Goal: Task Accomplishment & Management: Manage account settings

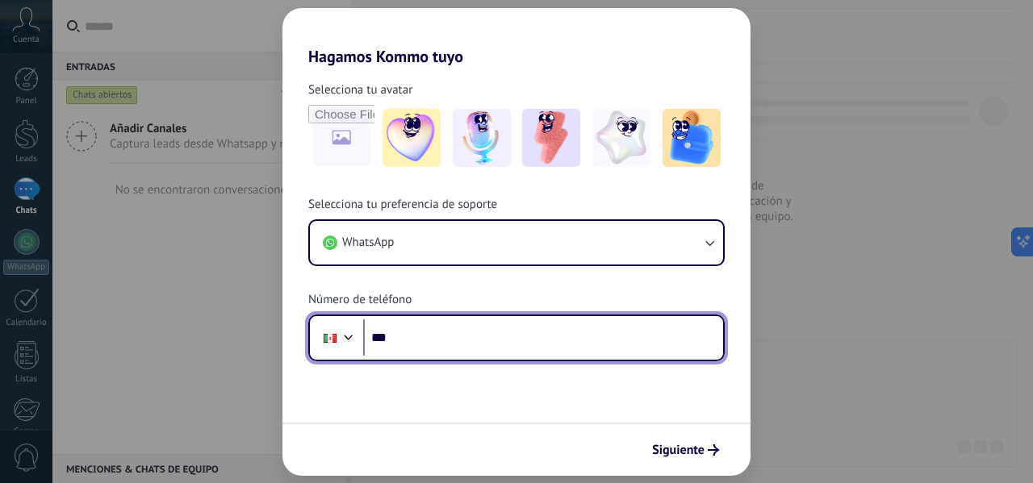
click at [462, 345] on input "***" at bounding box center [543, 338] width 360 height 37
type input "**********"
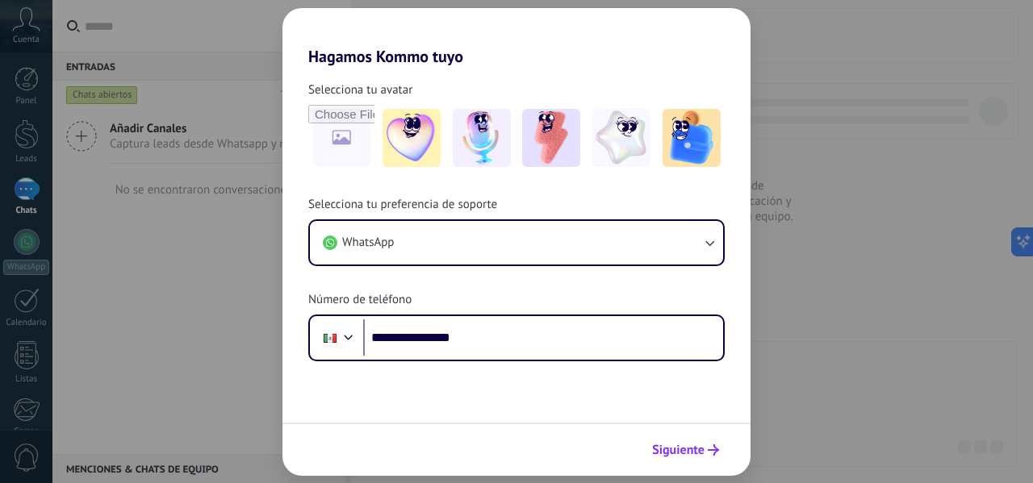
click at [697, 449] on span "Siguiente" at bounding box center [678, 450] width 52 height 11
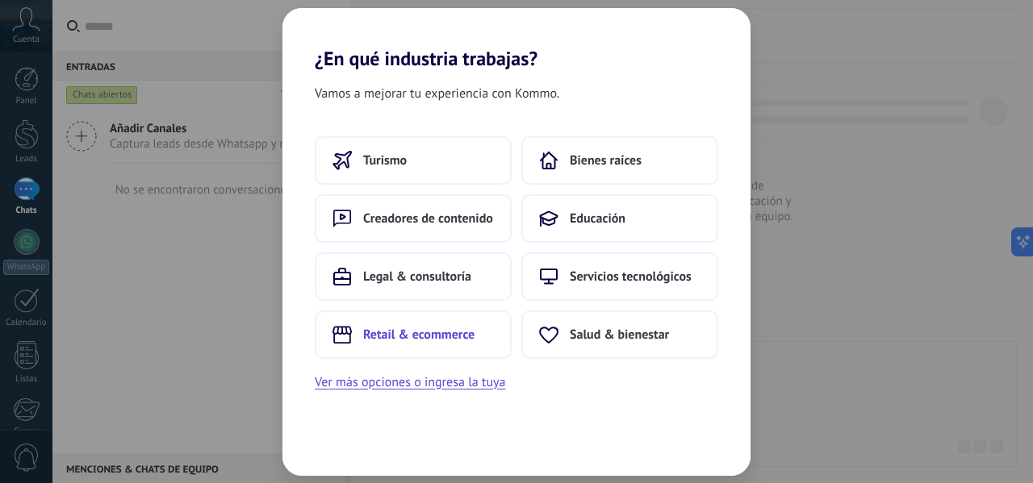
click at [470, 346] on button "Retail & ecommerce" at bounding box center [413, 335] width 197 height 48
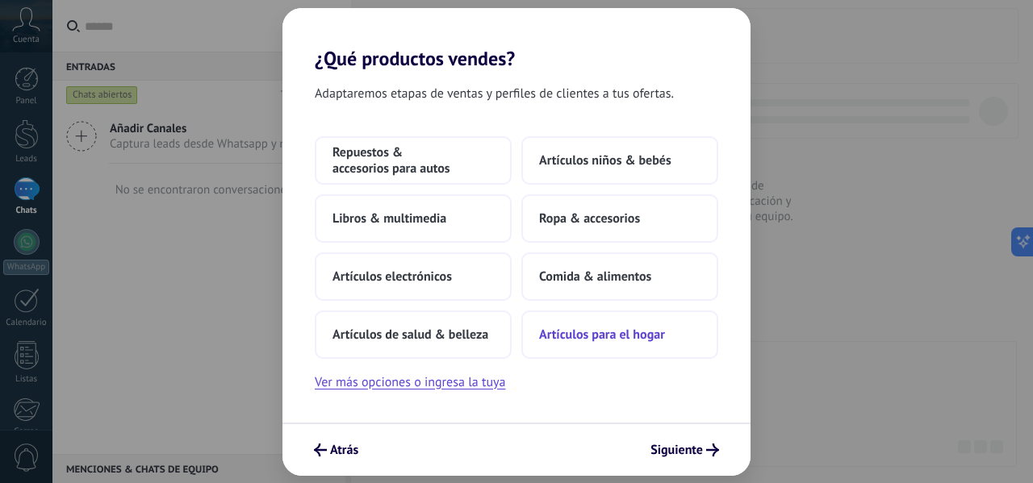
click at [603, 328] on span "Artículos para el hogar" at bounding box center [602, 335] width 126 height 16
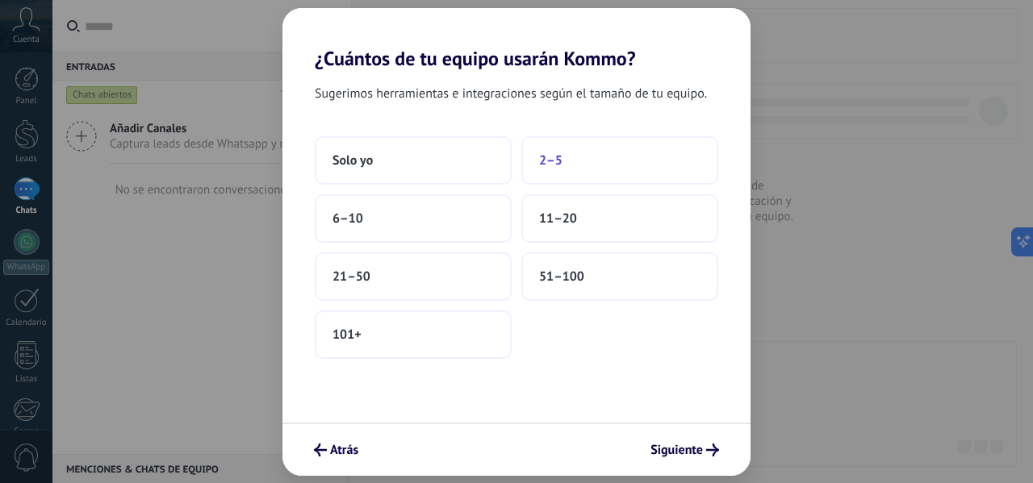
click at [531, 161] on button "2–5" at bounding box center [619, 160] width 197 height 48
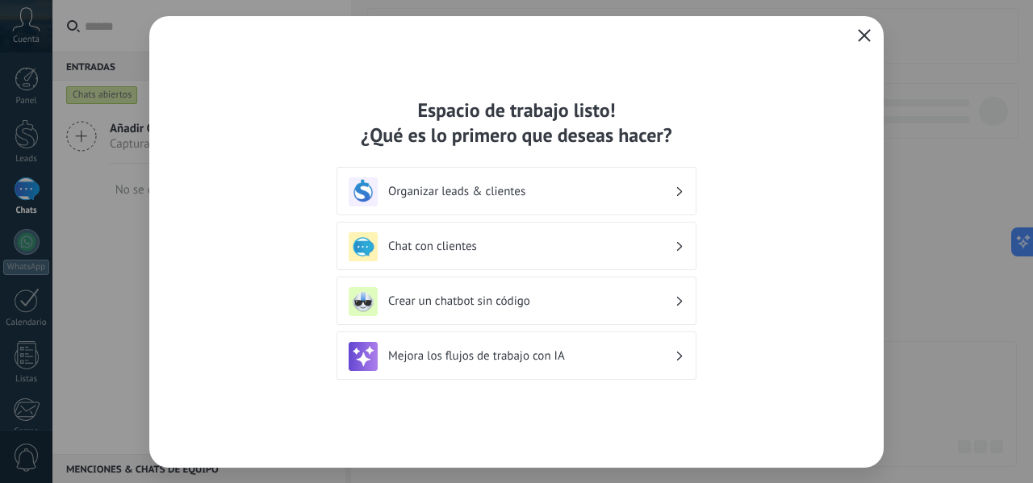
click at [558, 198] on h3 "Organizar leads & clientes" at bounding box center [531, 191] width 286 height 15
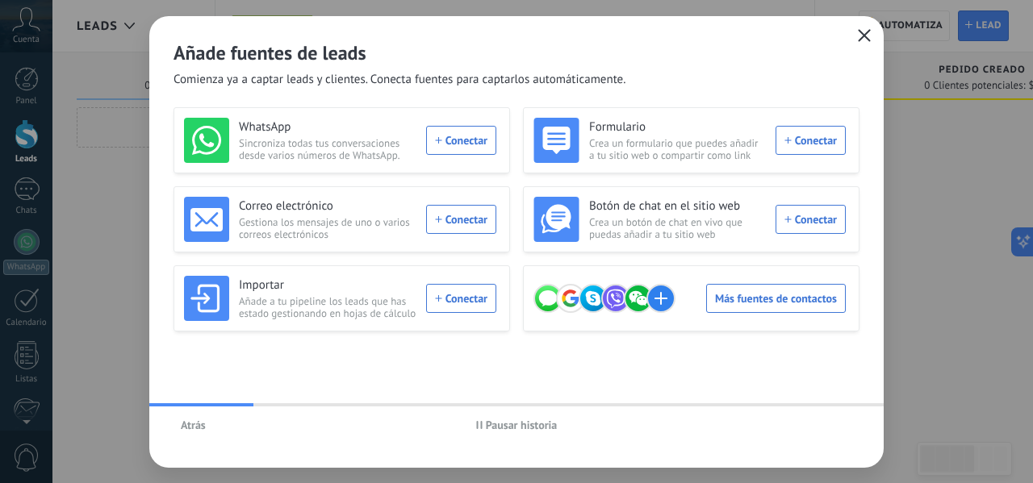
click at [888, 266] on div "Añade fuentes de leads Comienza ya a captar leads y clientes. Conecta fuentes p…" at bounding box center [516, 241] width 1033 height 483
click at [478, 143] on div "WhatsApp Sincroniza todas tus conversaciones desde varios números de WhatsApp. …" at bounding box center [340, 140] width 312 height 45
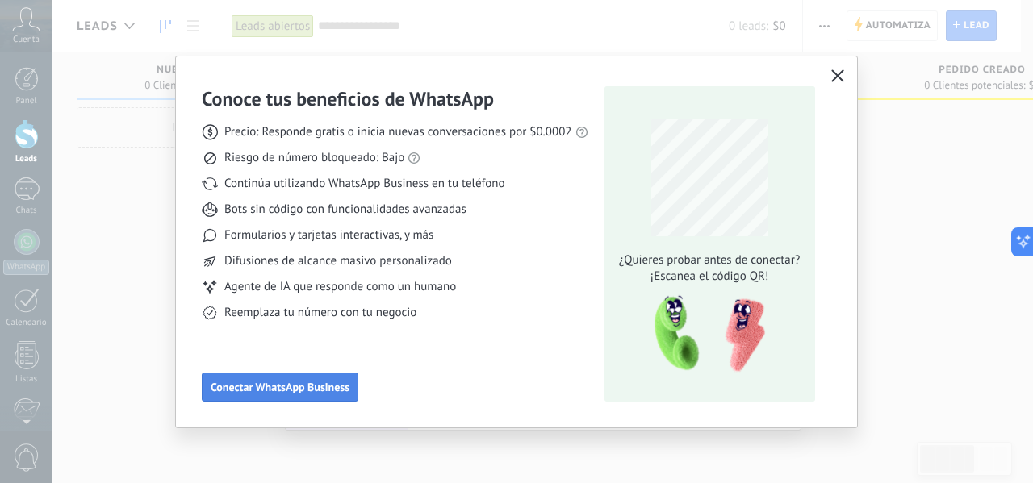
click at [344, 385] on span "Conectar WhatsApp Business" at bounding box center [280, 387] width 139 height 11
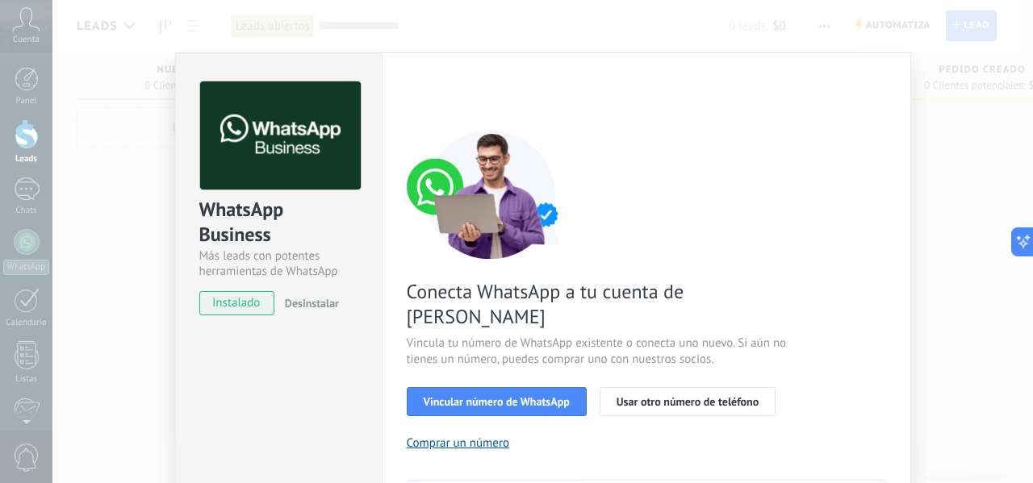
click at [58, 307] on div "WhatsApp Business Más leads con potentes herramientas de WhatsApp instalado Des…" at bounding box center [542, 241] width 980 height 483
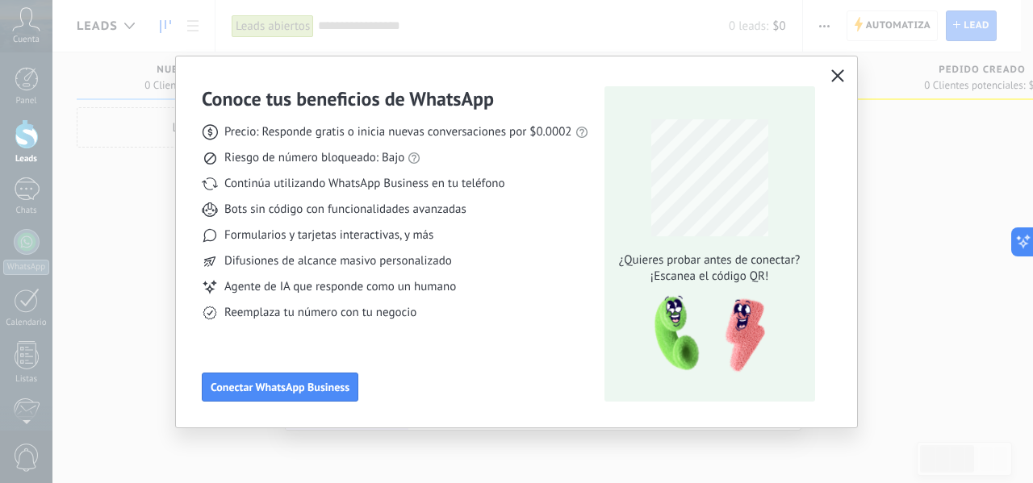
click at [127, 254] on div "Conoce tus beneficios de WhatsApp Precio: Responde gratis o inicia nuevas conve…" at bounding box center [516, 241] width 1033 height 483
click at [716, 285] on div "¿Quieres probar antes de conectar? ¡Escanea el código QR!" at bounding box center [709, 243] width 211 height 315
click at [828, 79] on button "button" at bounding box center [837, 76] width 21 height 23
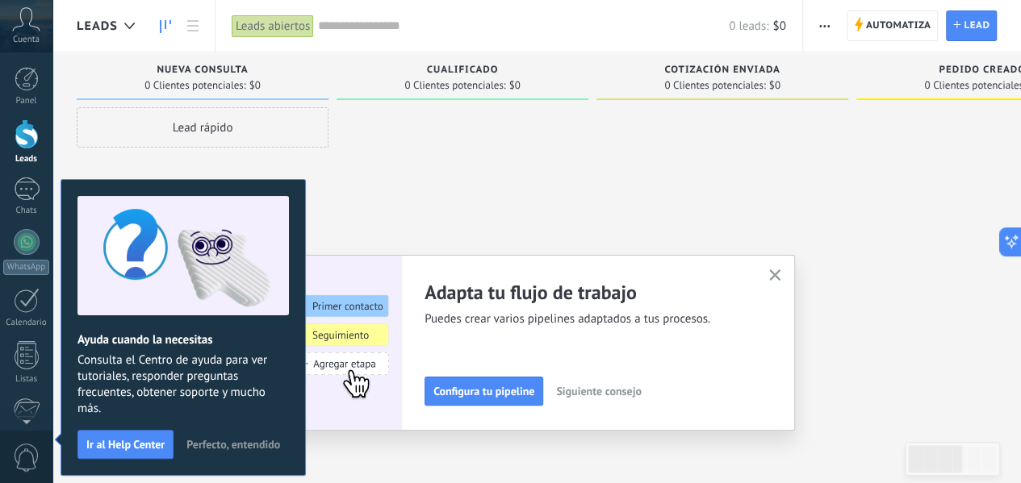
click at [458, 203] on div at bounding box center [462, 243] width 252 height 273
click at [215, 444] on span "Perfecto, entendido" at bounding box center [233, 444] width 94 height 11
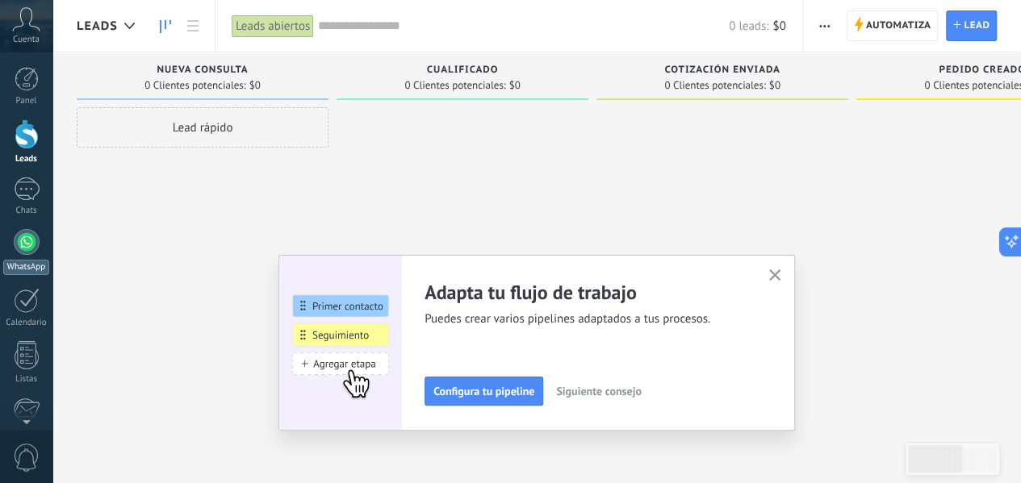
click at [27, 244] on div at bounding box center [27, 242] width 26 height 26
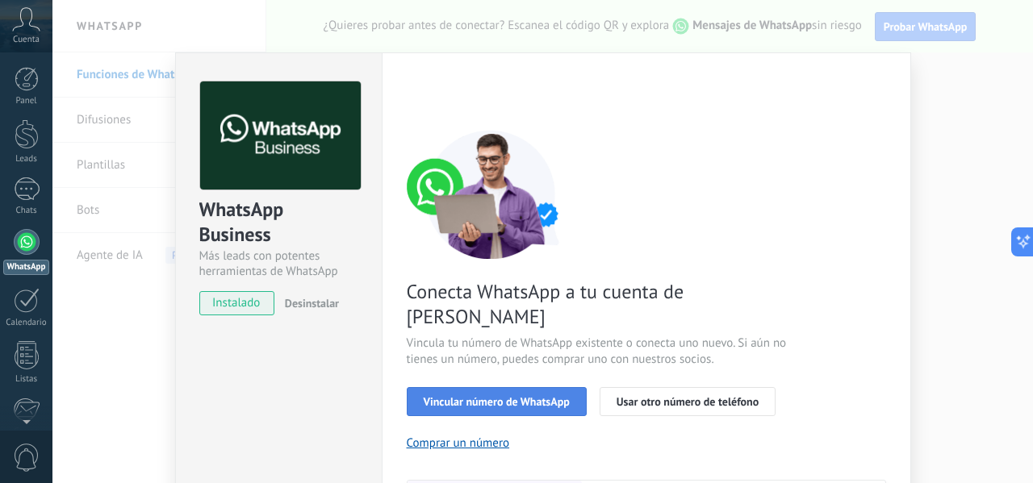
click at [523, 396] on span "Vincular número de WhatsApp" at bounding box center [497, 401] width 146 height 11
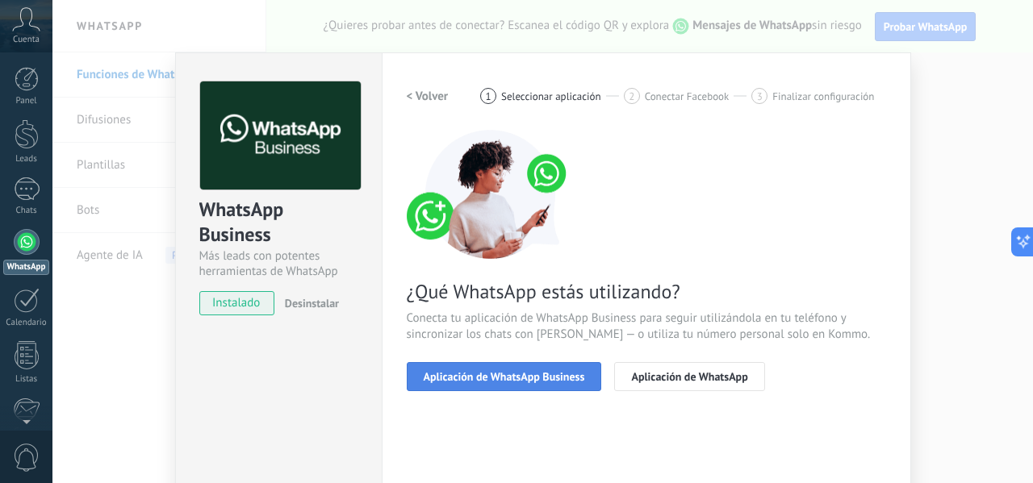
click at [529, 378] on span "Aplicación de WhatsApp Business" at bounding box center [504, 376] width 161 height 11
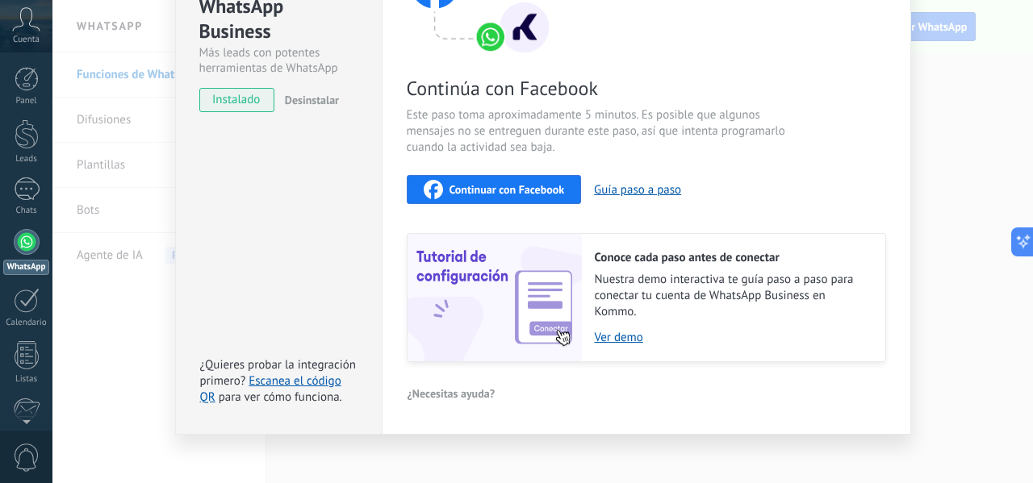
scroll to position [213, 0]
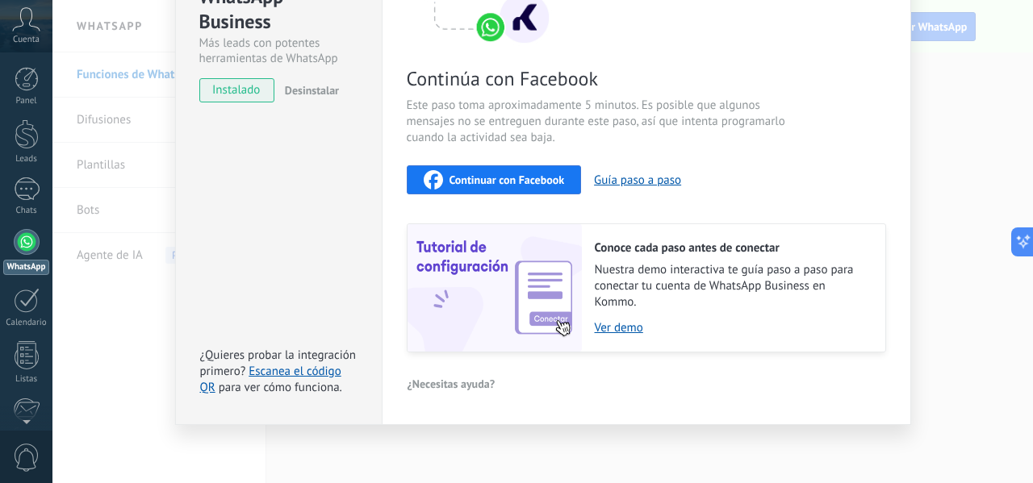
click at [953, 169] on div "WhatsApp Business Más leads con potentes herramientas de WhatsApp instalado Des…" at bounding box center [542, 241] width 980 height 483
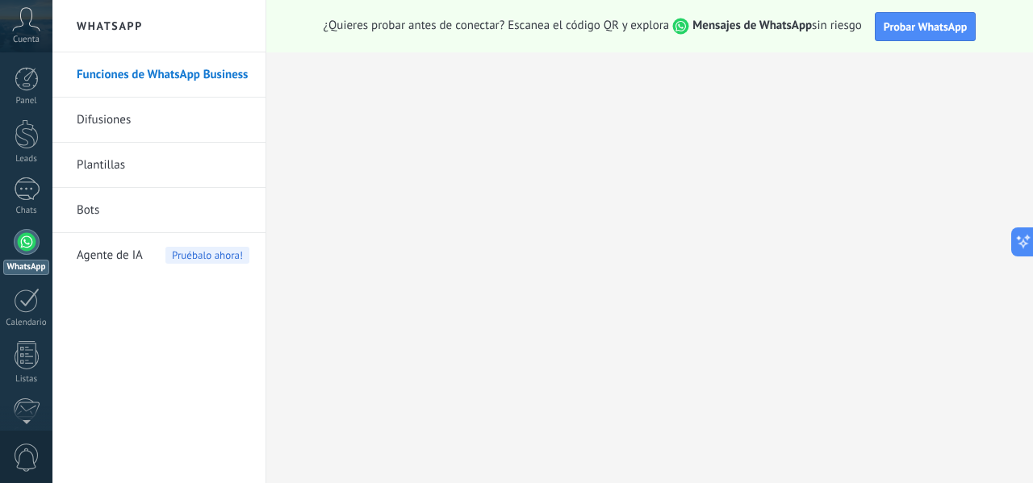
scroll to position [0, 0]
click at [933, 19] on span "Probar WhatsApp" at bounding box center [926, 26] width 84 height 15
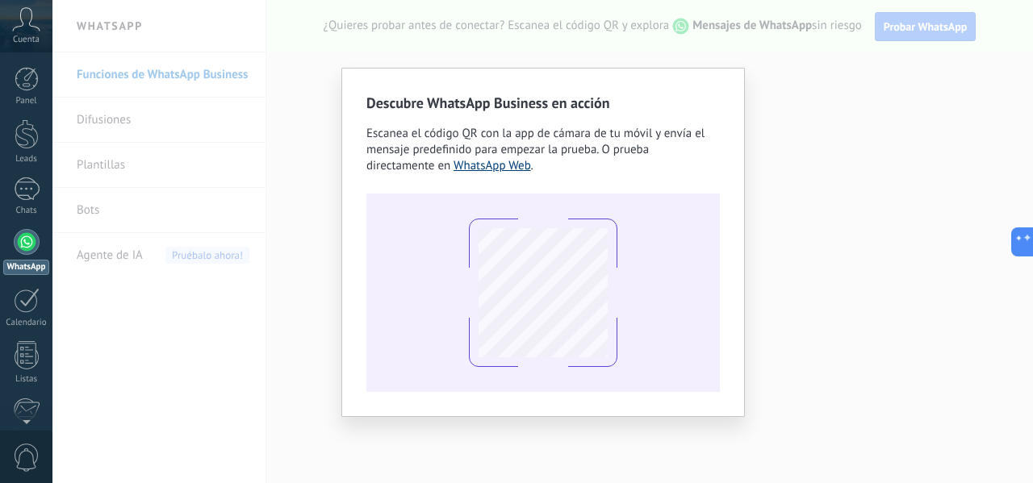
click at [453, 165] on link "WhatsApp Web" at bounding box center [491, 165] width 77 height 15
click at [453, 173] on link "WhatsApp Web" at bounding box center [491, 165] width 77 height 15
click at [779, 66] on div "Descubre WhatsApp Business en acción Escanea el código QR con la app de cámara …" at bounding box center [542, 241] width 980 height 483
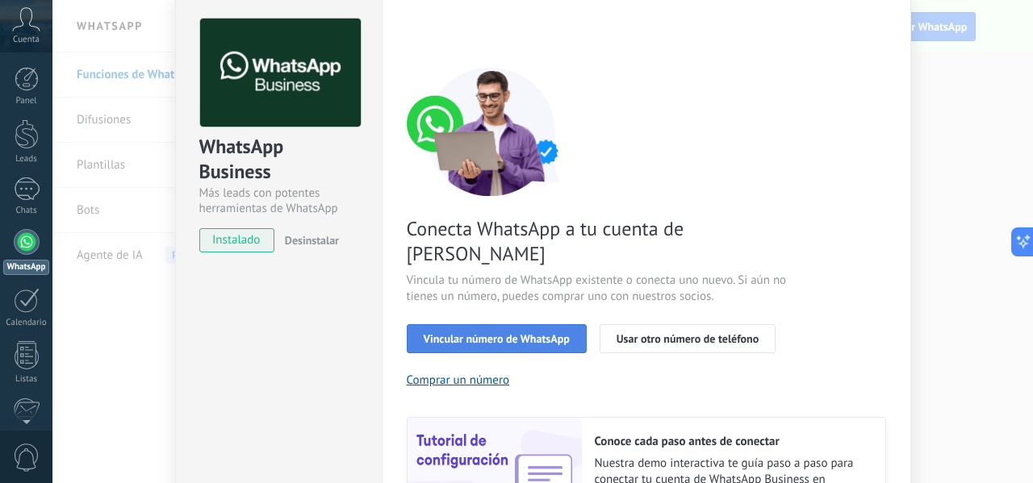
scroll to position [161, 0]
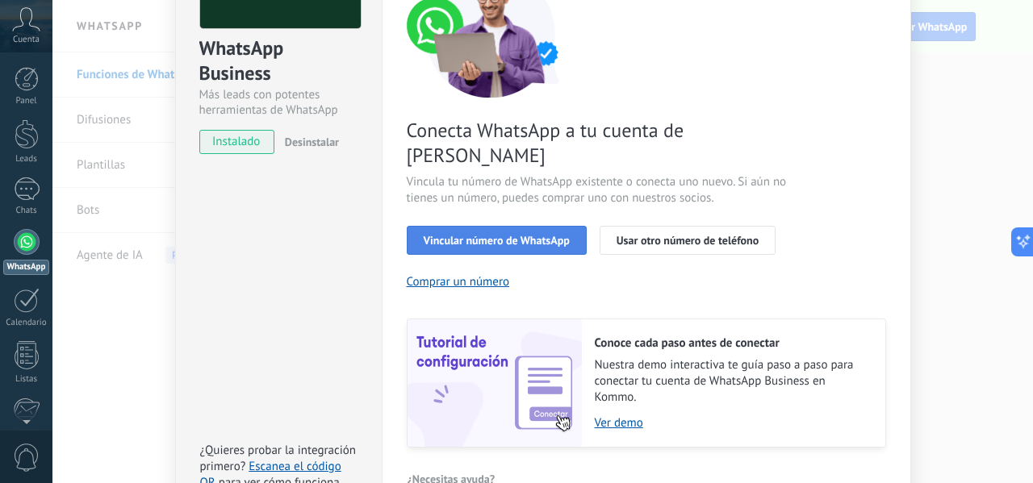
click at [522, 235] on span "Vincular número de WhatsApp" at bounding box center [497, 240] width 146 height 11
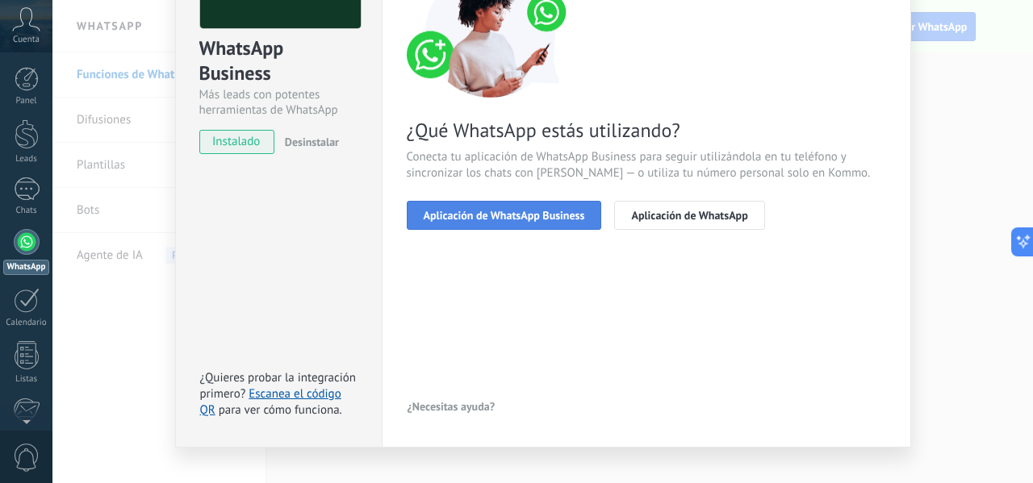
click at [506, 222] on button "Aplicación de WhatsApp Business" at bounding box center [504, 215] width 195 height 29
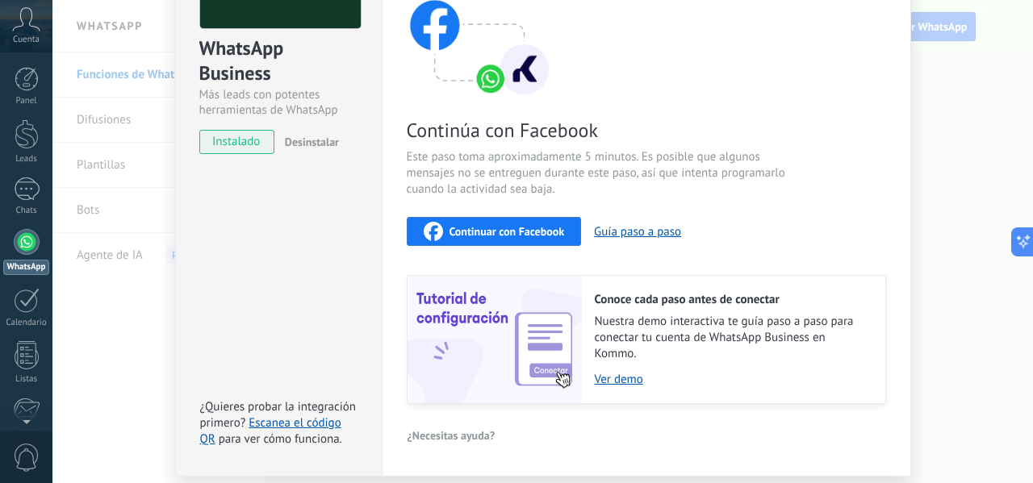
click at [520, 233] on span "Continuar con Facebook" at bounding box center [506, 231] width 115 height 11
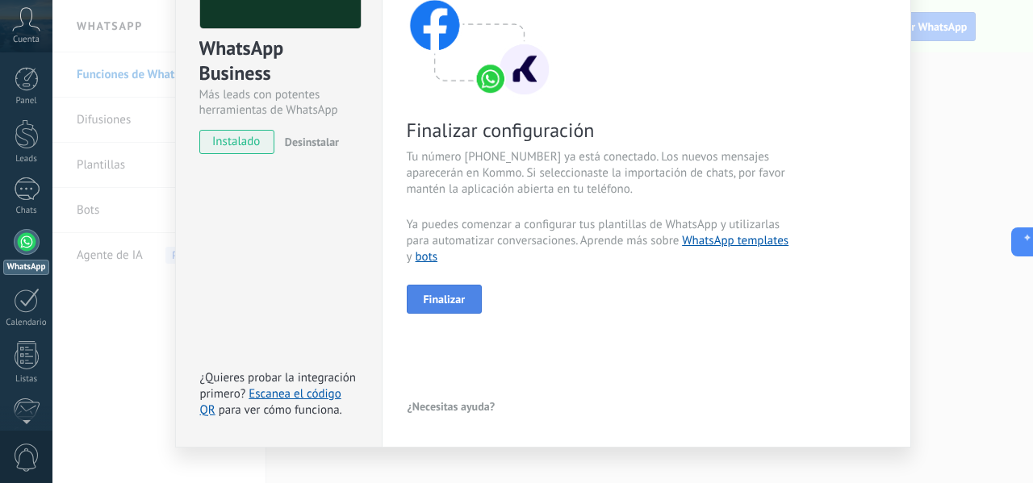
click at [470, 299] on button "Finalizar" at bounding box center [445, 299] width 76 height 29
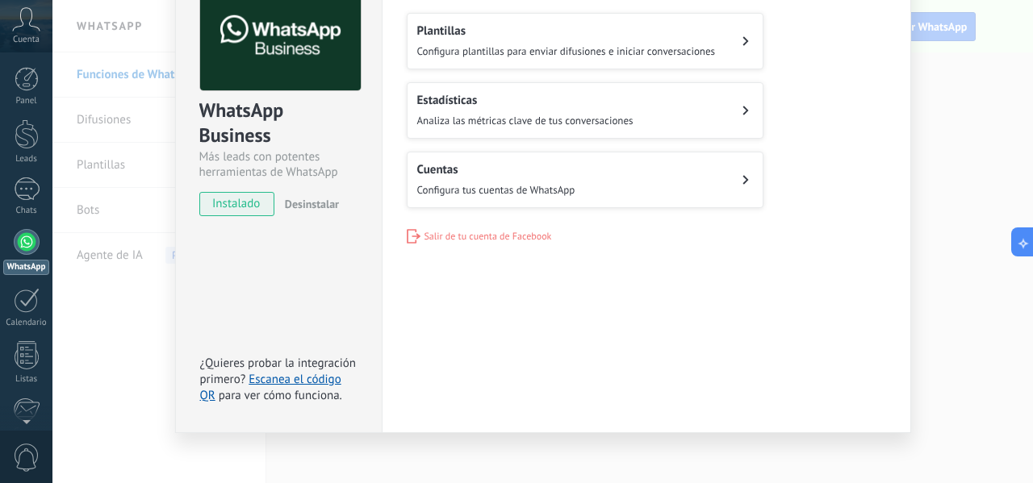
scroll to position [110, 0]
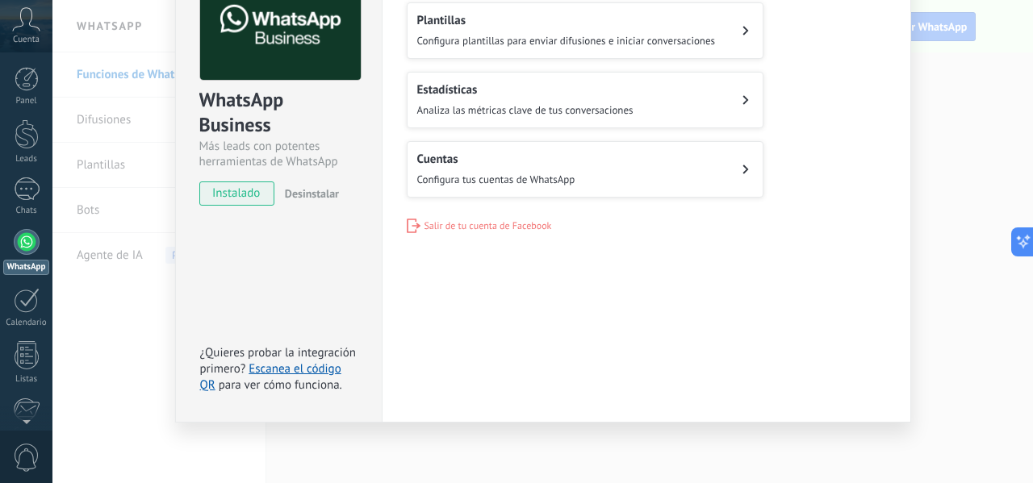
click at [917, 315] on div "WhatsApp Business Más leads con potentes herramientas de WhatsApp instalado Des…" at bounding box center [542, 241] width 980 height 483
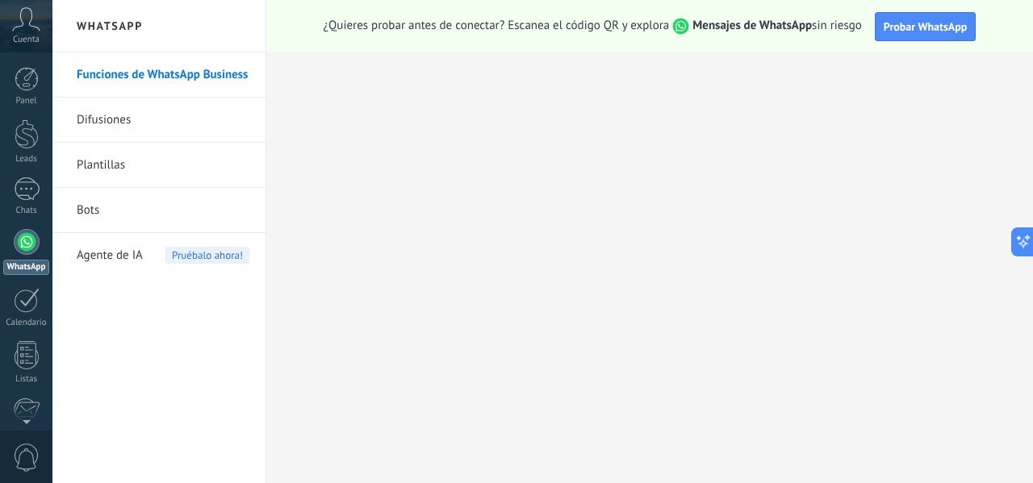
scroll to position [0, 0]
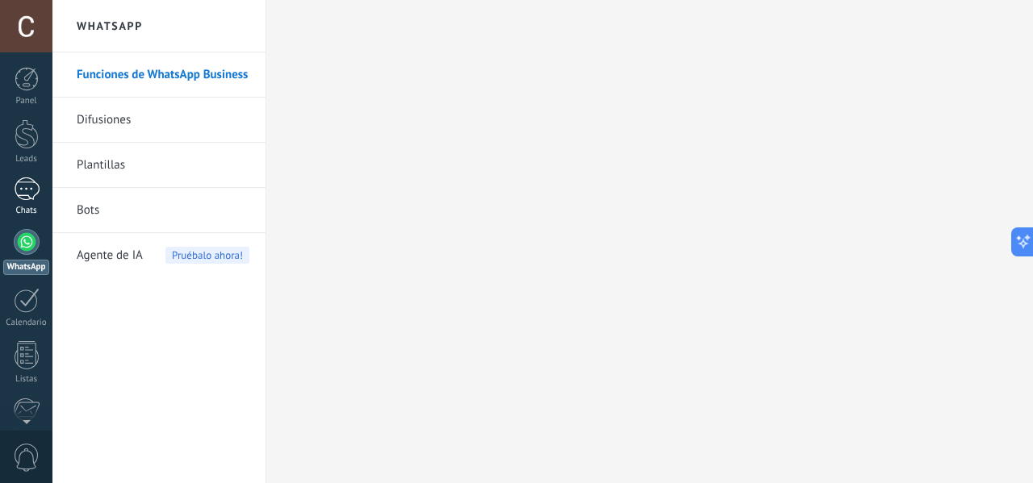
click at [29, 202] on link "Chats" at bounding box center [26, 197] width 52 height 39
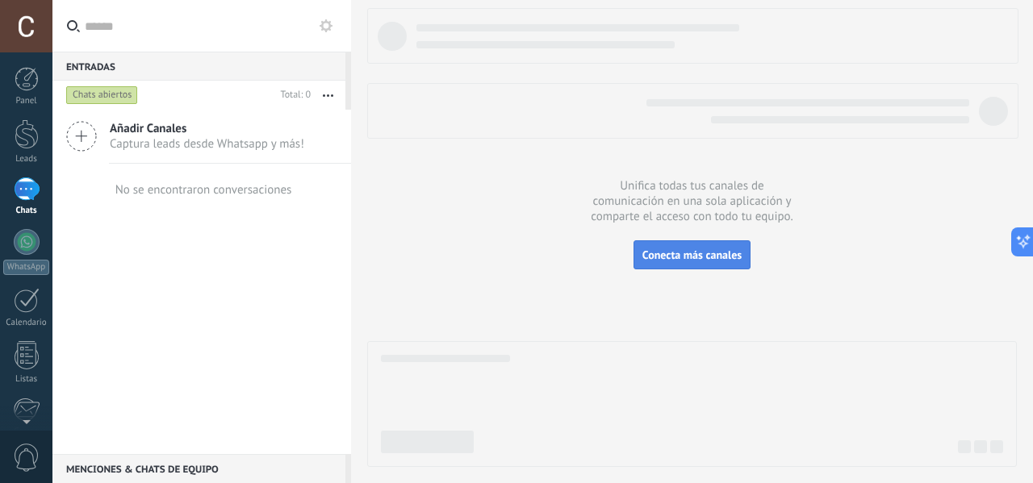
click at [681, 257] on span "Conecta más canales" at bounding box center [691, 255] width 99 height 15
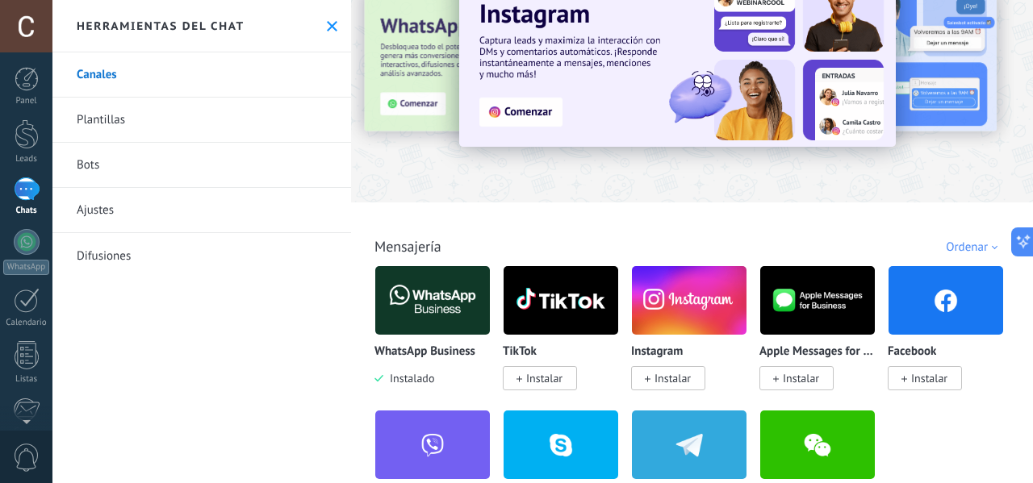
scroll to position [242, 0]
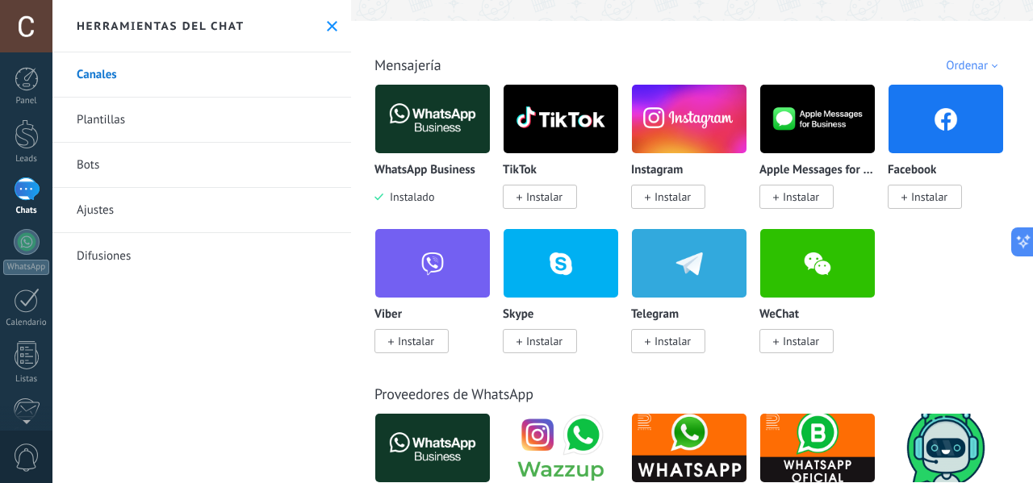
click at [926, 198] on span "Instalar" at bounding box center [929, 197] width 36 height 15
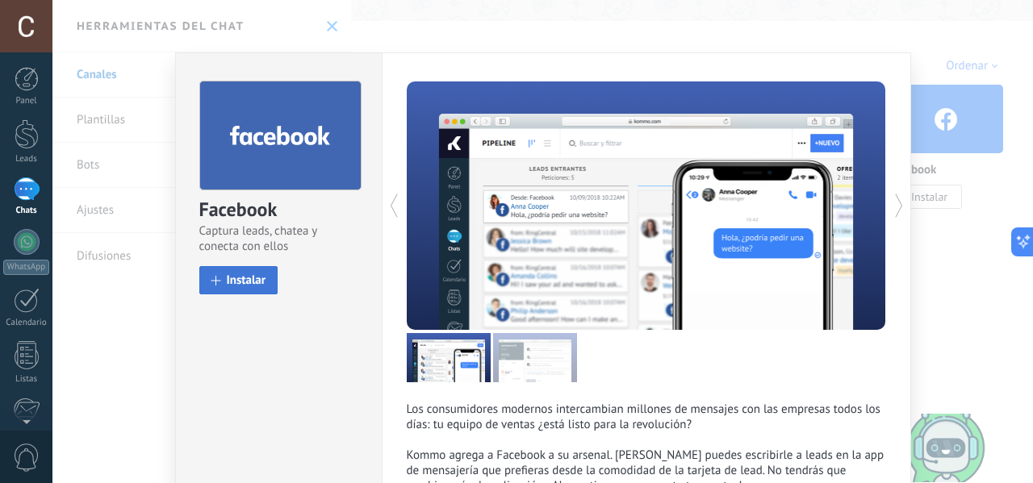
click at [239, 285] on span "Instalar" at bounding box center [247, 280] width 40 height 12
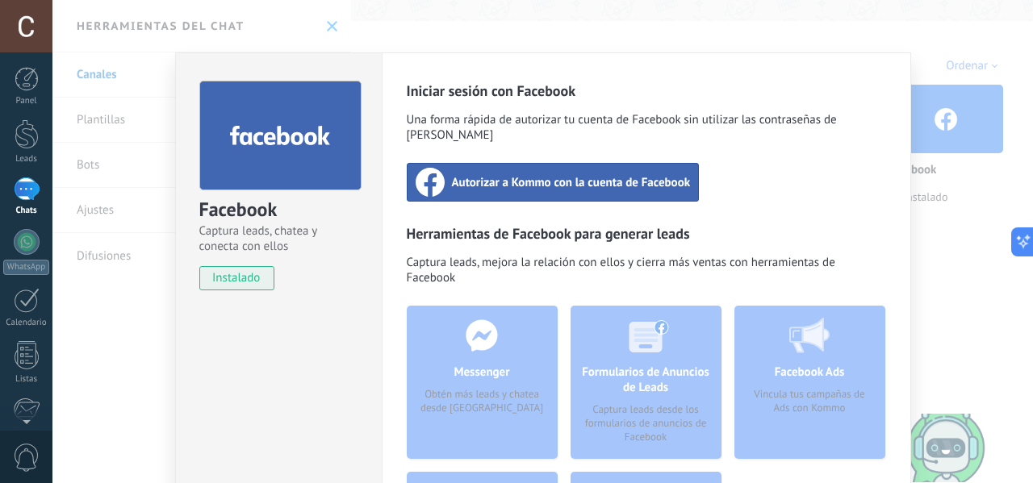
click at [550, 174] on span "Autorizar a Kommo con la cuenta de Facebook" at bounding box center [571, 182] width 239 height 16
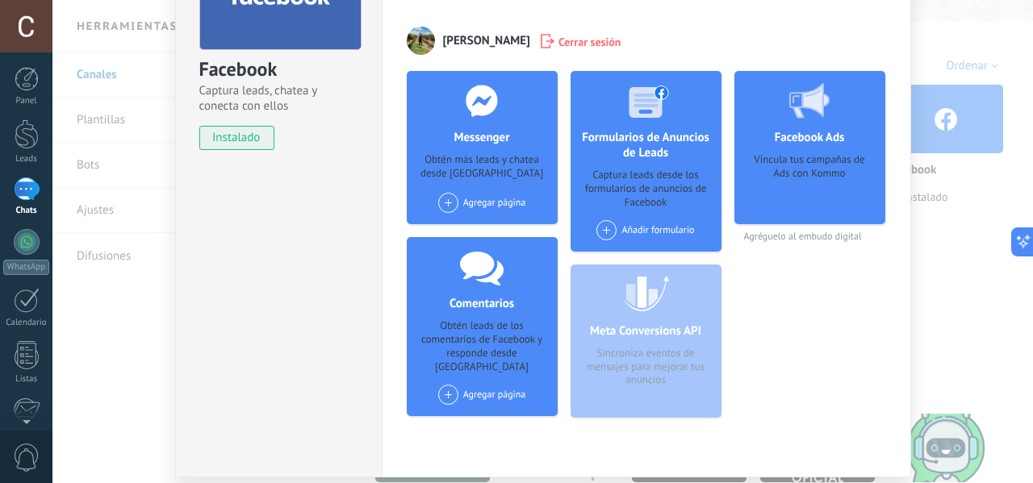
scroll to position [161, 0]
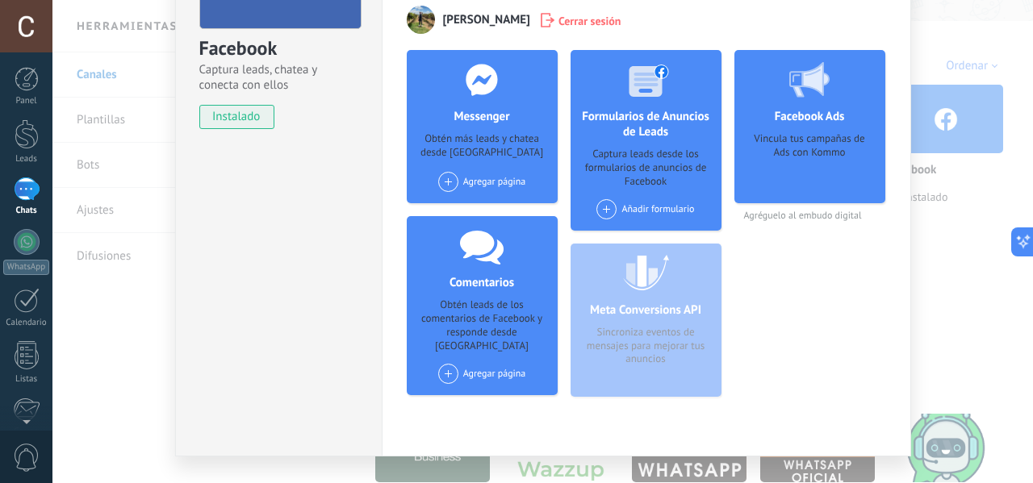
click at [449, 182] on span at bounding box center [448, 182] width 20 height 20
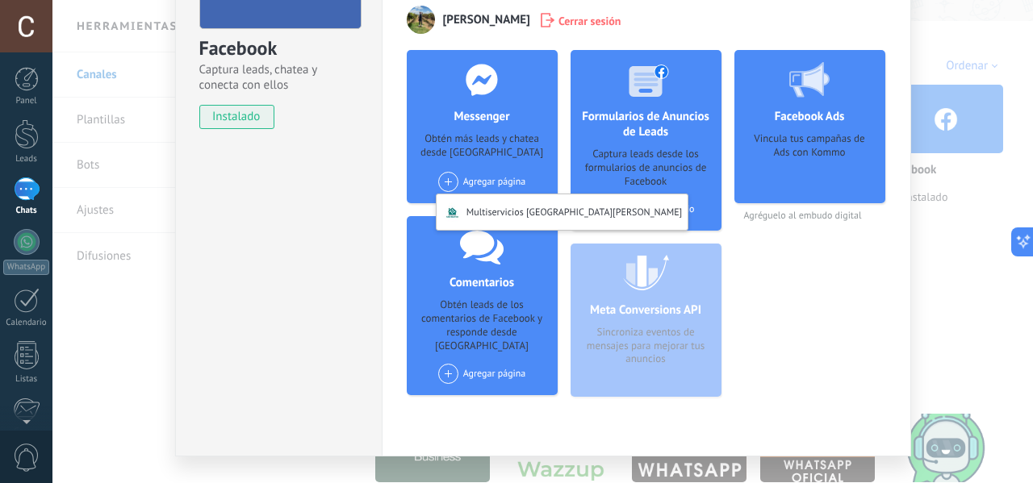
click at [499, 182] on div "Agregar página Multiservicios San Mateo" at bounding box center [482, 182] width 88 height 20
click at [506, 364] on div "Agregar página" at bounding box center [482, 374] width 88 height 20
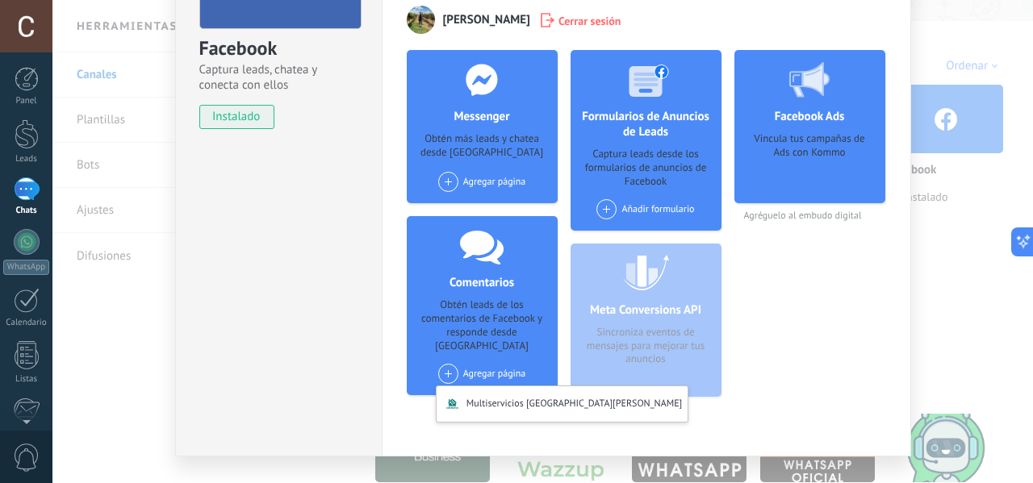
click at [454, 364] on span at bounding box center [448, 374] width 20 height 20
click at [439, 364] on span at bounding box center [448, 374] width 20 height 20
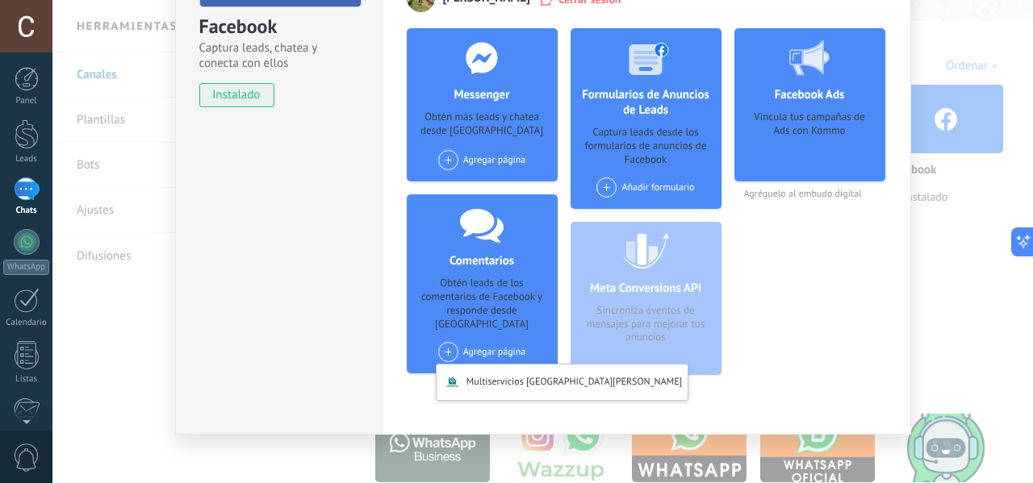
scroll to position [194, 0]
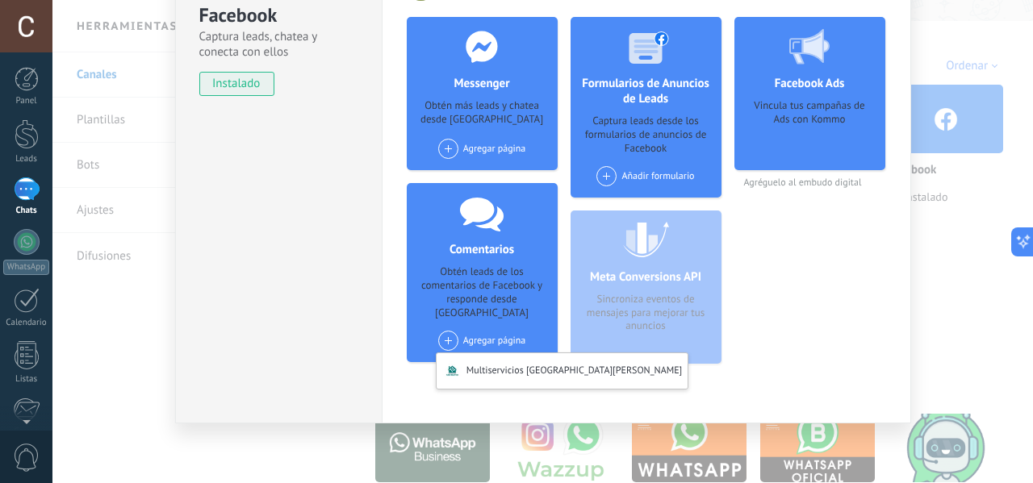
click at [805, 309] on div "Facebook Ads Vincula tus campañas de Ads con Kommo Agréguelo al embudo digital" at bounding box center [809, 197] width 151 height 360
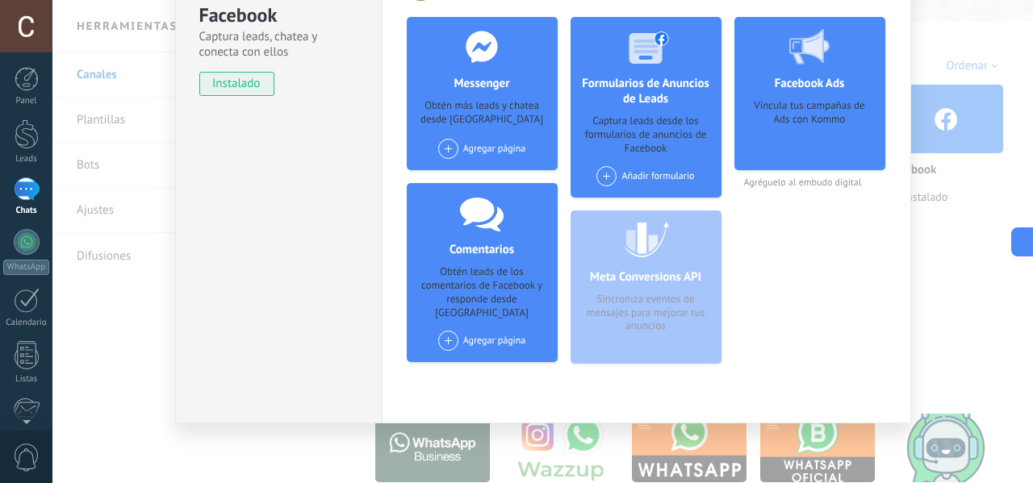
scroll to position [33, 0]
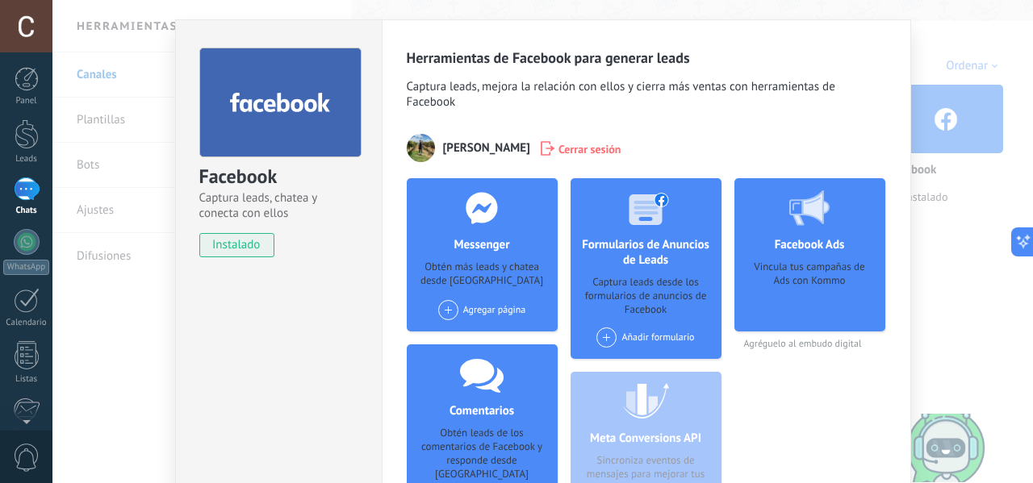
click at [788, 312] on div "Vincula tus campañas de Ads con Kommo" at bounding box center [809, 291] width 125 height 61
click at [791, 310] on div "Vincula tus campañas de Ads con Kommo" at bounding box center [809, 291] width 125 height 61
click at [488, 307] on div "Agregar página Multiservicios San Mateo" at bounding box center [482, 310] width 88 height 20
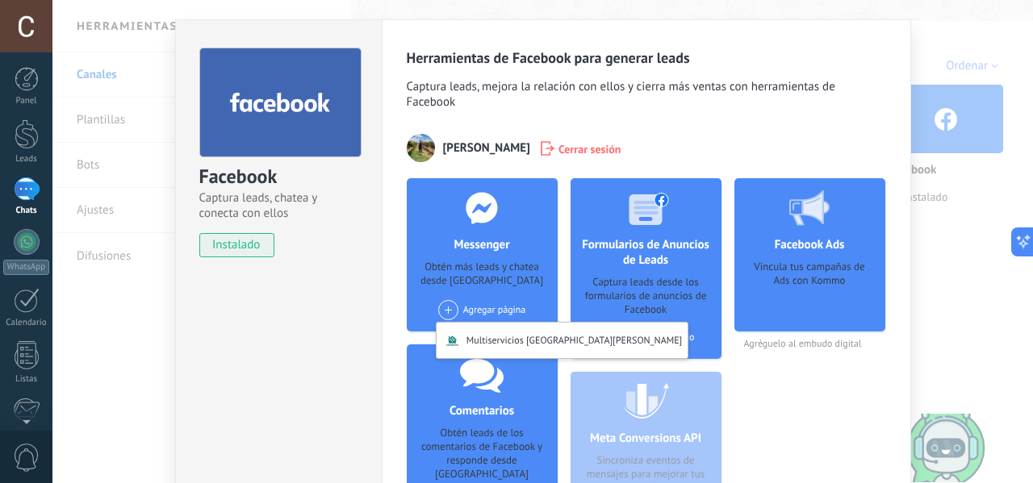
click at [473, 309] on div "Agregar página Multiservicios San Mateo" at bounding box center [482, 310] width 88 height 20
click at [996, 279] on div "Facebook Captura leads, chatea y conecta con ellos instalado Desinstalar Herram…" at bounding box center [542, 241] width 980 height 483
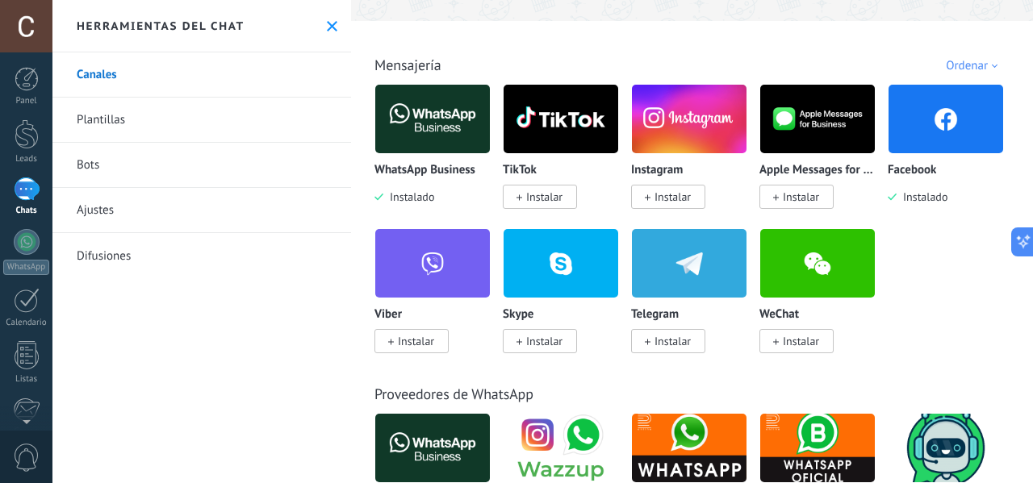
scroll to position [0, 0]
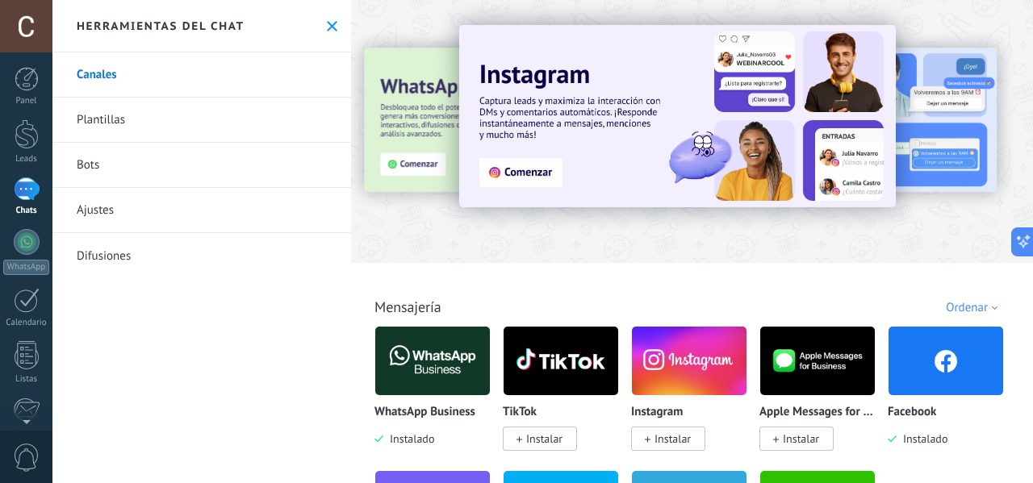
click at [700, 441] on span "Instalar" at bounding box center [668, 439] width 74 height 24
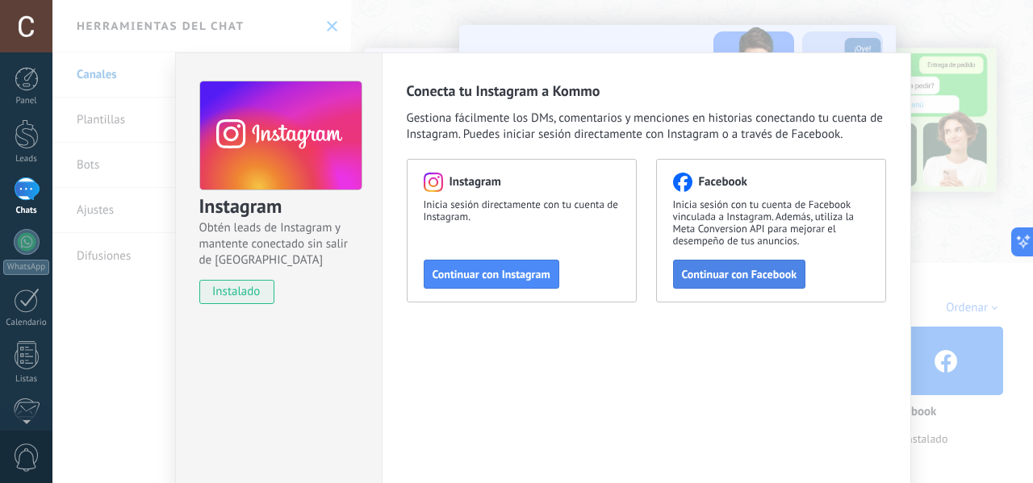
click at [702, 267] on button "Continuar con Facebook" at bounding box center [739, 274] width 133 height 29
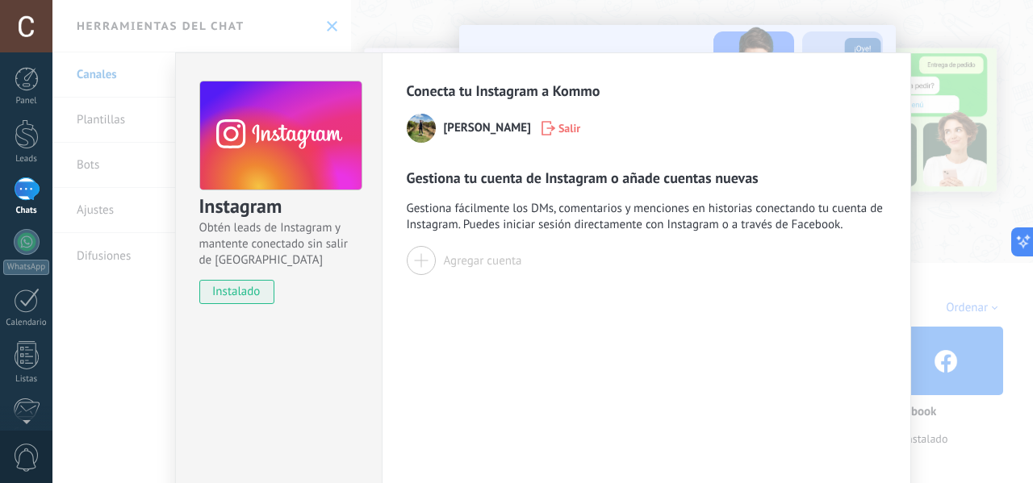
click at [916, 230] on div "Instagram Obtén leads de Instagram y mantente conectado sin salir de Kommo inst…" at bounding box center [542, 241] width 980 height 483
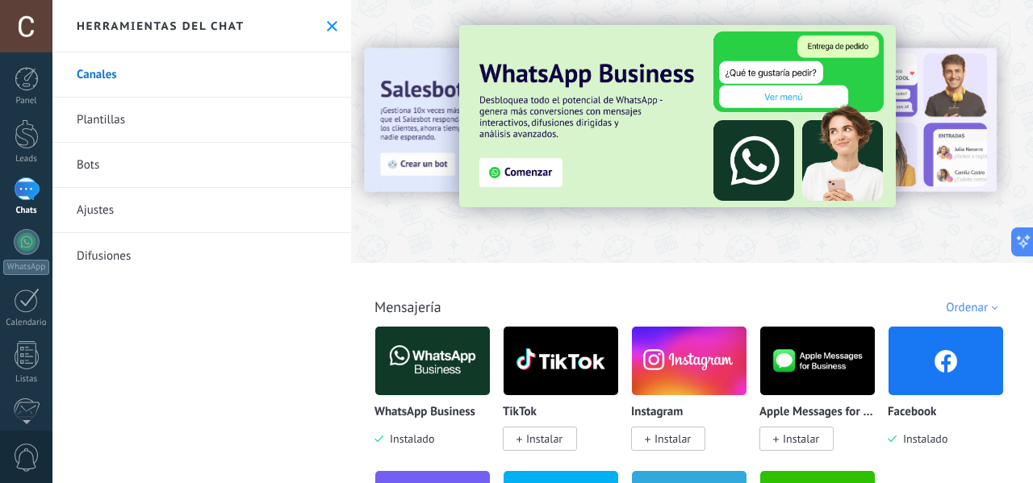
click at [668, 437] on span "Instalar" at bounding box center [672, 439] width 36 height 15
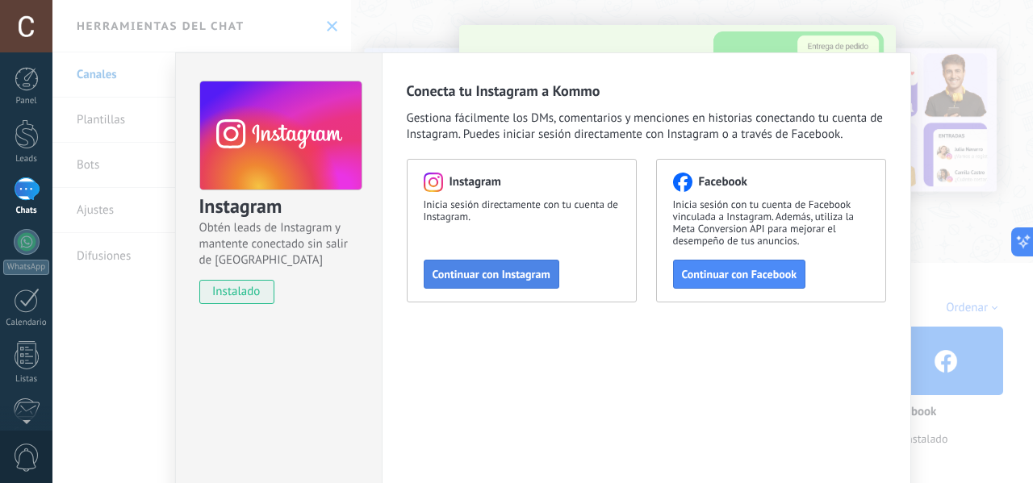
click at [528, 270] on span "Continuar con Instagram" at bounding box center [491, 274] width 118 height 11
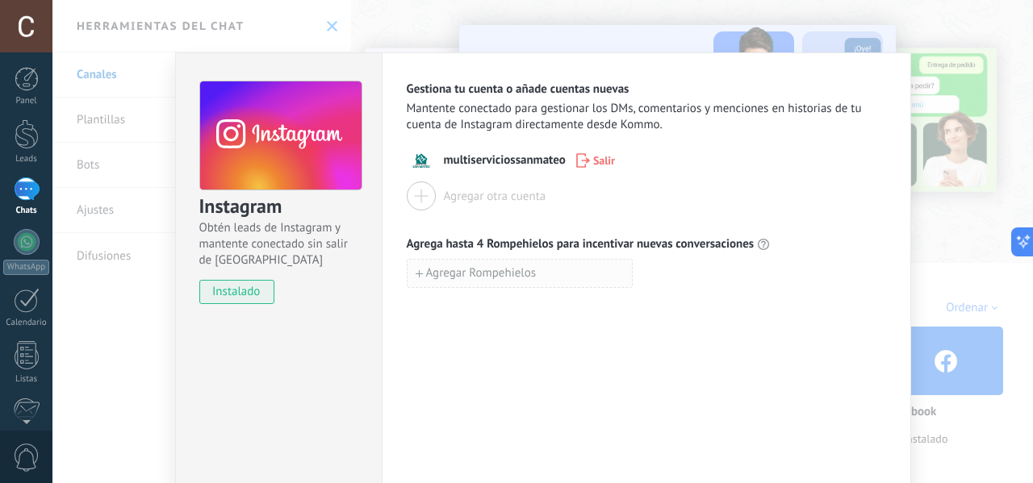
click at [493, 270] on span "Agregar Rompehielos" at bounding box center [481, 273] width 111 height 11
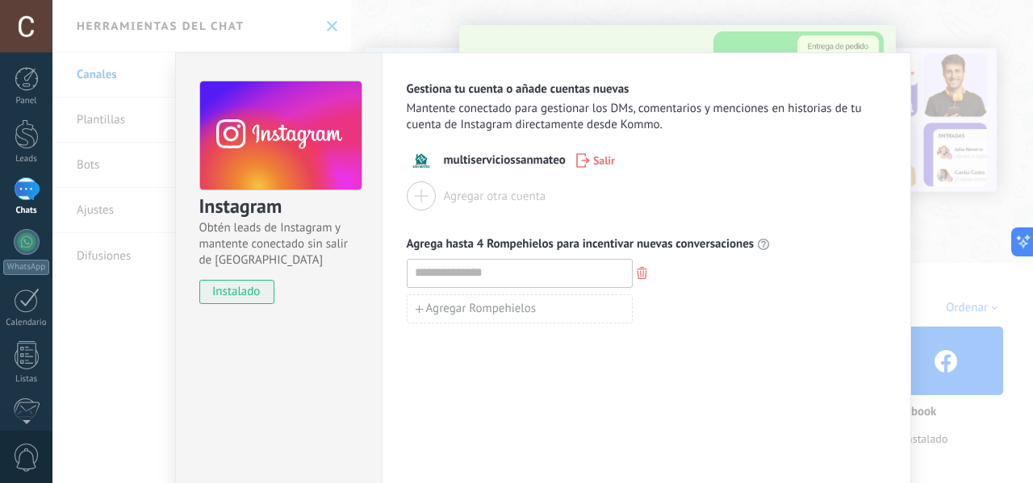
click at [947, 250] on div "Instagram Obtén leads de Instagram y mantente conectado sin salir de Kommo inst…" at bounding box center [542, 241] width 980 height 483
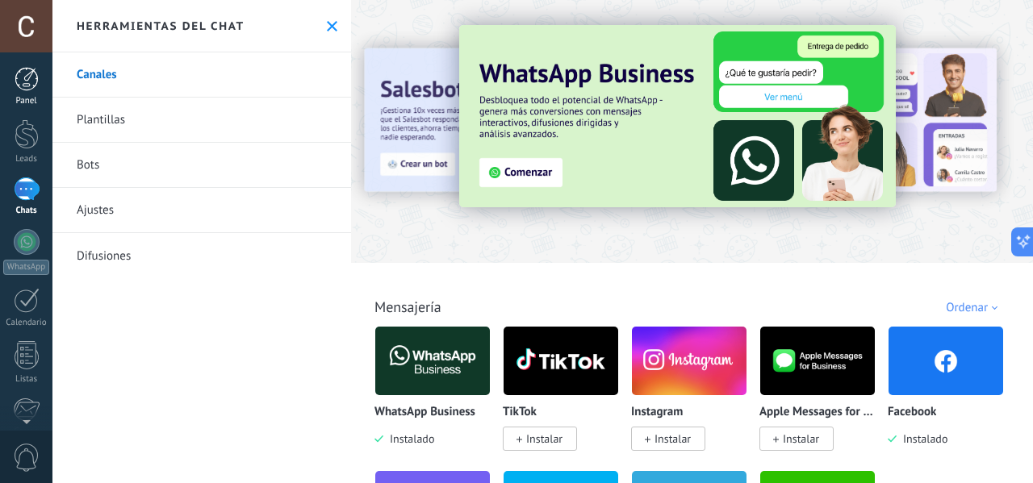
click at [23, 96] on div "Panel" at bounding box center [26, 101] width 47 height 10
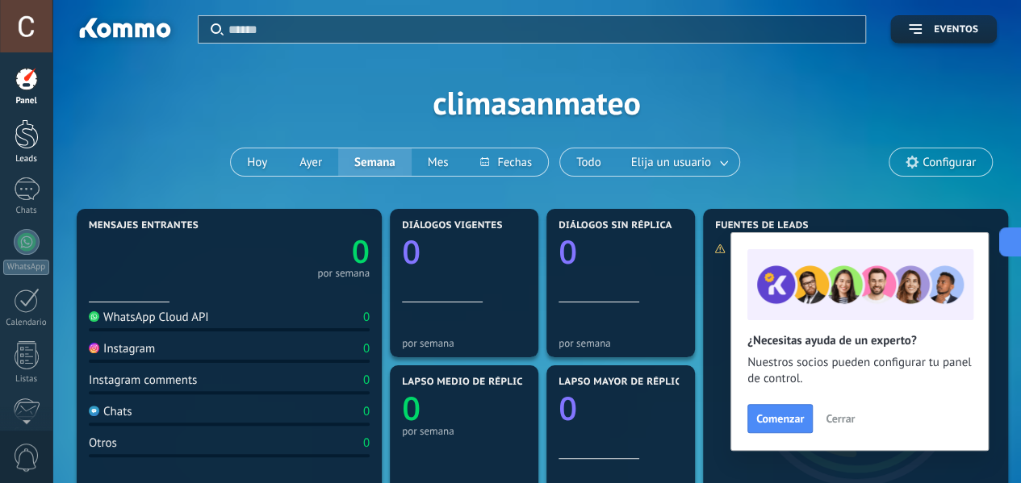
click at [24, 147] on div at bounding box center [27, 134] width 24 height 30
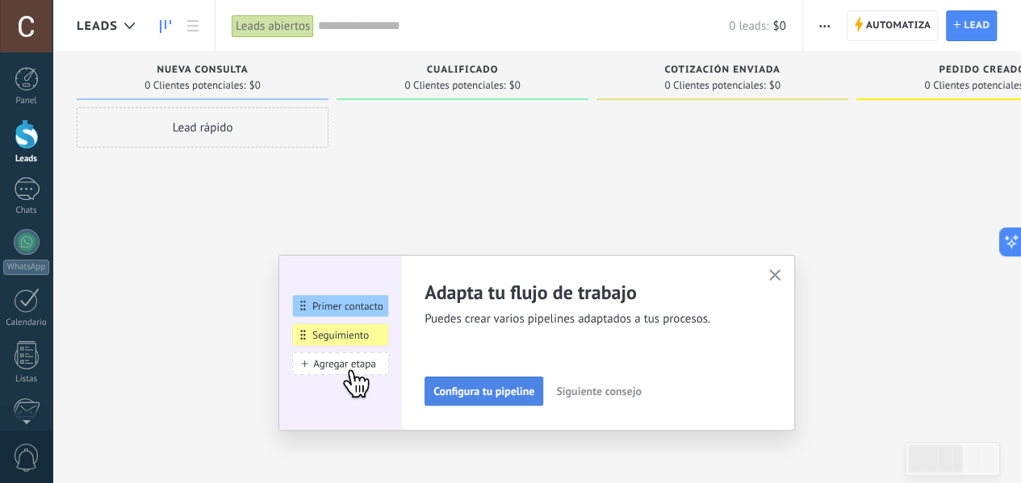
click at [486, 391] on span "Configura tu pipeline" at bounding box center [483, 391] width 101 height 11
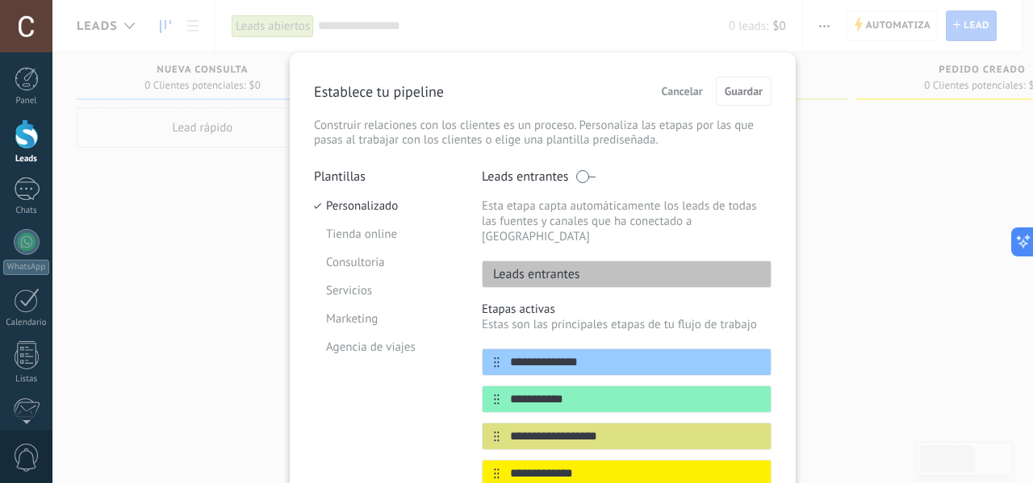
click at [861, 201] on div "**********" at bounding box center [542, 241] width 980 height 483
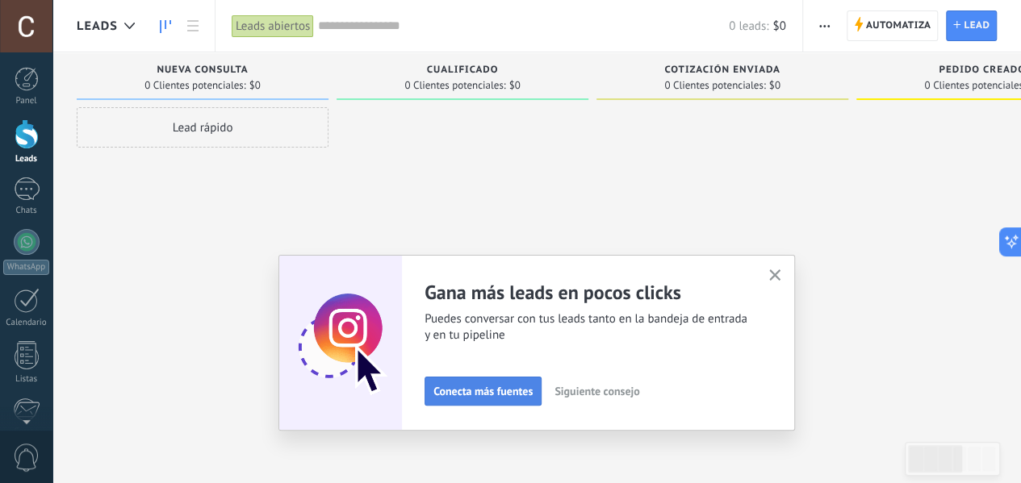
click at [524, 395] on span "Conecta más fuentes" at bounding box center [482, 391] width 99 height 11
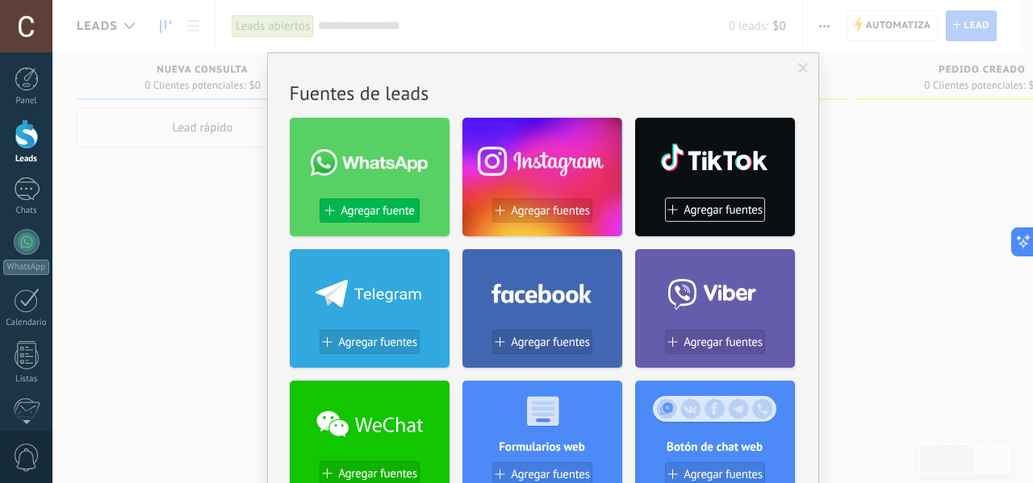
click at [374, 203] on button "Agregar fuente" at bounding box center [370, 210] width 100 height 24
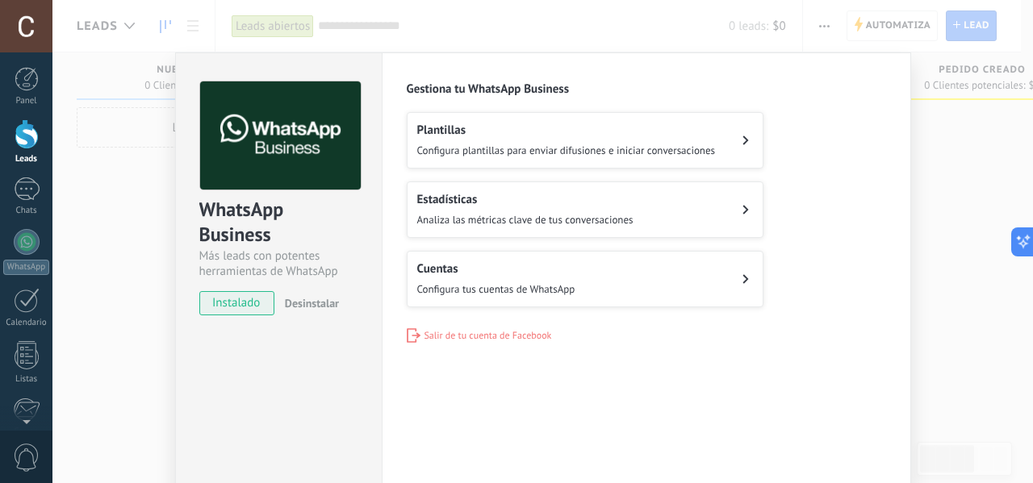
click at [551, 282] on span "Configura tus cuentas de WhatsApp" at bounding box center [496, 289] width 158 height 14
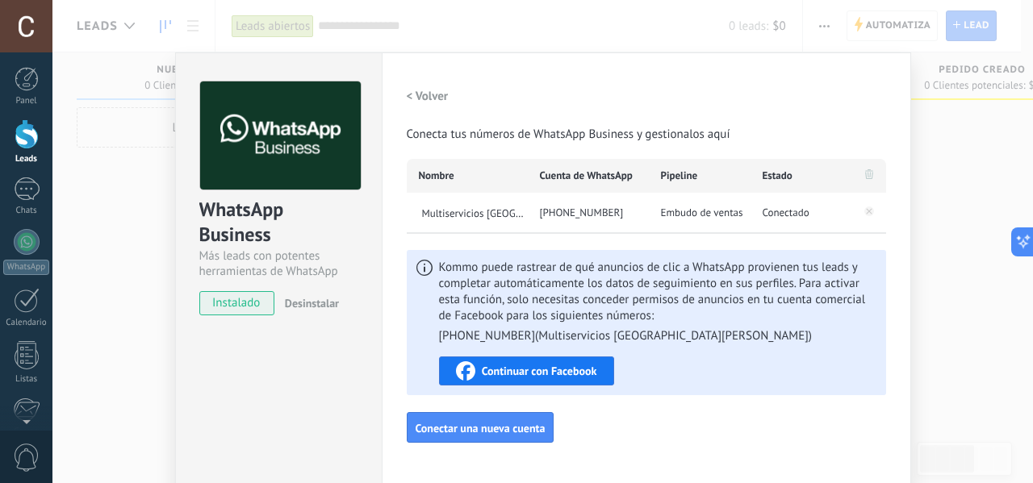
click at [556, 366] on span "Continuar con Facebook" at bounding box center [539, 371] width 115 height 11
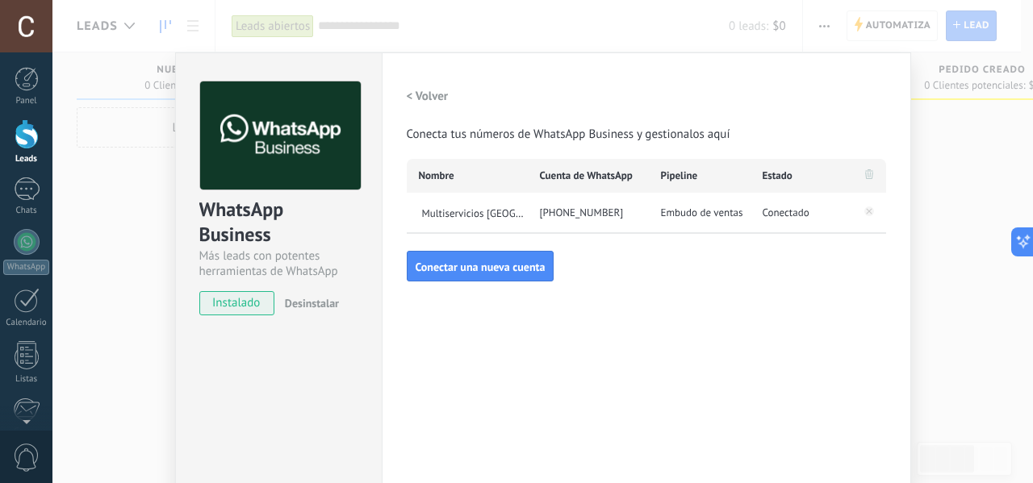
click at [945, 309] on div "WhatsApp Business Más leads con potentes herramientas de WhatsApp instalado Des…" at bounding box center [542, 241] width 980 height 483
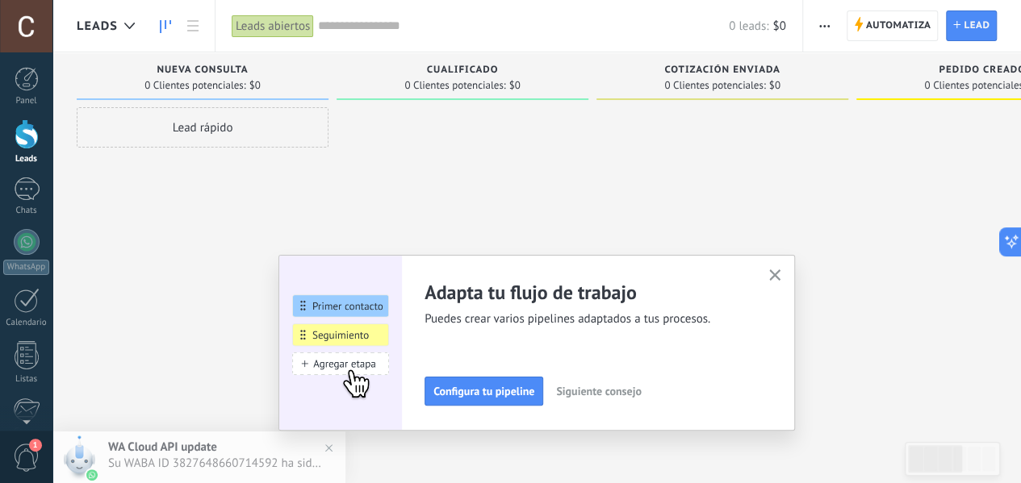
click at [778, 270] on button "button" at bounding box center [775, 276] width 20 height 22
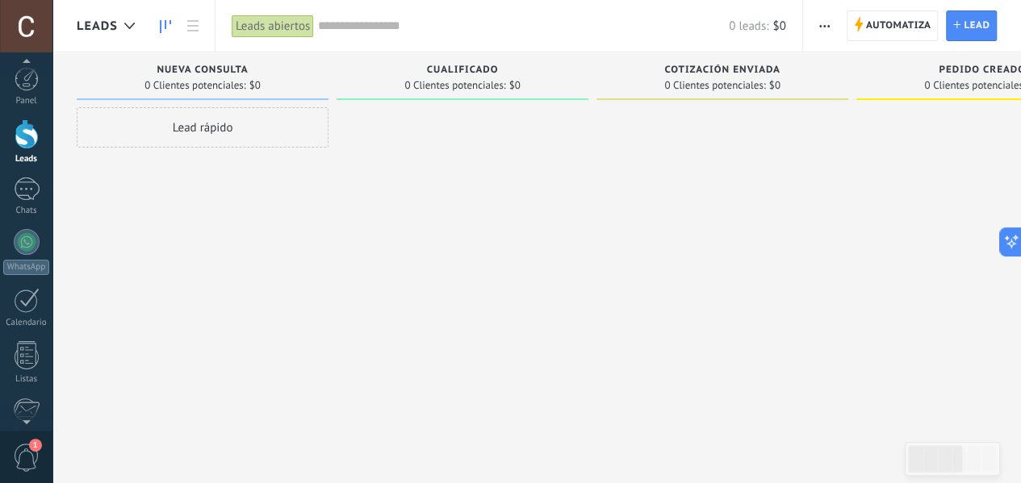
click at [31, 449] on span "1" at bounding box center [35, 445] width 13 height 13
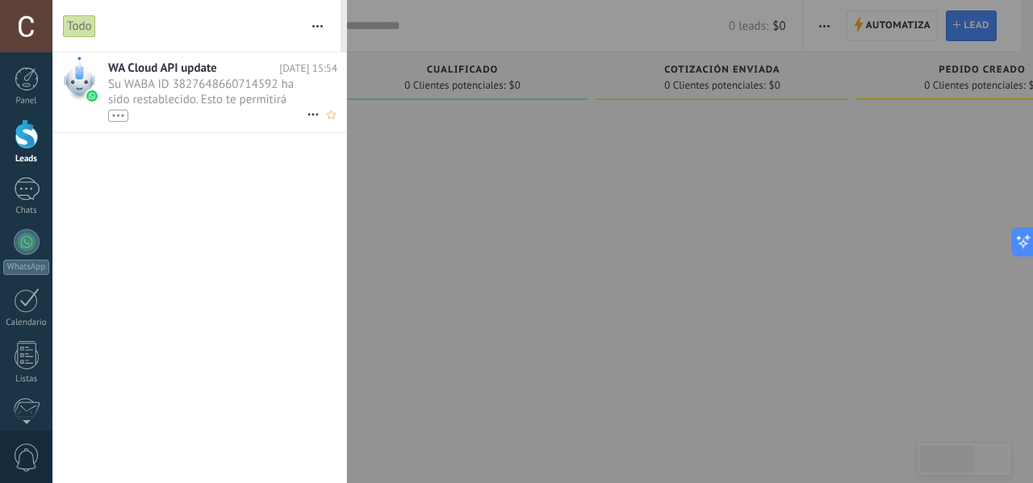
click at [191, 106] on span "Su WABA ID 3827648660714592 ha sido restablecido. Esto te permitirá continuar e…" at bounding box center [207, 99] width 198 height 45
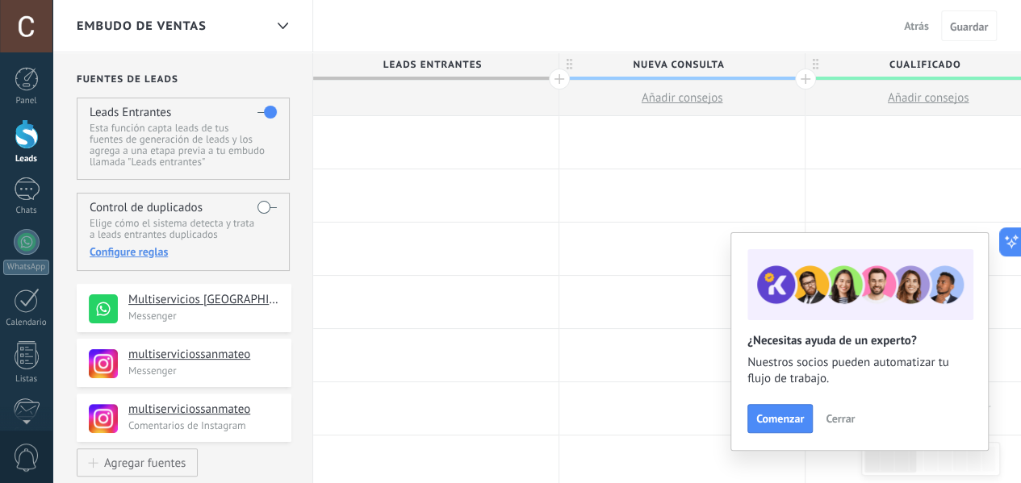
click at [834, 417] on span "Cerrar" at bounding box center [839, 418] width 29 height 11
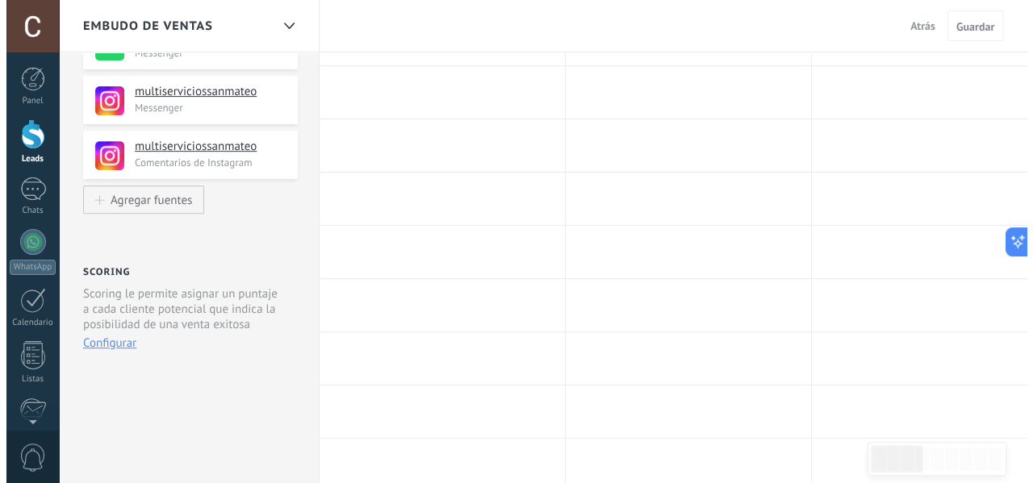
scroll to position [81, 0]
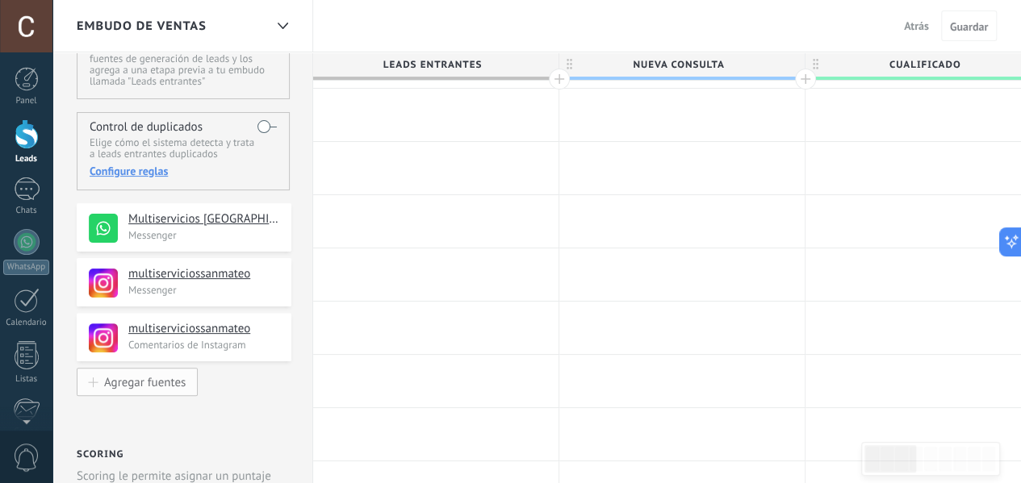
click at [167, 381] on div "Agregar fuentes" at bounding box center [144, 382] width 81 height 14
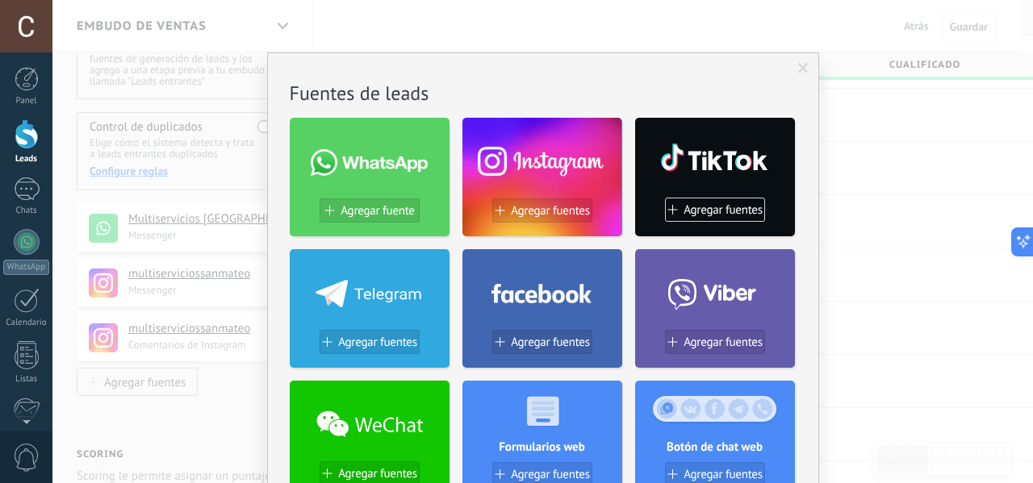
click at [546, 332] on button "Agregar fuentes" at bounding box center [542, 342] width 100 height 24
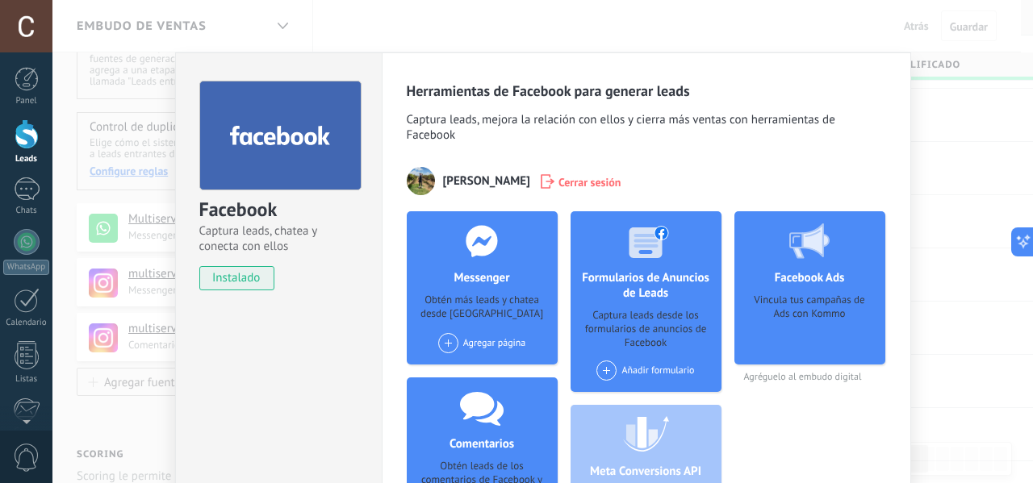
click at [478, 343] on div "Agregar página" at bounding box center [482, 343] width 88 height 20
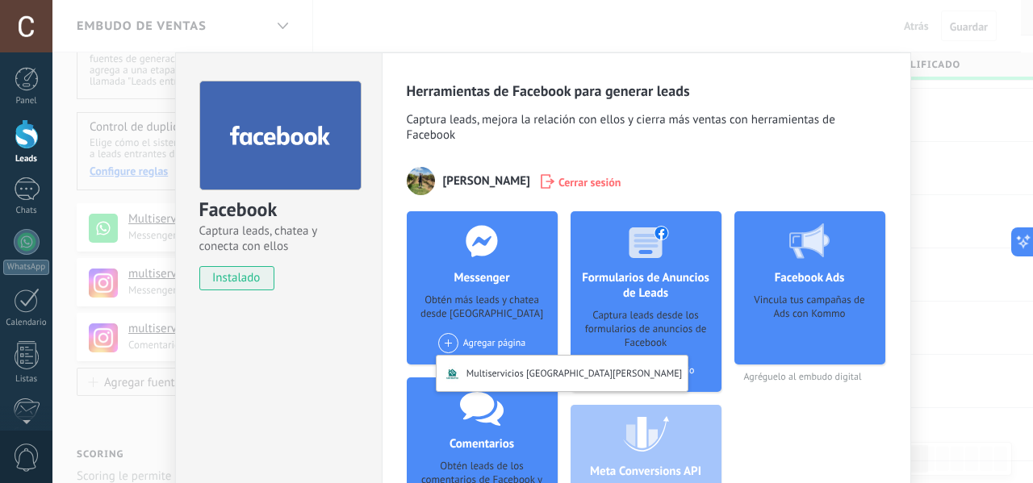
click at [459, 345] on div "Agregar página Multiservicios San Mateo" at bounding box center [482, 343] width 88 height 20
click at [441, 336] on span at bounding box center [448, 343] width 20 height 20
click at [618, 374] on div "Añadir formulario" at bounding box center [645, 371] width 98 height 20
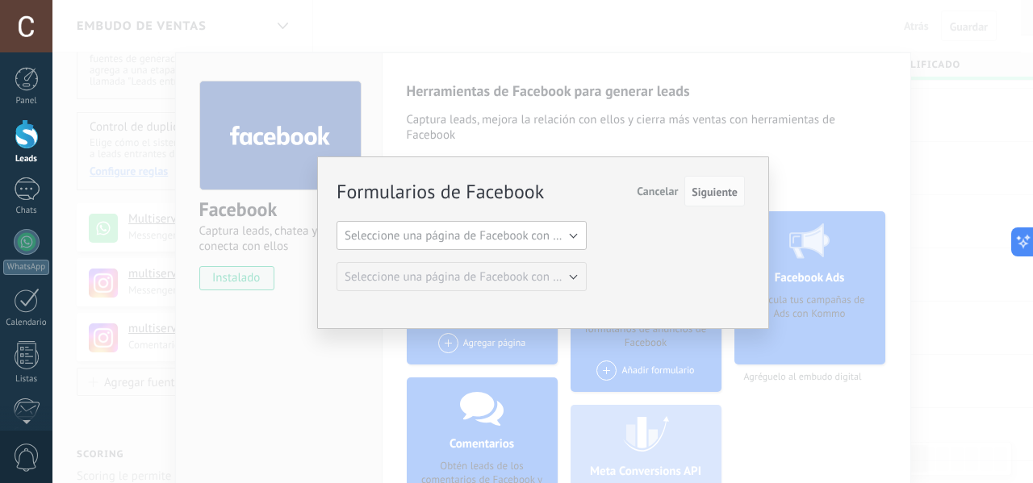
click at [525, 242] on span "Seleccione una página de Facebook con formas" at bounding box center [467, 235] width 244 height 15
click at [515, 269] on span "Multiservicios [GEOGRAPHIC_DATA][PERSON_NAME]" at bounding box center [454, 263] width 254 height 15
click at [719, 191] on span "Siguiente" at bounding box center [715, 191] width 46 height 11
click at [803, 336] on div "Formularios de Facebook Siguiente Cancelar Seleccione una página de Facebook co…" at bounding box center [542, 241] width 980 height 483
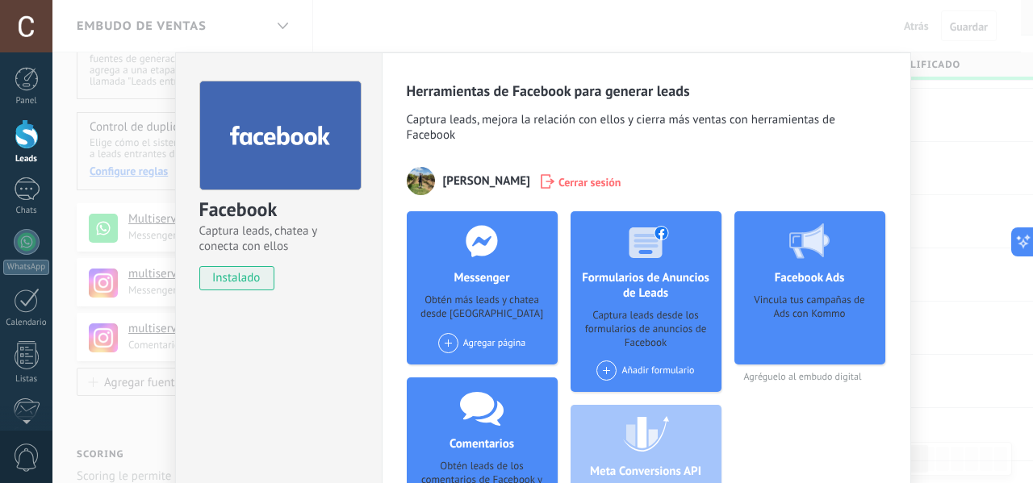
click at [786, 338] on div "Vincula tus campañas de Ads con Kommo" at bounding box center [809, 324] width 125 height 61
click at [783, 301] on div "Vincula tus campañas de Ads con Kommo" at bounding box center [809, 324] width 125 height 61
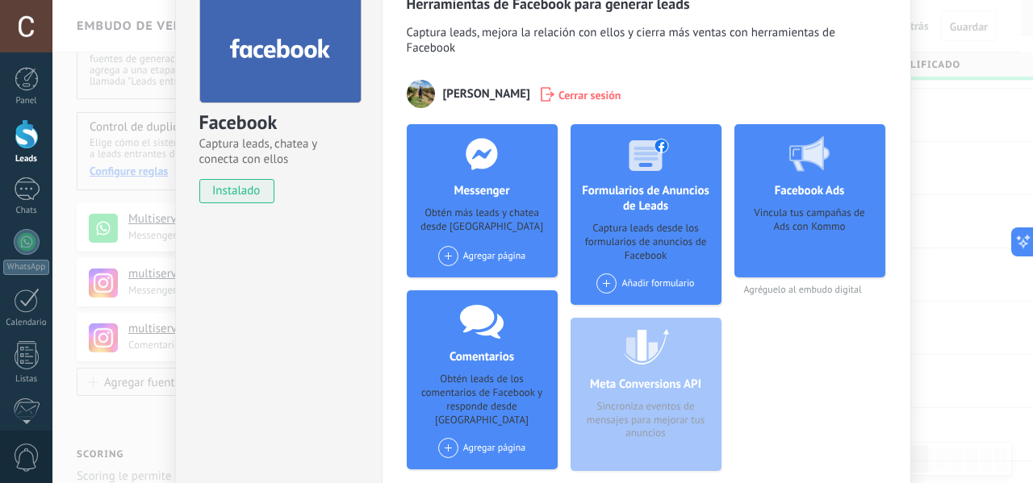
scroll to position [161, 0]
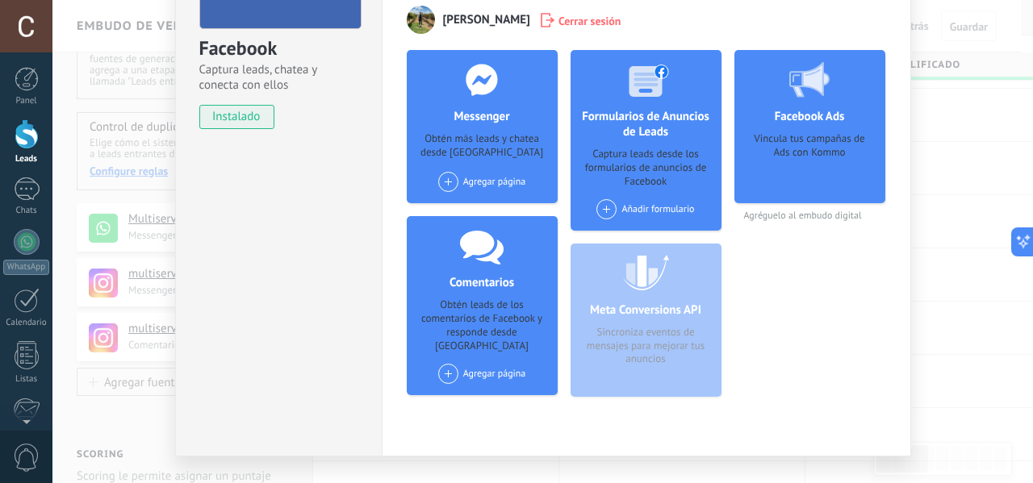
click at [495, 364] on div "Agregar página" at bounding box center [482, 374] width 88 height 20
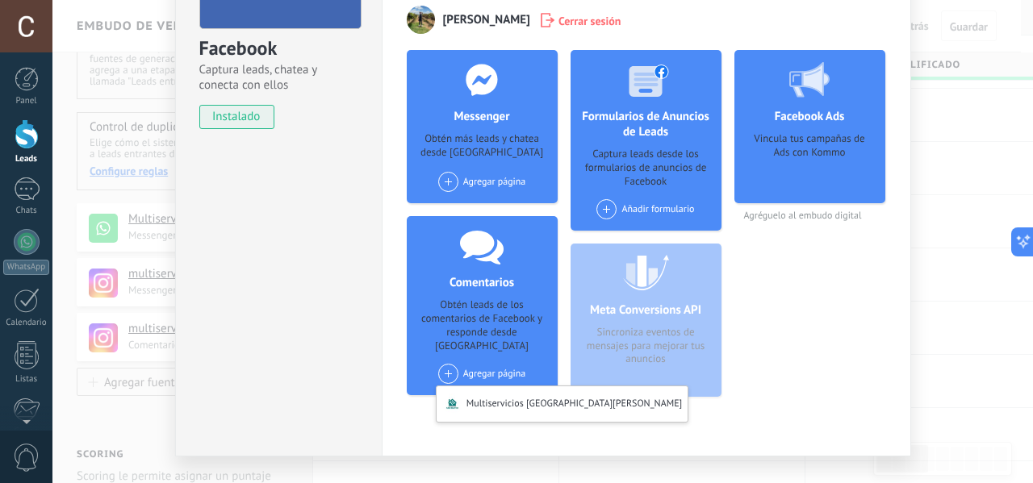
click at [930, 270] on div "Facebook Captura leads, chatea y conecta con ellos instalado Desinstalar Herram…" at bounding box center [542, 241] width 980 height 483
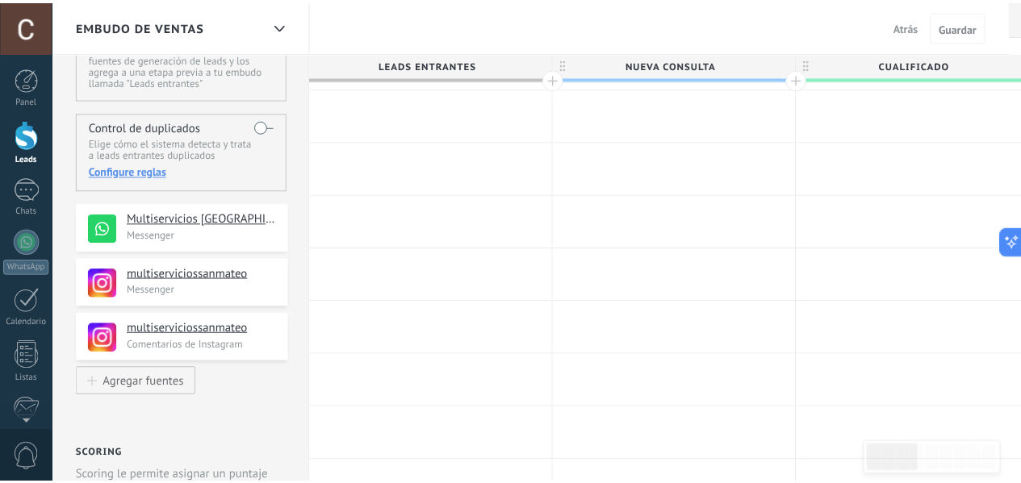
scroll to position [0, 0]
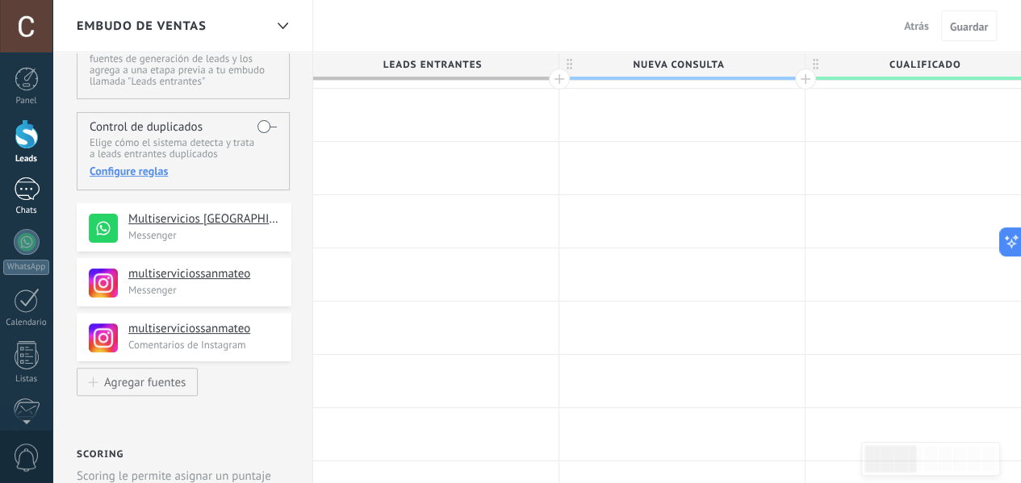
click at [23, 198] on div at bounding box center [27, 189] width 26 height 23
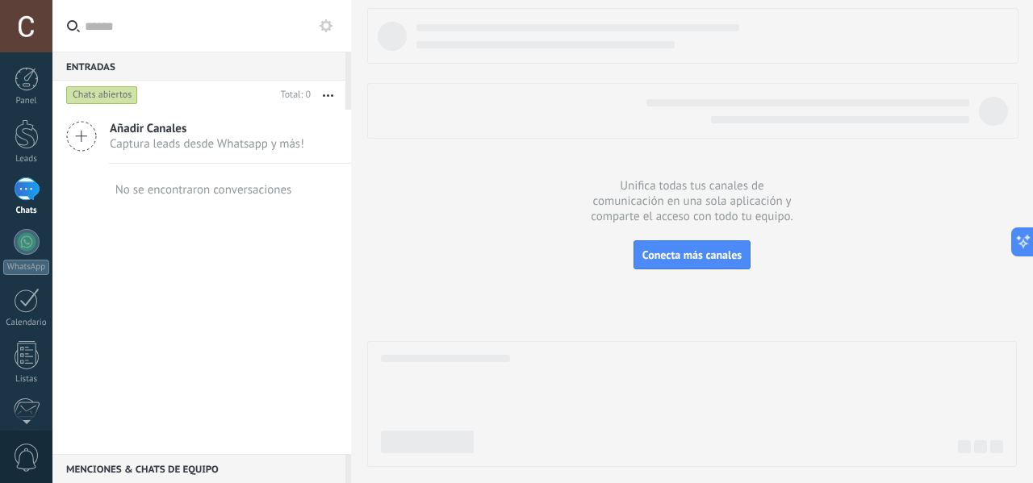
click at [210, 148] on span "Captura leads desde Whatsapp y más!" at bounding box center [207, 143] width 194 height 15
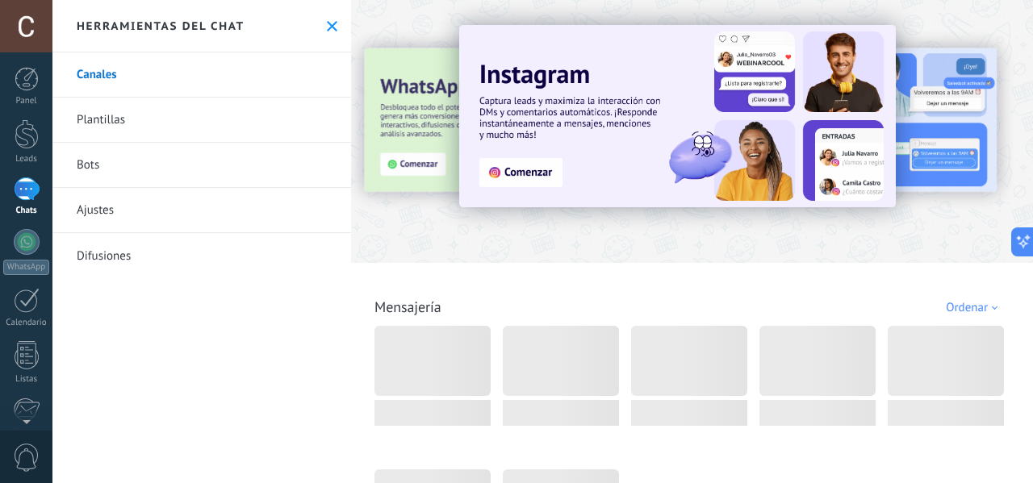
click at [439, 171] on div at bounding box center [296, 130] width 353 height 145
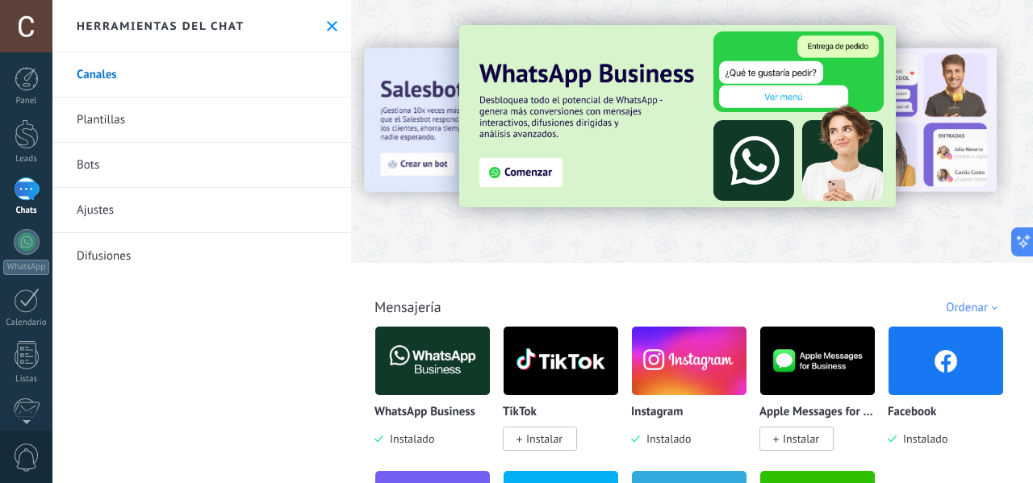
scroll to position [81, 0]
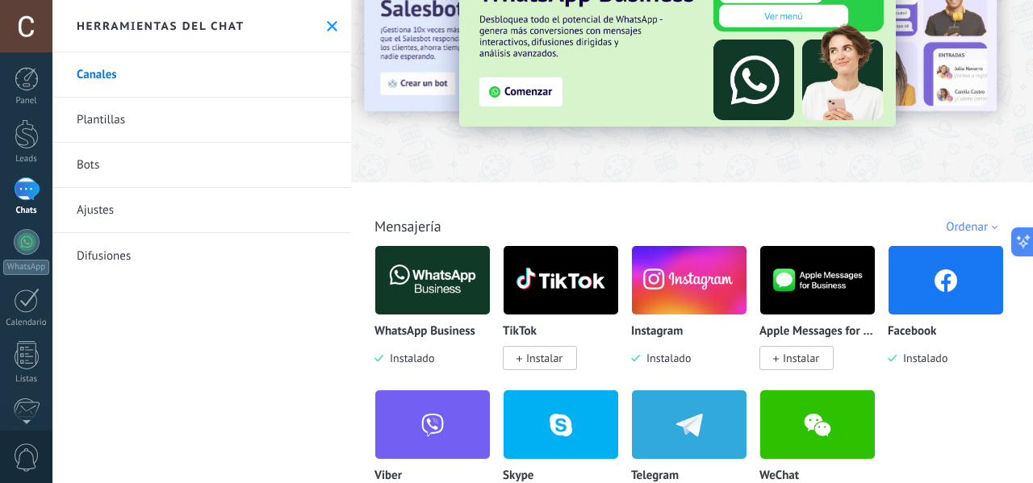
click at [442, 345] on div "WhatsApp Business Instalado" at bounding box center [432, 345] width 116 height 41
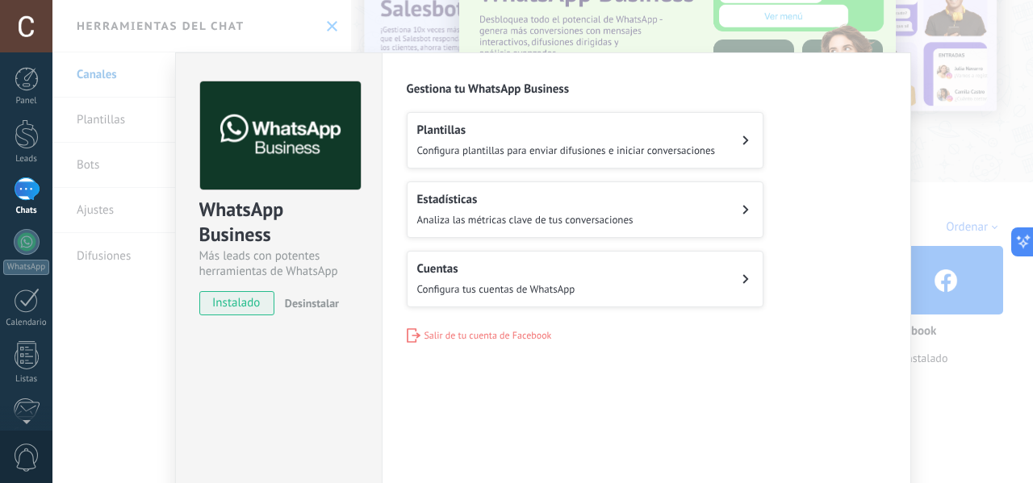
click at [525, 276] on div "Cuentas Configura tus cuentas de WhatsApp" at bounding box center [496, 279] width 158 height 36
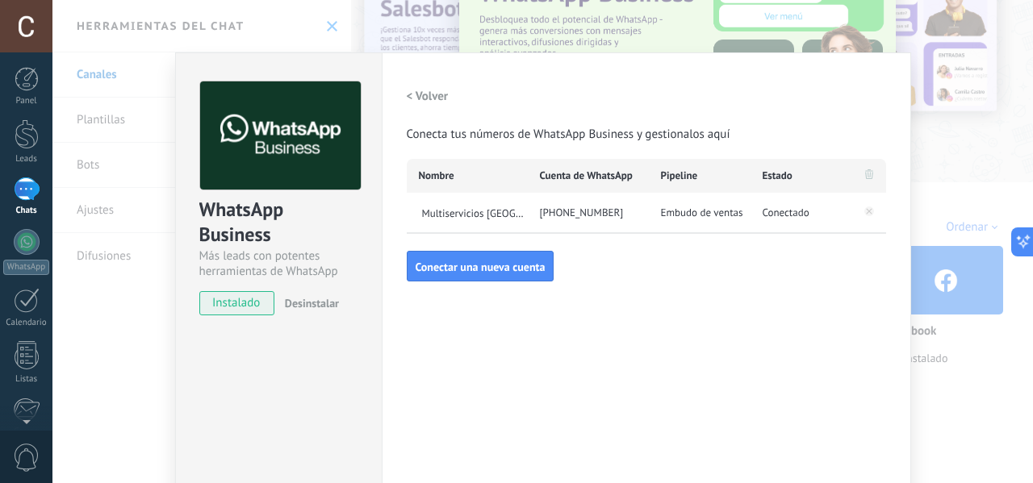
click at [570, 213] on div "[PHONE_NUMBER]" at bounding box center [588, 213] width 121 height 40
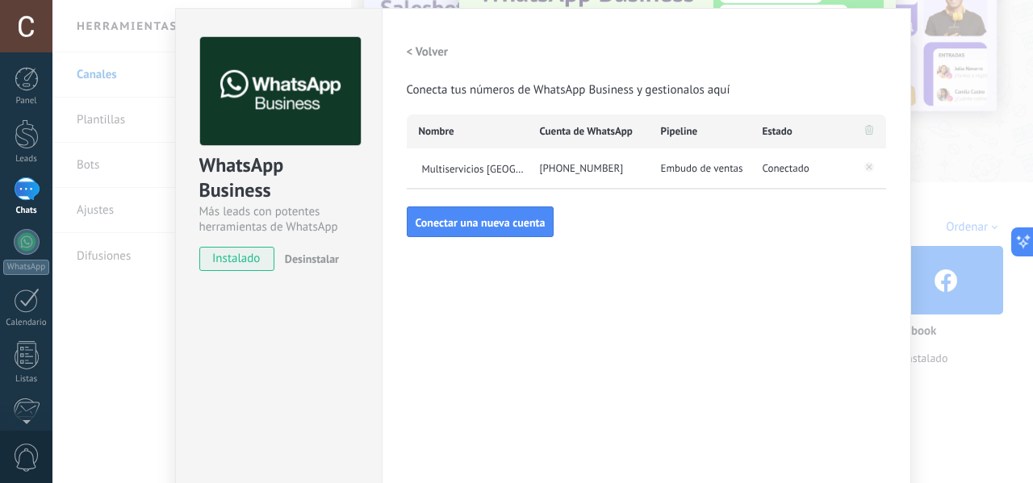
scroll to position [110, 0]
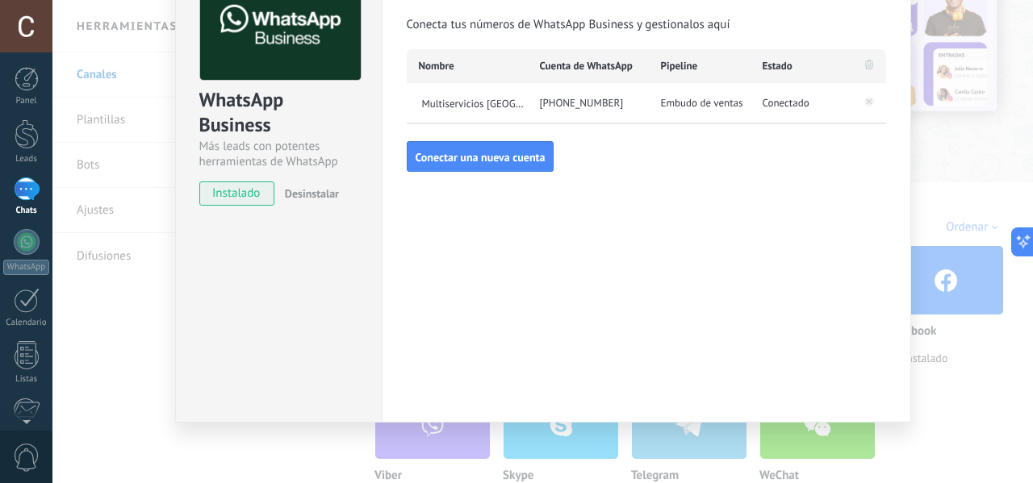
click at [980, 359] on div "WhatsApp Business Más leads con potentes herramientas de WhatsApp instalado Des…" at bounding box center [542, 241] width 980 height 483
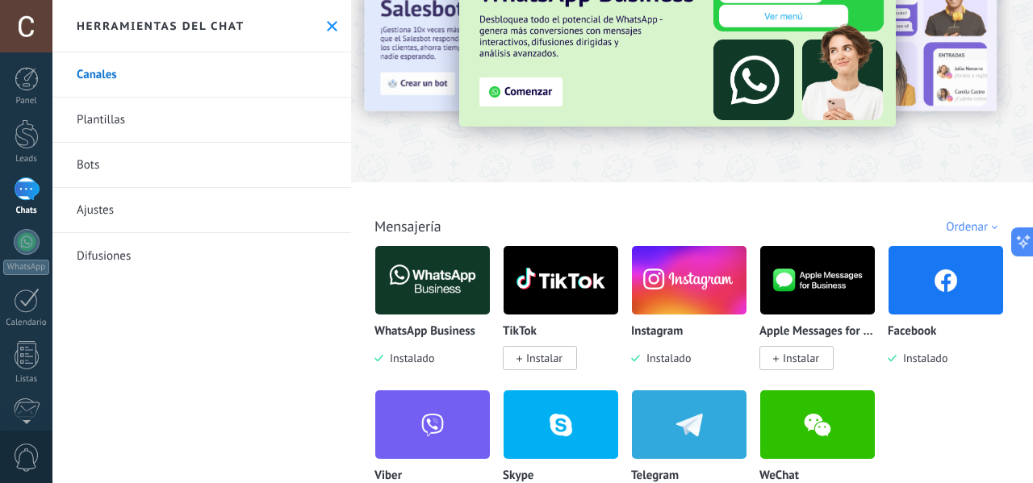
click at [248, 106] on link "Plantillas" at bounding box center [201, 120] width 299 height 45
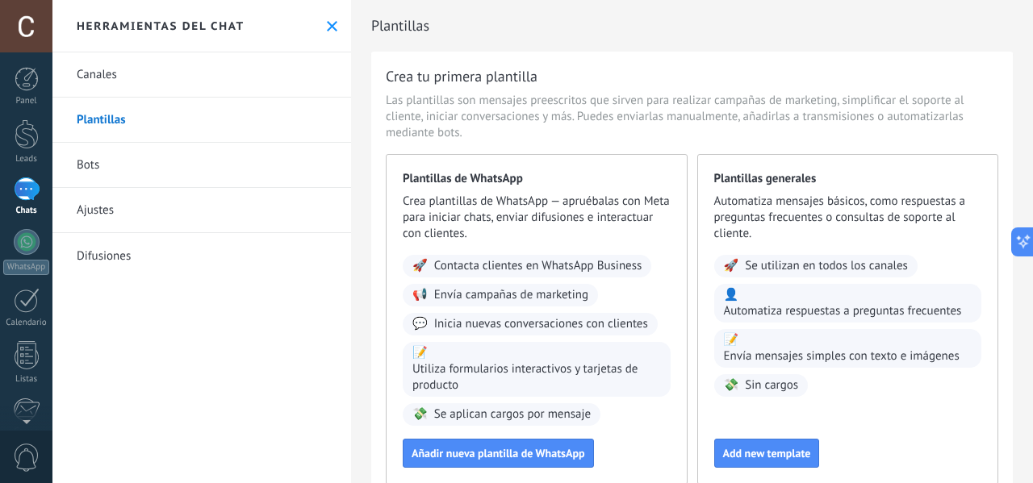
click at [172, 167] on link "Bots" at bounding box center [201, 165] width 299 height 45
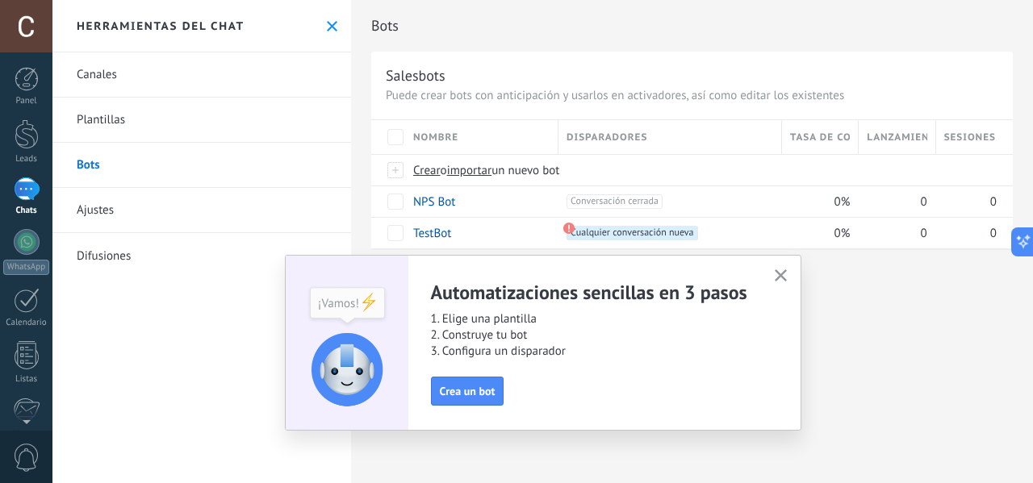
click at [785, 277] on icon "button" at bounding box center [781, 276] width 12 height 12
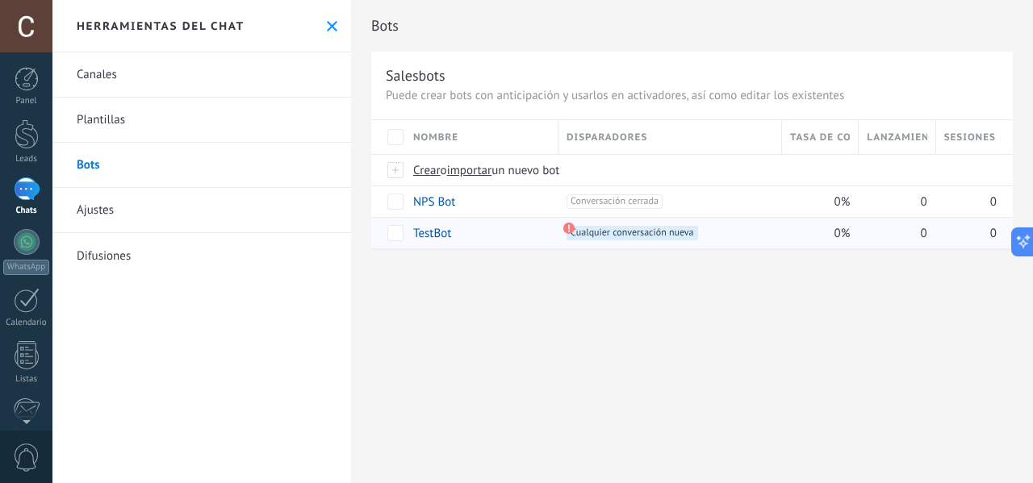
click at [509, 233] on div "TestBot" at bounding box center [477, 233] width 145 height 31
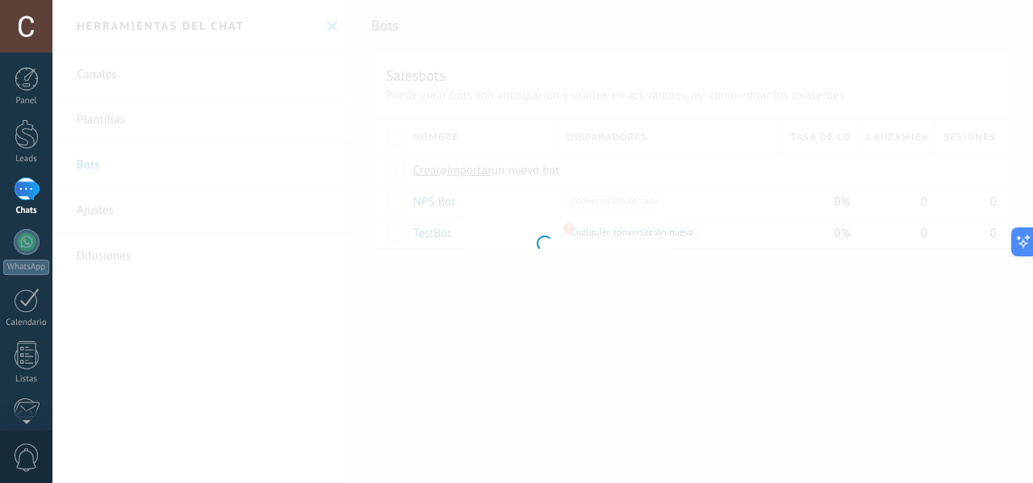
type input "*******"
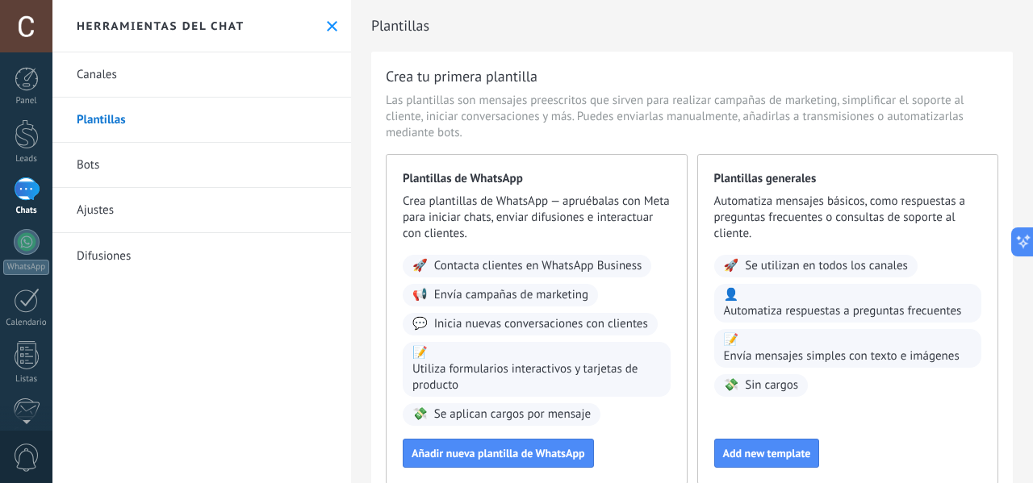
click at [327, 31] on icon at bounding box center [332, 26] width 10 height 10
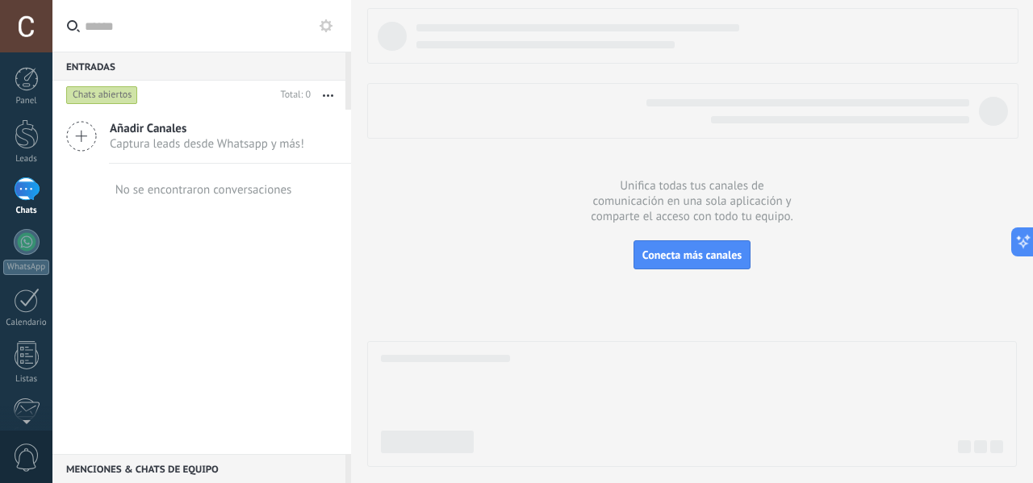
click at [324, 94] on icon "button" at bounding box center [328, 95] width 10 height 2
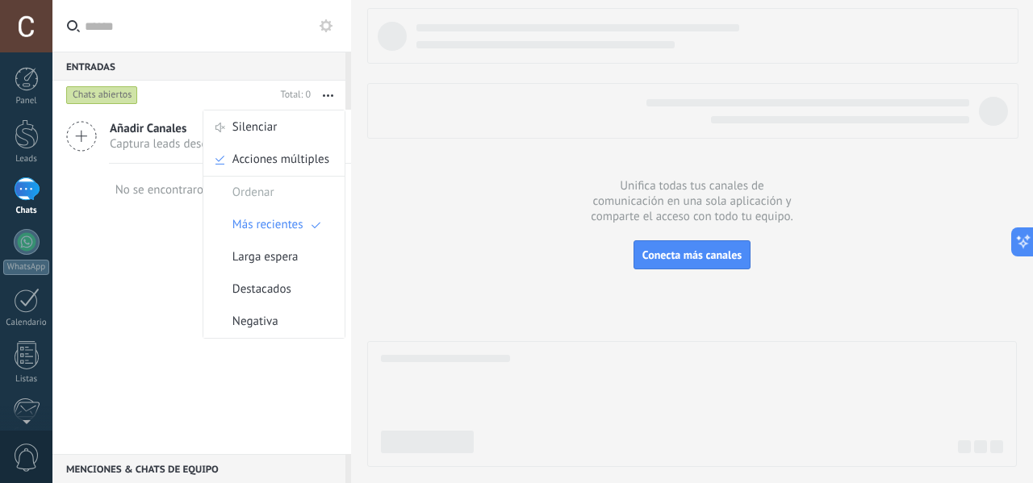
click at [306, 180] on div "Ordenar" at bounding box center [273, 193] width 141 height 32
click at [289, 159] on span "Acciones múltiples" at bounding box center [280, 160] width 97 height 32
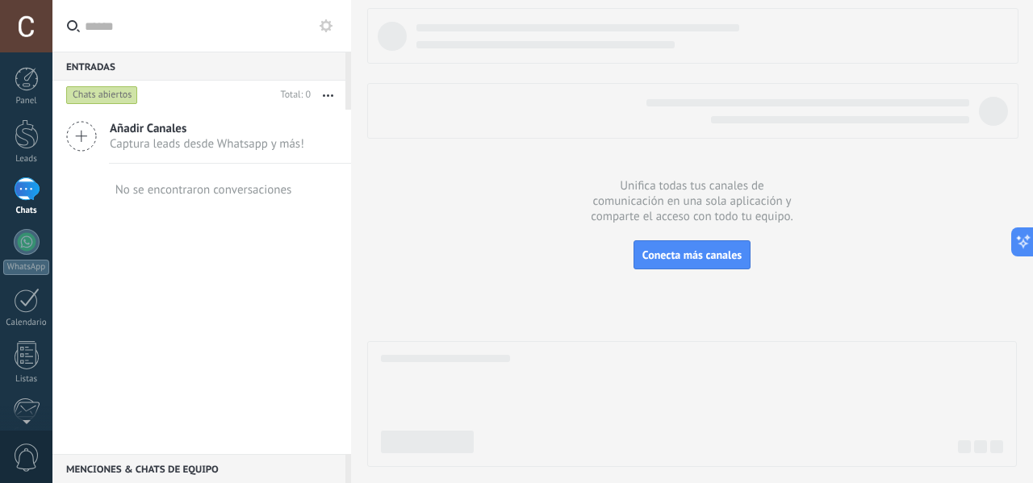
click at [328, 102] on button "button" at bounding box center [328, 95] width 35 height 29
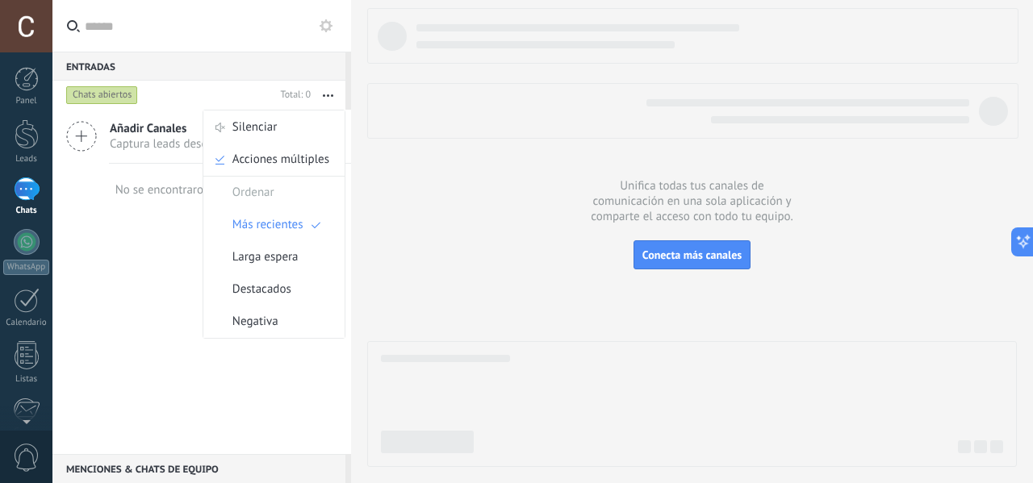
click at [327, 30] on use at bounding box center [326, 25] width 13 height 13
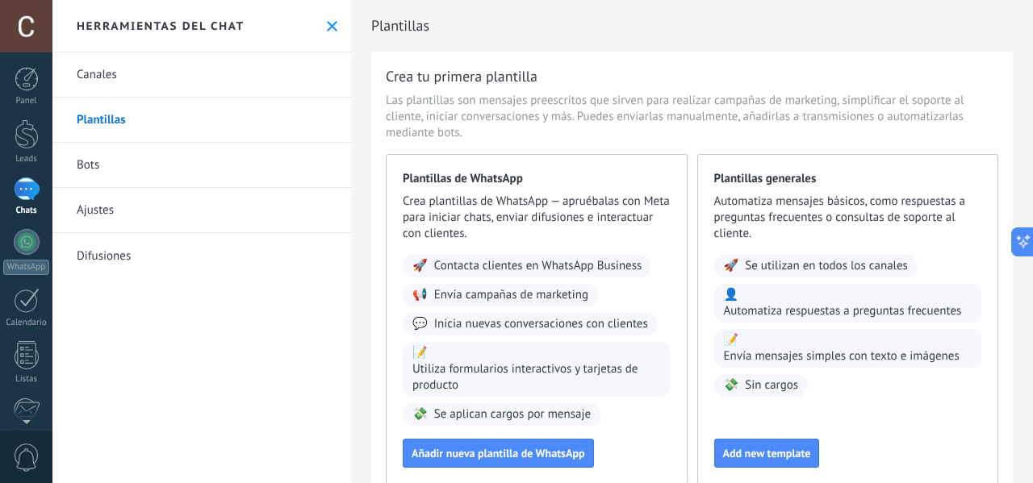
click at [303, 268] on link "Difusiones" at bounding box center [201, 255] width 299 height 45
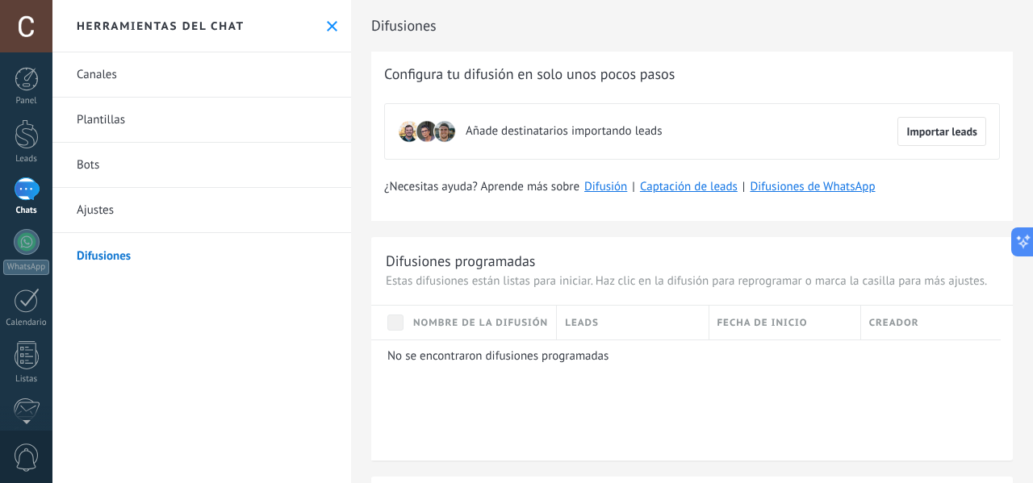
click at [332, 22] on button at bounding box center [332, 26] width 14 height 14
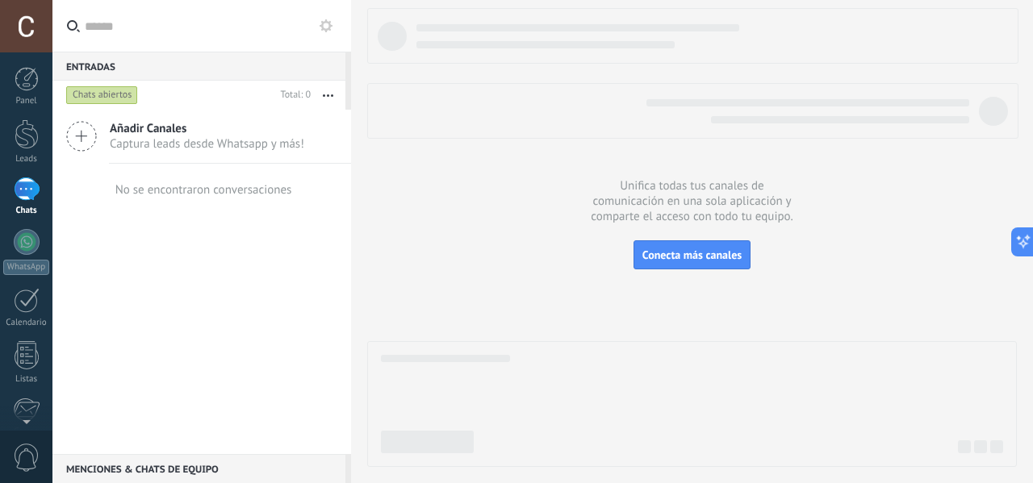
click at [424, 278] on div at bounding box center [692, 237] width 650 height 459
click at [679, 264] on button "Conecta más canales" at bounding box center [691, 254] width 117 height 29
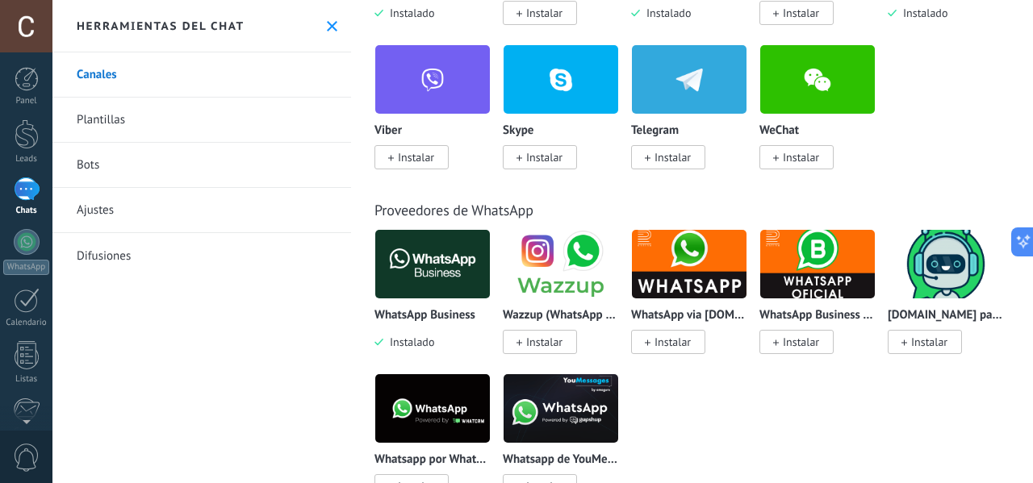
scroll to position [484, 0]
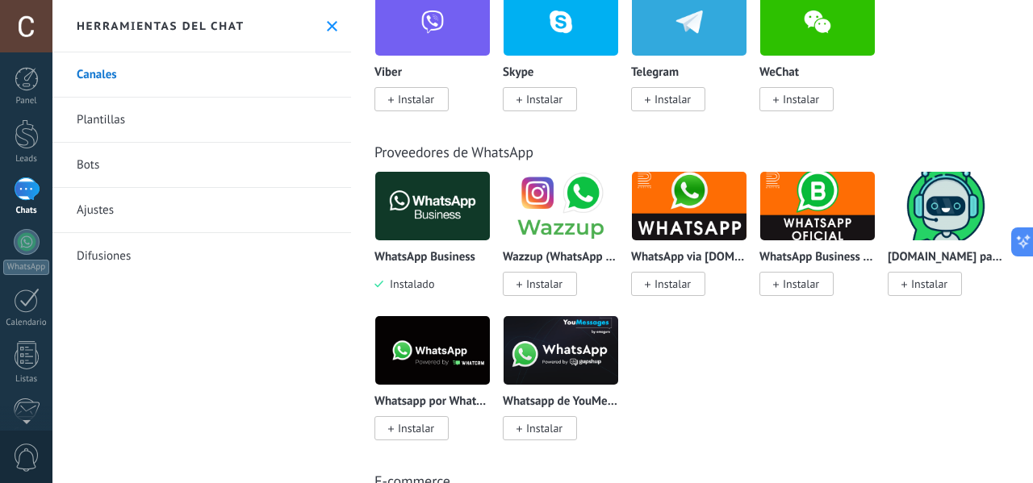
click at [406, 264] on p "WhatsApp Business" at bounding box center [424, 258] width 101 height 14
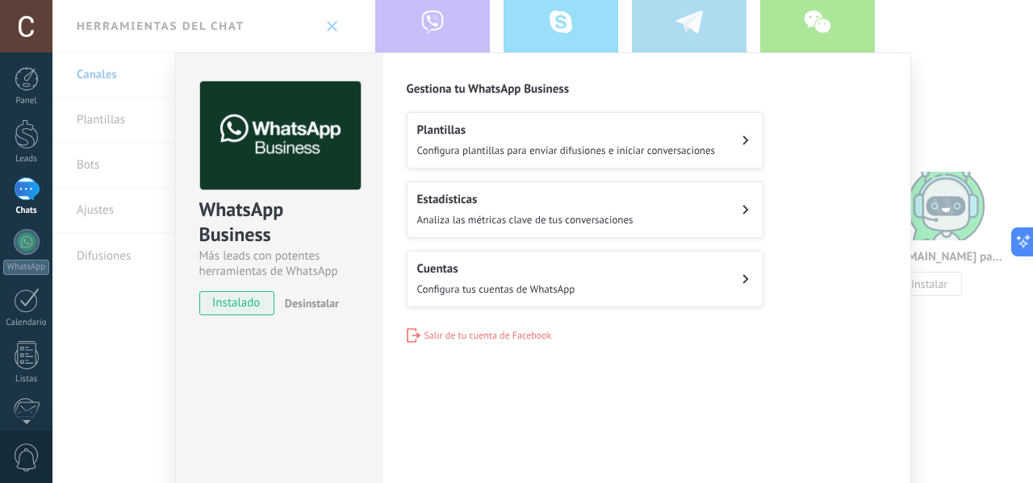
click at [947, 73] on div "WhatsApp Business Más leads con potentes herramientas de WhatsApp instalado Des…" at bounding box center [542, 241] width 980 height 483
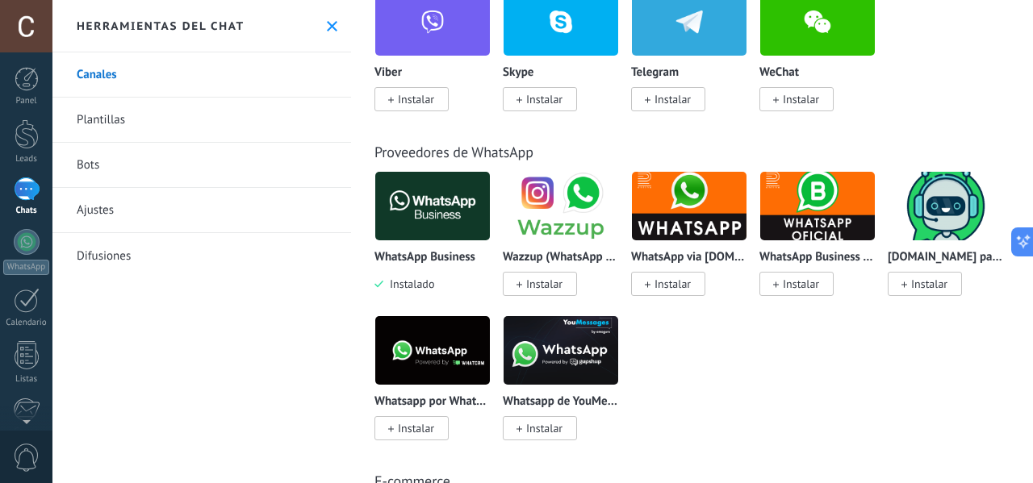
click at [327, 29] on icon at bounding box center [332, 26] width 10 height 10
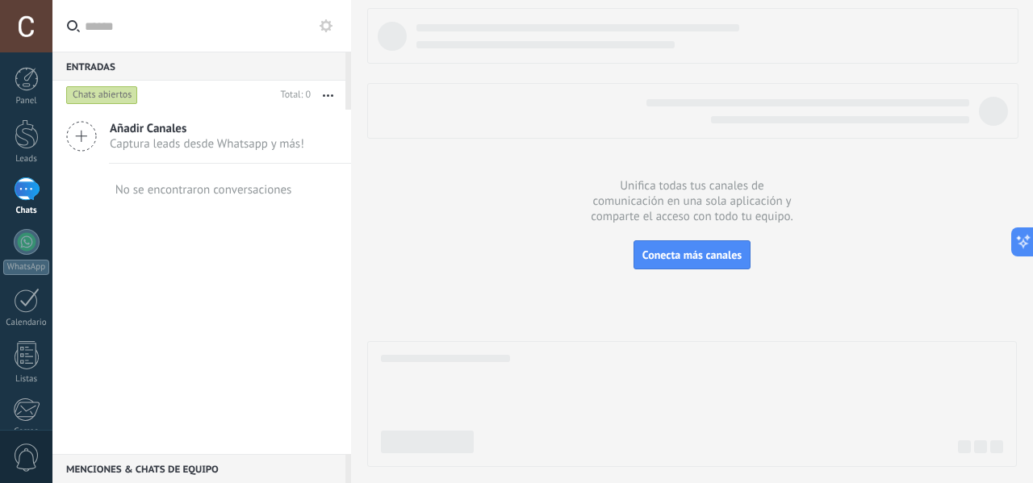
click at [109, 94] on div "Chats abiertos" at bounding box center [102, 95] width 72 height 19
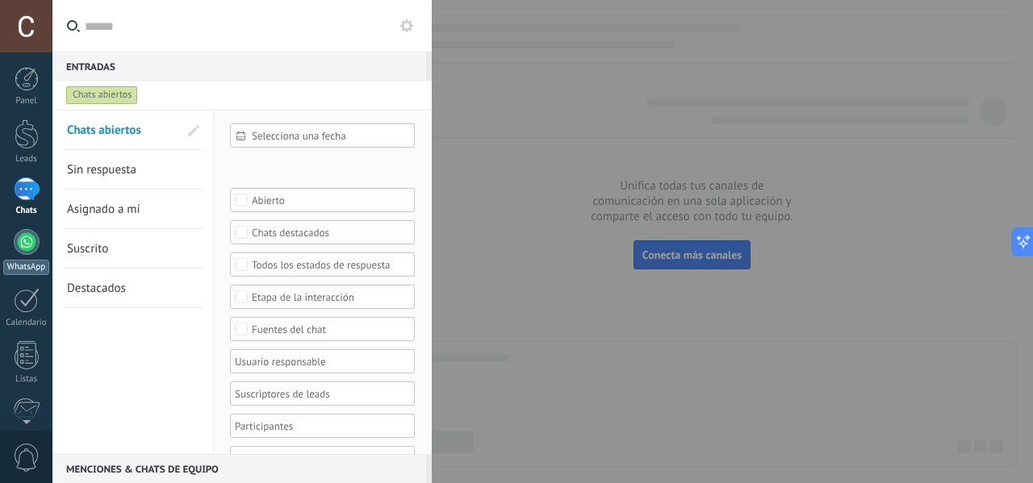
click at [21, 244] on div at bounding box center [27, 242] width 26 height 26
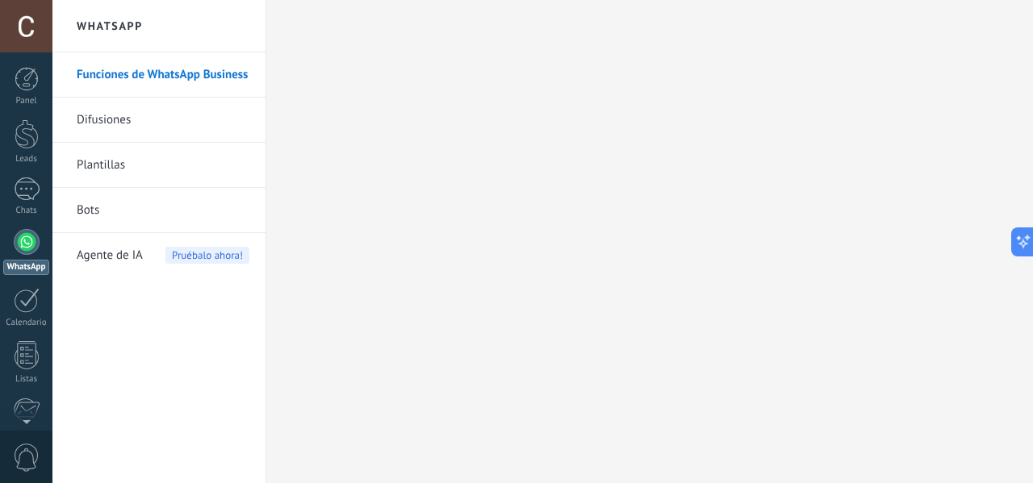
click at [97, 207] on link "Bots" at bounding box center [163, 210] width 173 height 45
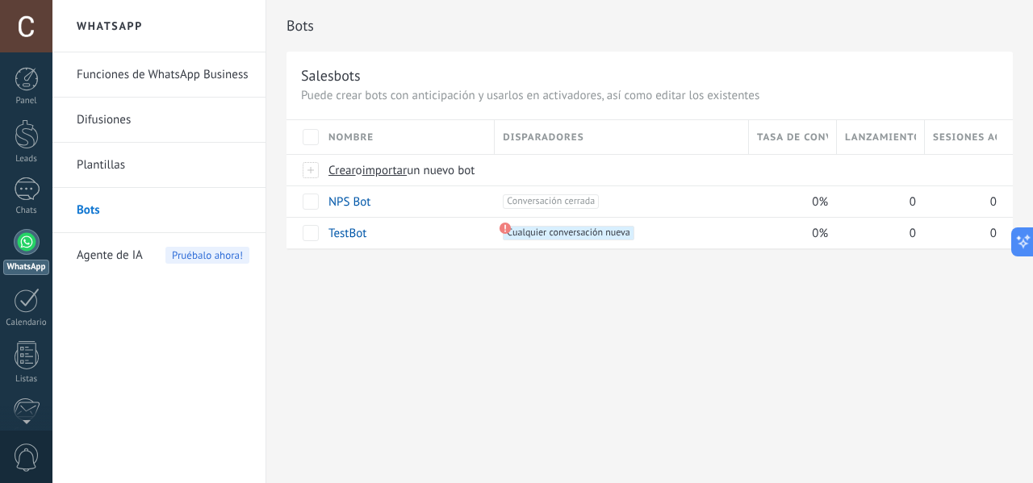
click at [118, 260] on span "Agente de IA" at bounding box center [110, 255] width 66 height 45
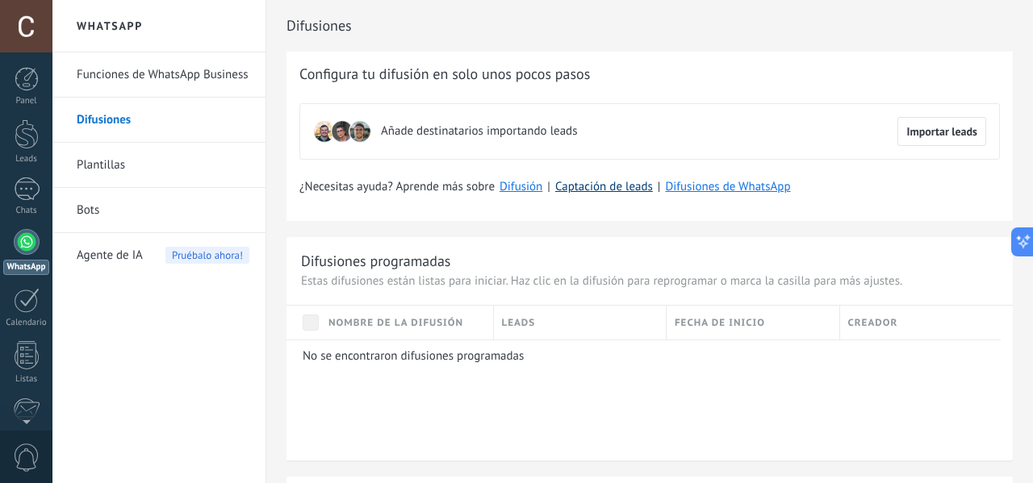
click at [585, 183] on link "Captación de leads" at bounding box center [604, 186] width 98 height 15
click at [26, 318] on div "Calendario" at bounding box center [26, 323] width 47 height 10
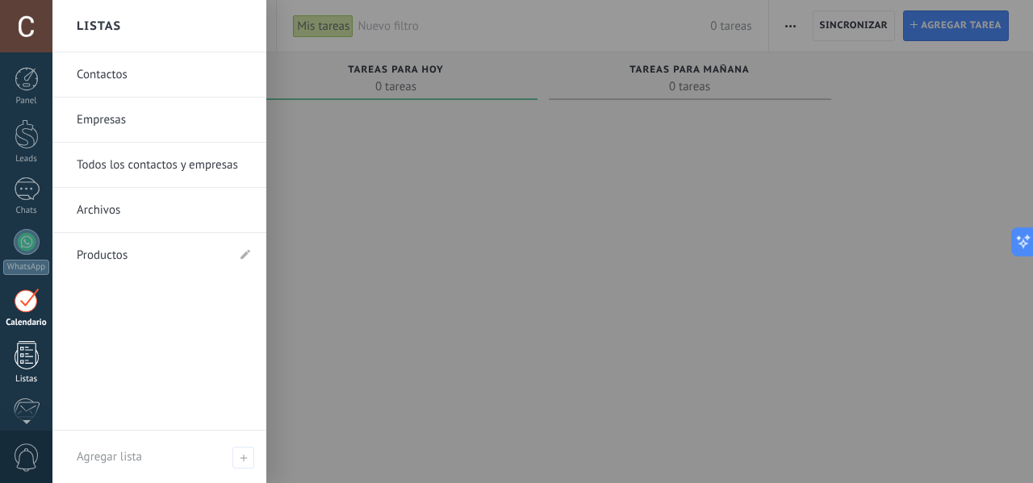
click at [6, 355] on link "Listas" at bounding box center [26, 363] width 52 height 44
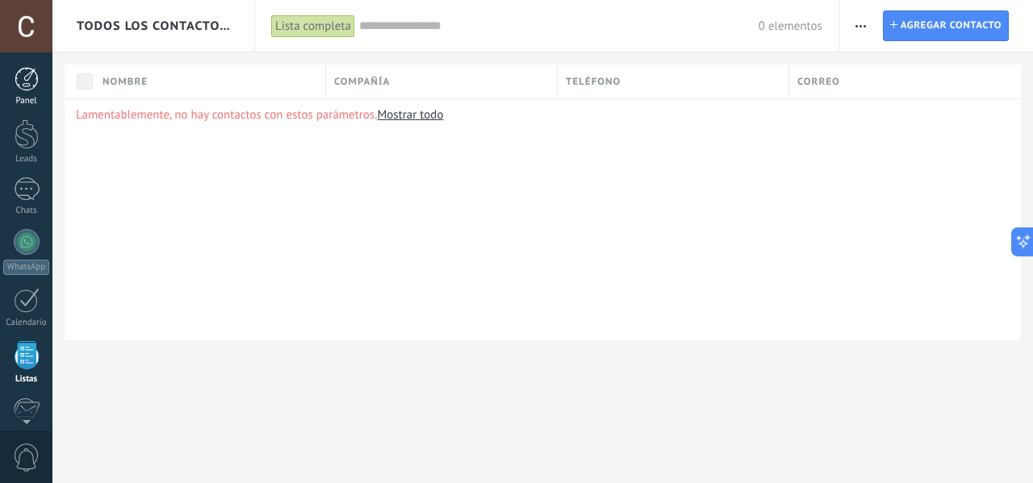
click at [21, 88] on div at bounding box center [27, 79] width 24 height 24
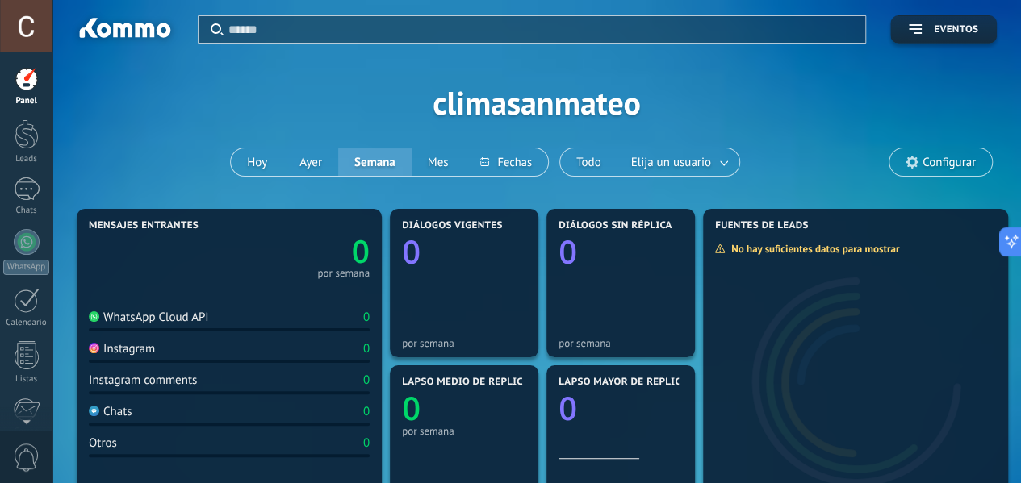
click at [316, 109] on div "Aplicar Eventos climasanmateo Hoy Ayer Semana Mes Todo Elija un usuario Configu…" at bounding box center [537, 102] width 920 height 205
click at [34, 240] on div at bounding box center [27, 242] width 26 height 26
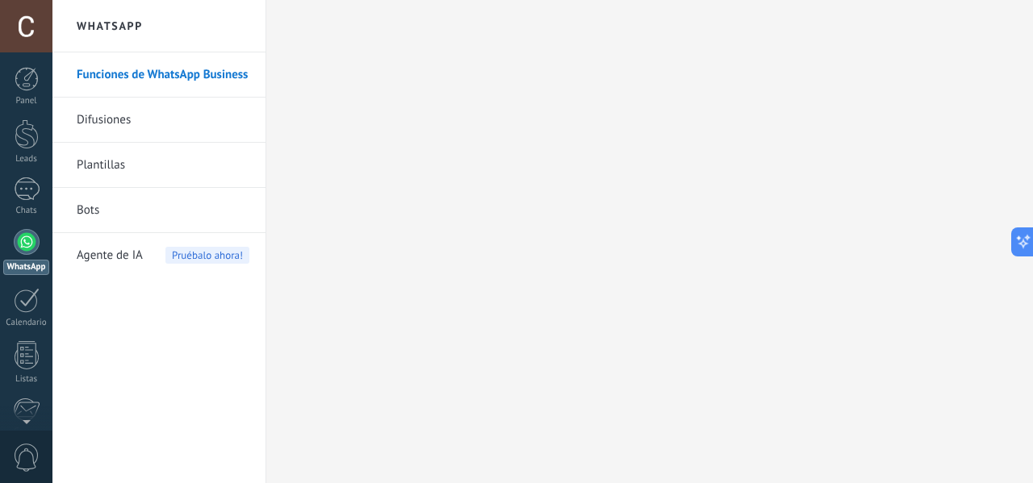
click at [129, 72] on link "Funciones de WhatsApp Business" at bounding box center [163, 74] width 173 height 45
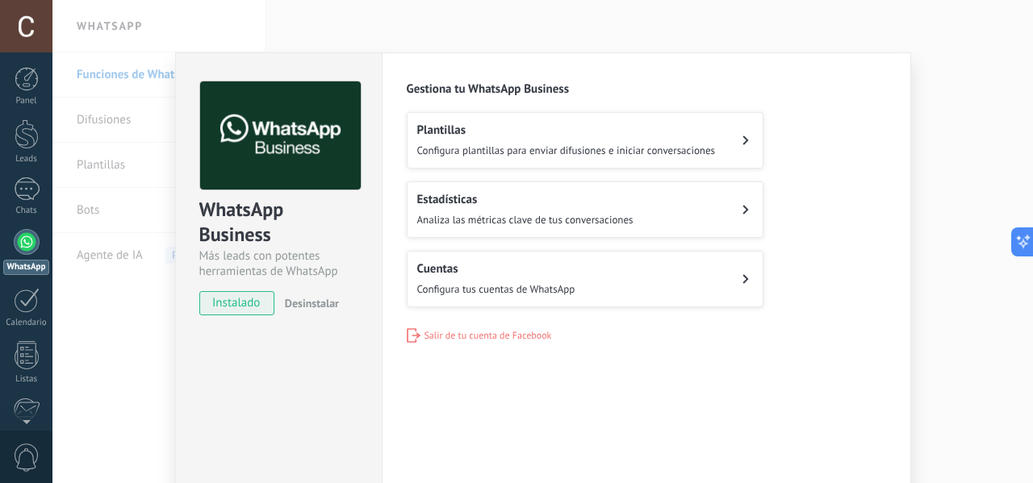
click at [547, 207] on div "Estadísticas Analiza las métricas clave de tus conversaciones" at bounding box center [525, 210] width 216 height 36
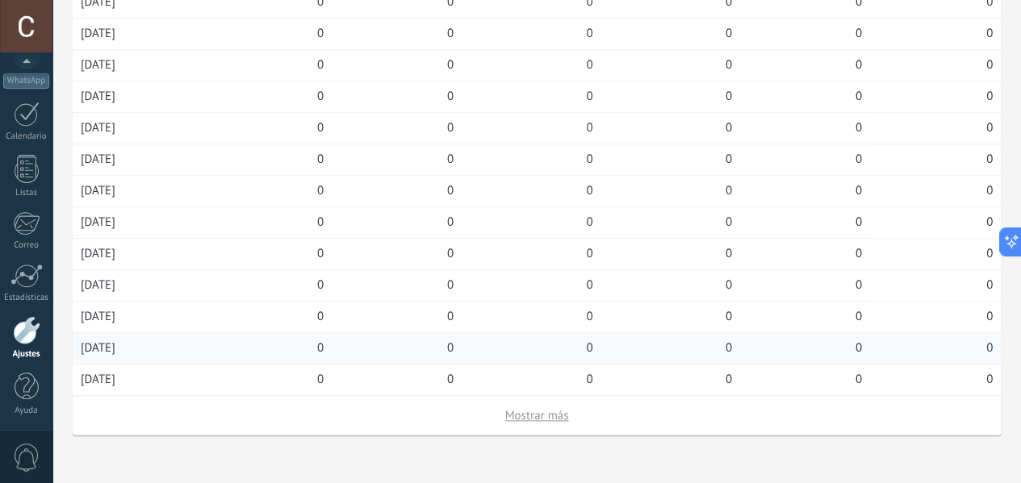
scroll to position [741, 0]
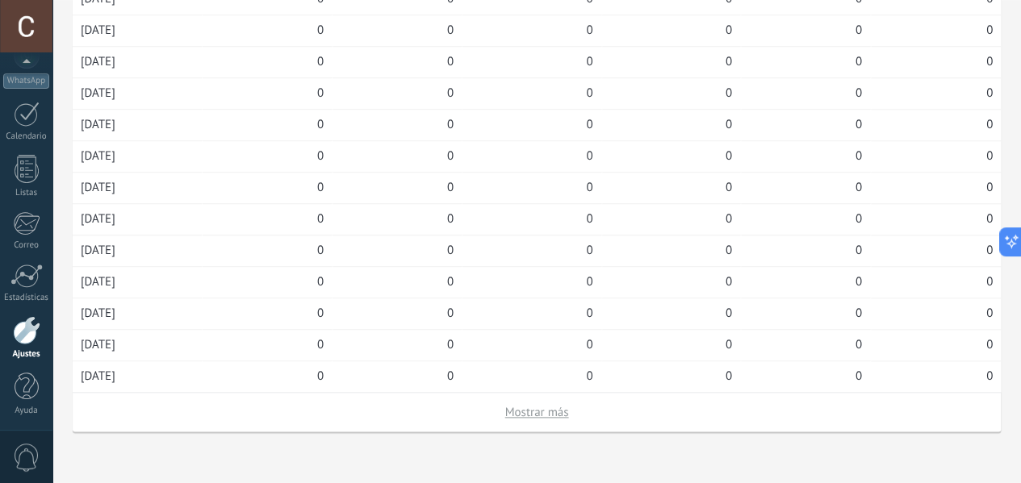
click at [569, 411] on button "Mostrar más" at bounding box center [537, 412] width 64 height 15
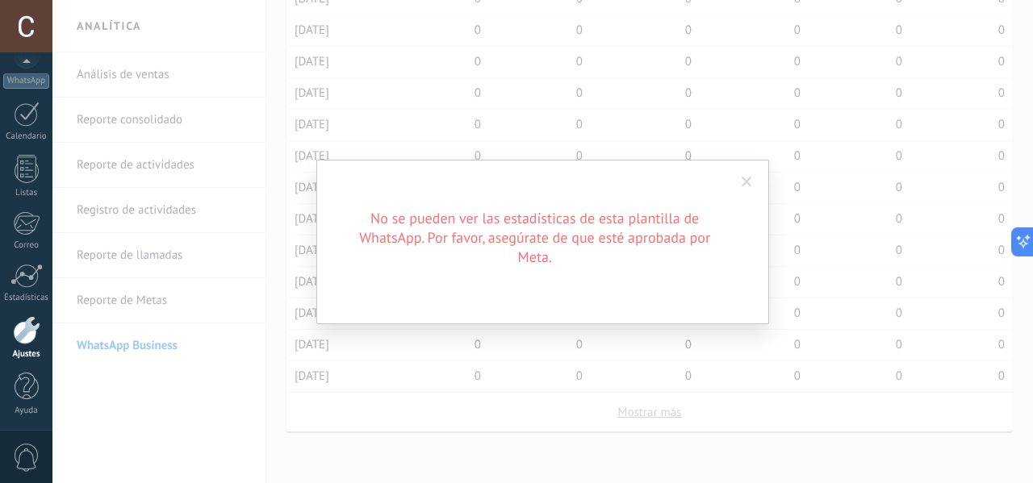
click at [649, 414] on div "No se pueden ver las estadísticas de esta plantilla de WhatsApp. Por favor, ase…" at bounding box center [542, 241] width 980 height 483
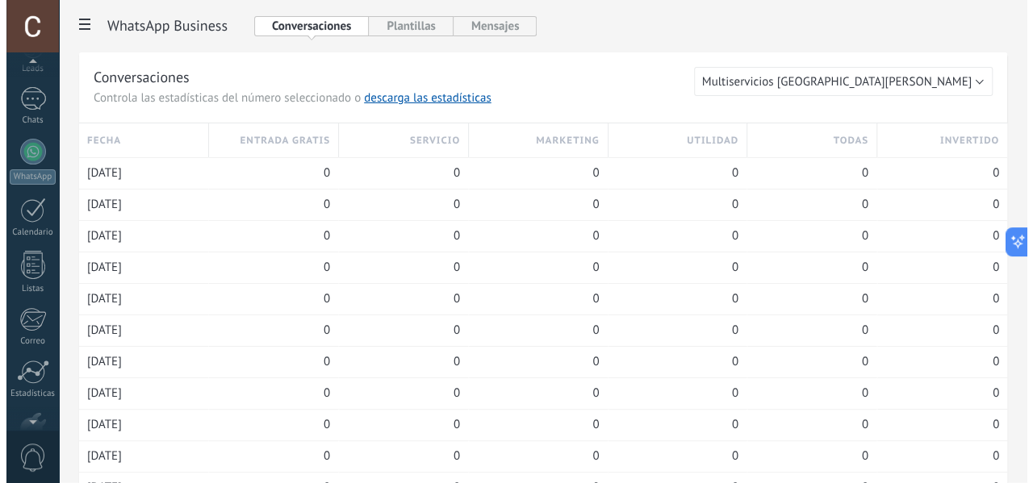
scroll to position [0, 0]
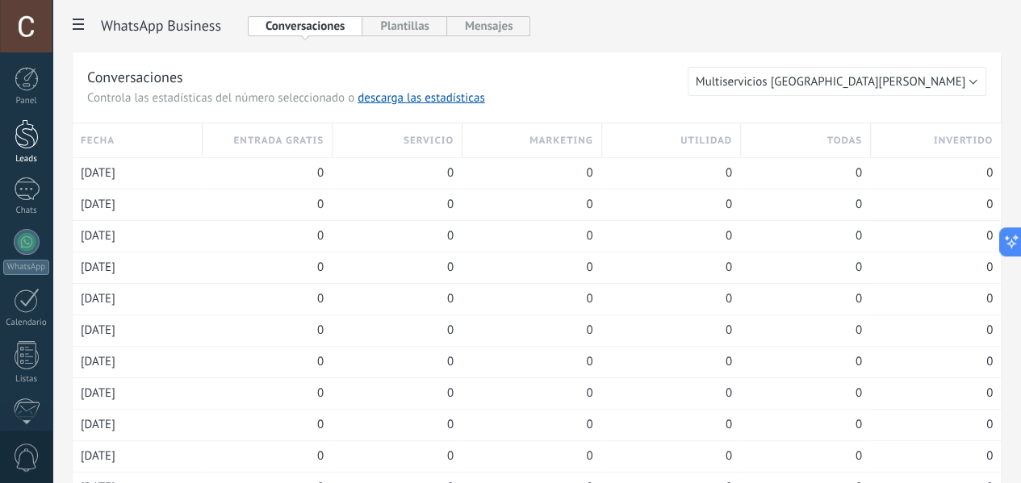
click at [31, 140] on div at bounding box center [27, 134] width 24 height 30
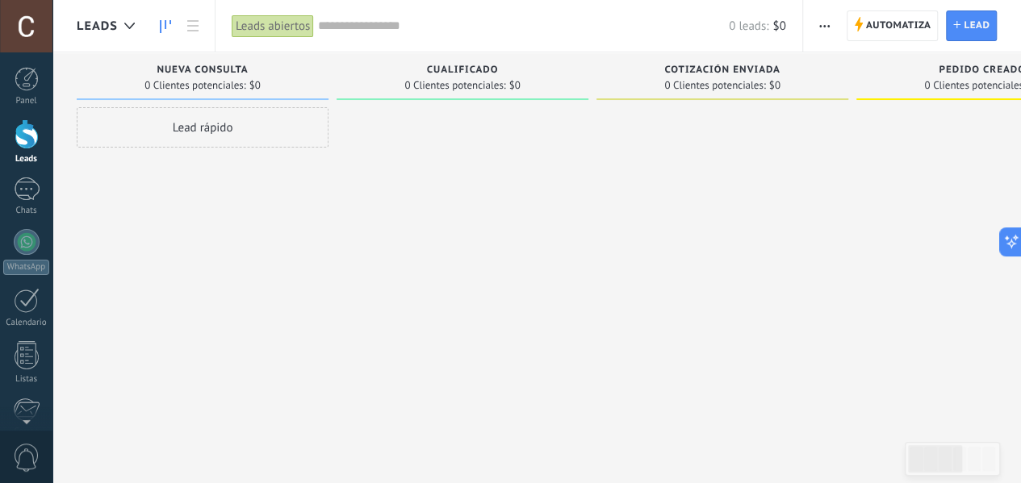
click at [507, 248] on div at bounding box center [462, 243] width 252 height 273
click at [27, 73] on div at bounding box center [27, 79] width 24 height 24
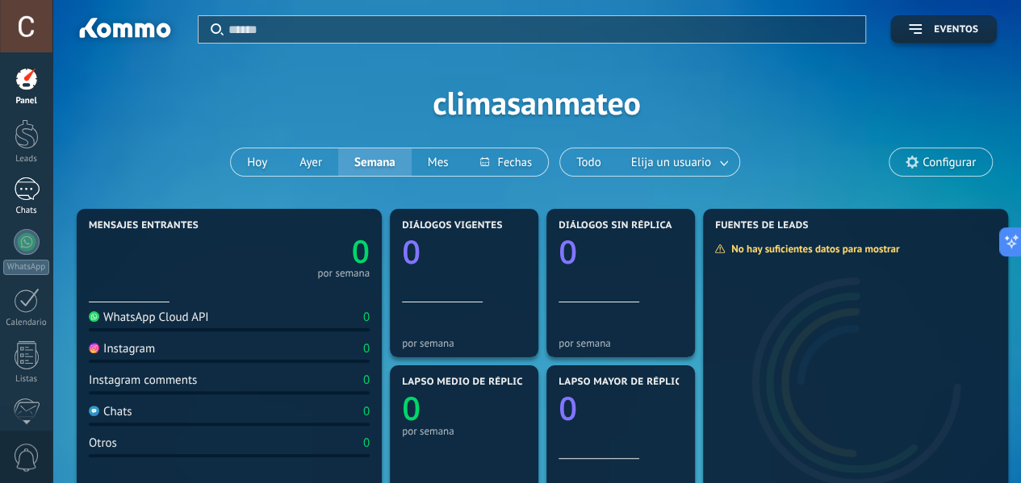
click at [25, 182] on div at bounding box center [27, 189] width 26 height 23
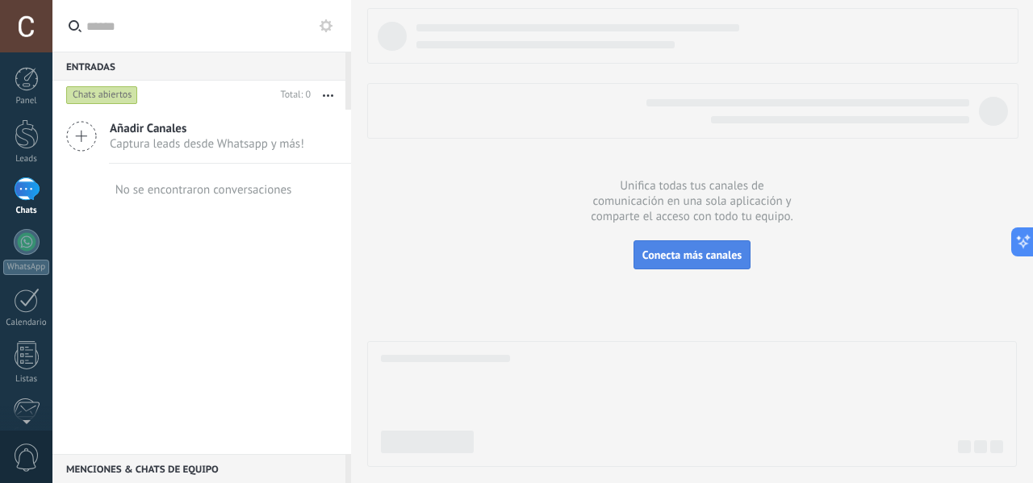
click at [700, 254] on span "Conecta más canales" at bounding box center [691, 255] width 99 height 15
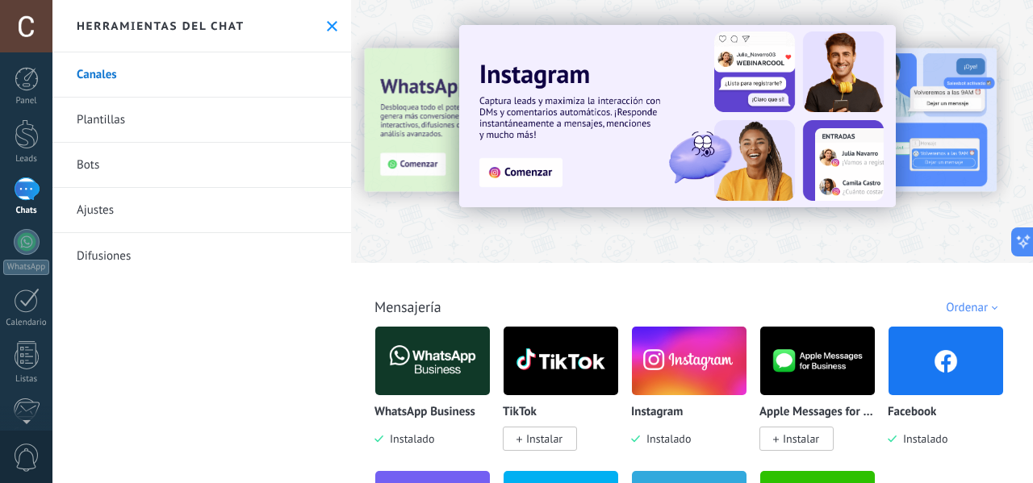
click at [500, 170] on img at bounding box center [677, 116] width 437 height 182
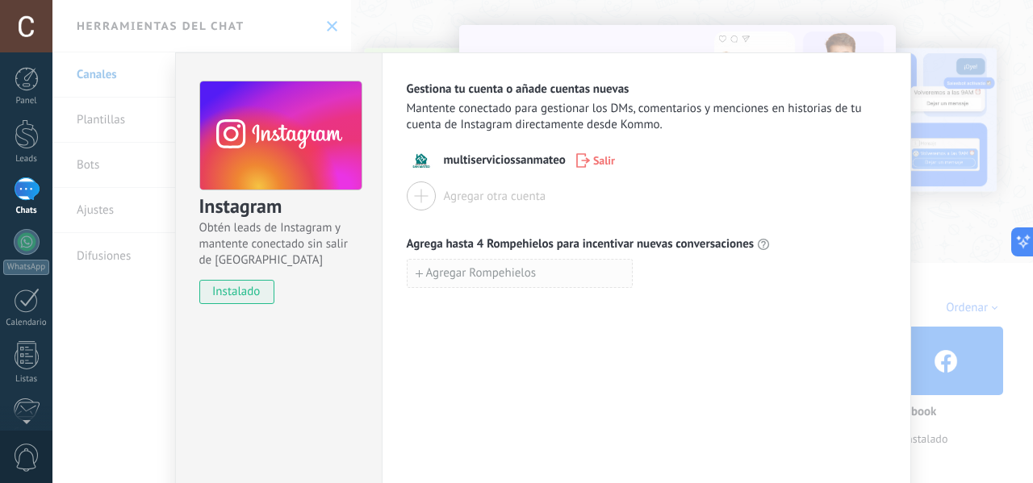
click at [516, 270] on span "Agregar Rompehielos" at bounding box center [481, 273] width 111 height 11
click at [523, 270] on input at bounding box center [519, 273] width 224 height 26
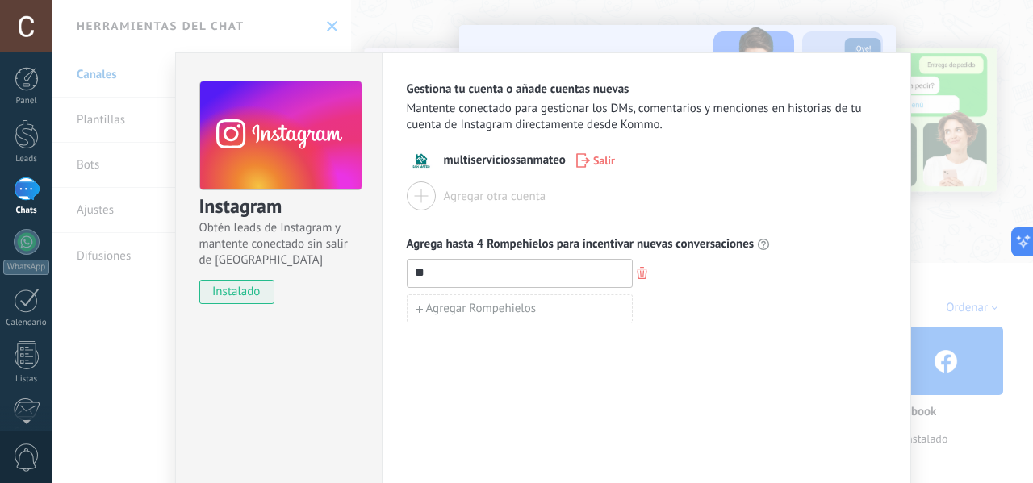
type input "*"
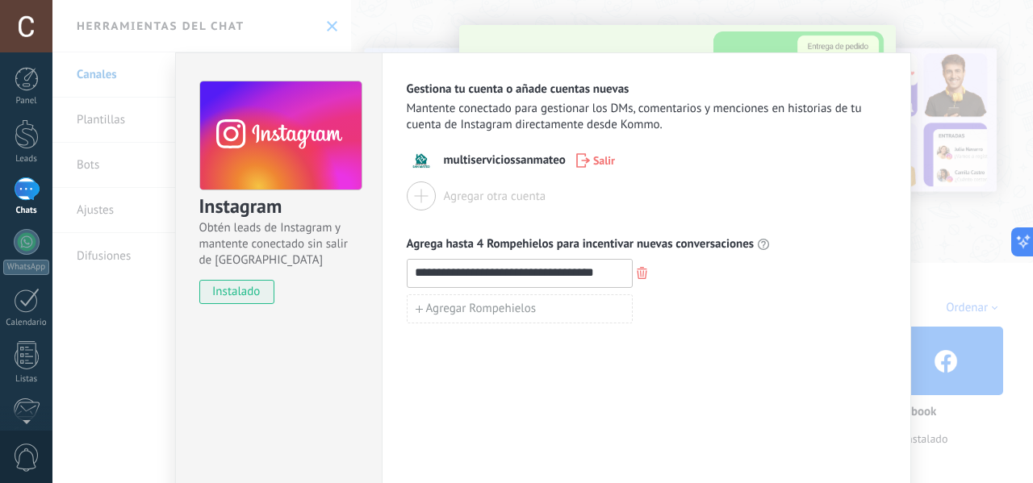
type input "**********"
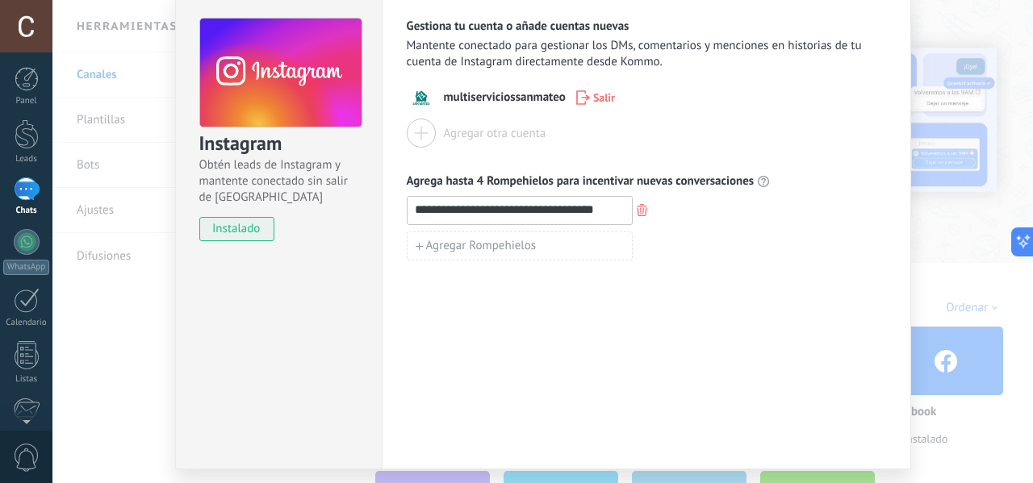
scroll to position [110, 0]
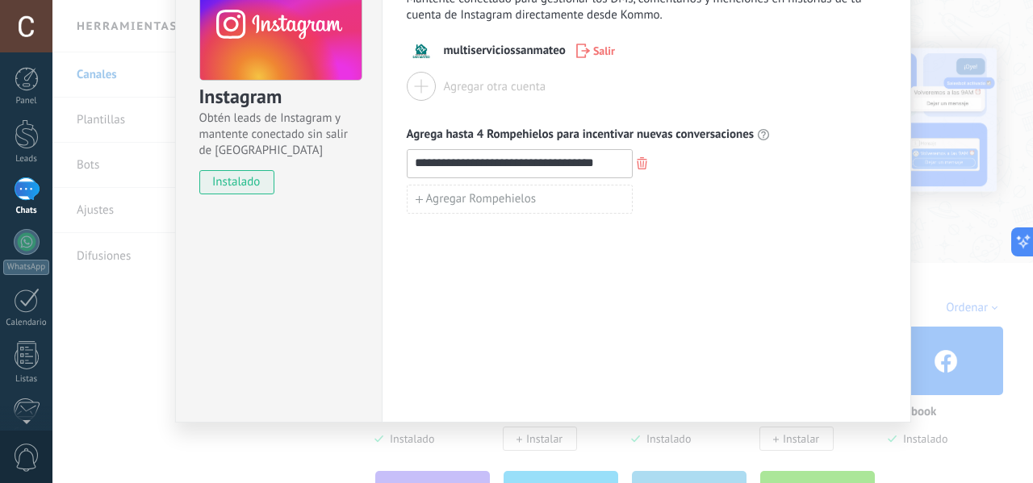
click at [725, 259] on div "**********" at bounding box center [646, 183] width 529 height 480
click at [870, 261] on div "**********" at bounding box center [646, 183] width 529 height 480
click at [900, 239] on div "**********" at bounding box center [646, 183] width 529 height 480
click at [925, 232] on div "**********" at bounding box center [542, 241] width 980 height 483
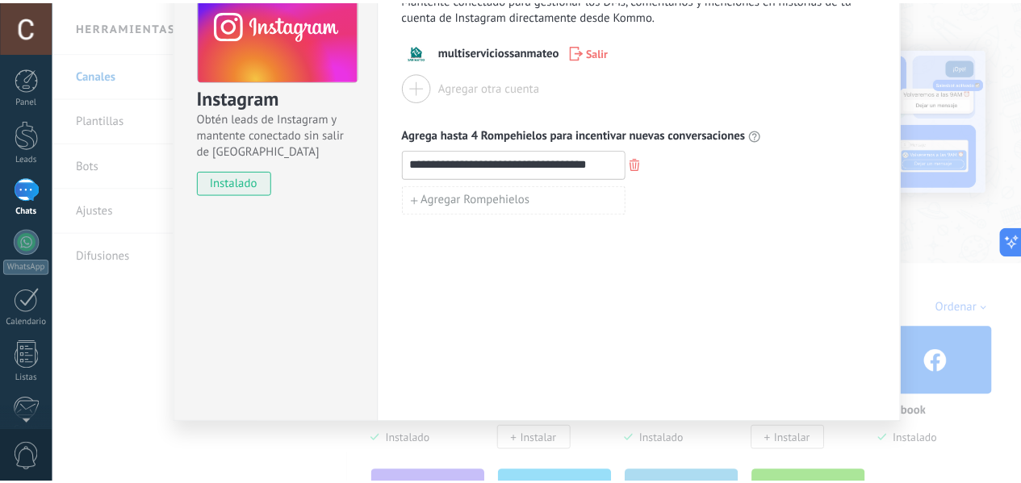
scroll to position [0, 0]
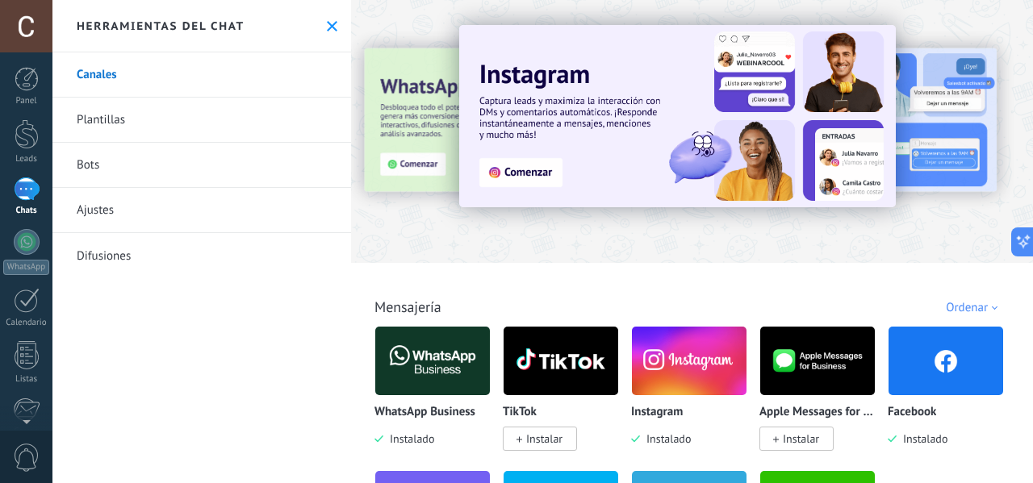
click at [419, 158] on div at bounding box center [296, 130] width 353 height 145
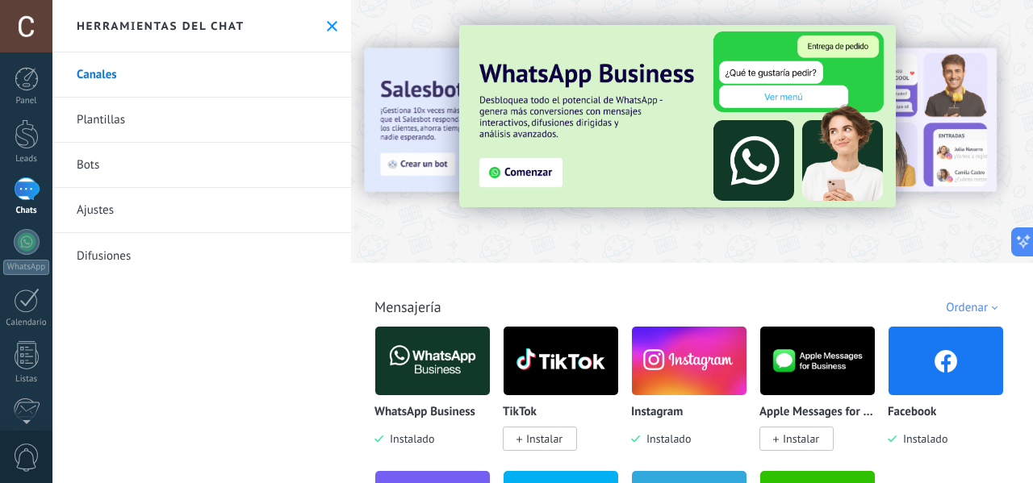
click at [538, 165] on img at bounding box center [677, 116] width 437 height 182
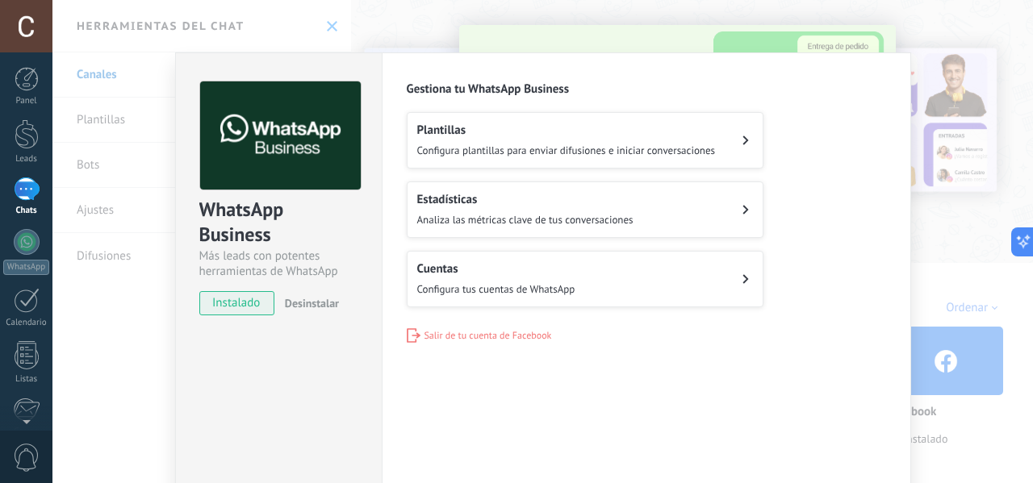
click at [570, 284] on span "Configura tus cuentas de WhatsApp" at bounding box center [496, 289] width 158 height 14
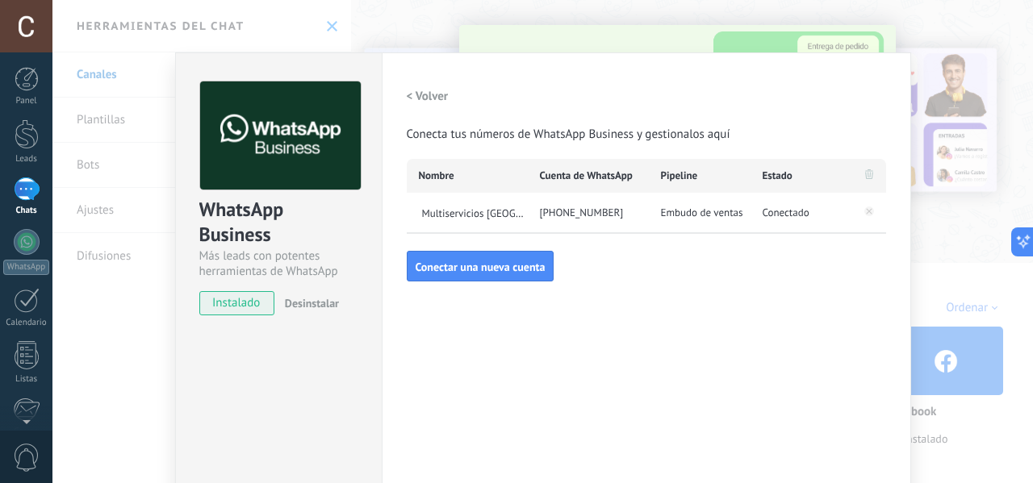
click at [599, 211] on div "[PHONE_NUMBER]" at bounding box center [588, 213] width 121 height 40
click at [760, 222] on div "Conectado" at bounding box center [801, 213] width 102 height 40
click at [678, 211] on span "Embudo de ventas" at bounding box center [702, 213] width 82 height 16
click at [639, 217] on div "[PHONE_NUMBER]" at bounding box center [588, 213] width 121 height 40
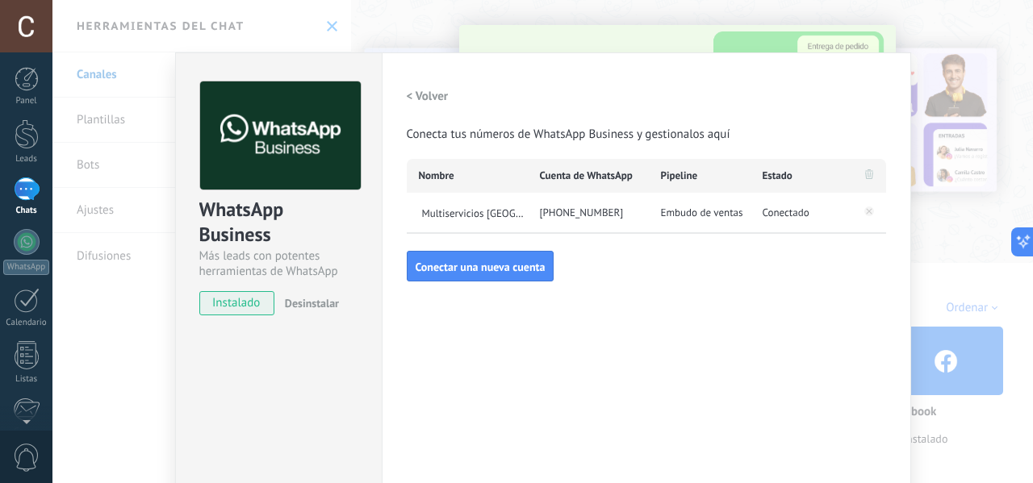
click at [575, 217] on div "[PHONE_NUMBER]" at bounding box center [588, 213] width 121 height 40
click at [987, 211] on div "WhatsApp Business Más leads con potentes herramientas de WhatsApp instalado Des…" at bounding box center [542, 241] width 980 height 483
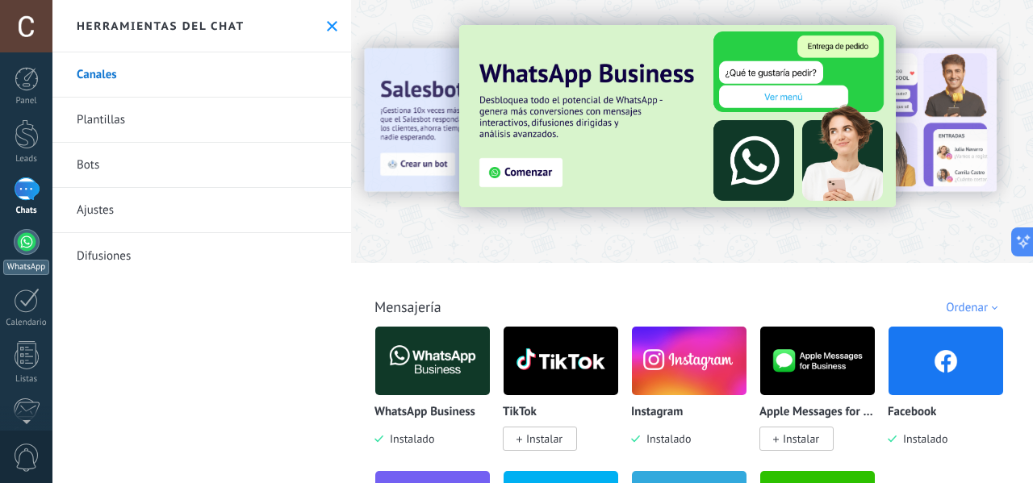
click at [31, 240] on div at bounding box center [27, 242] width 26 height 26
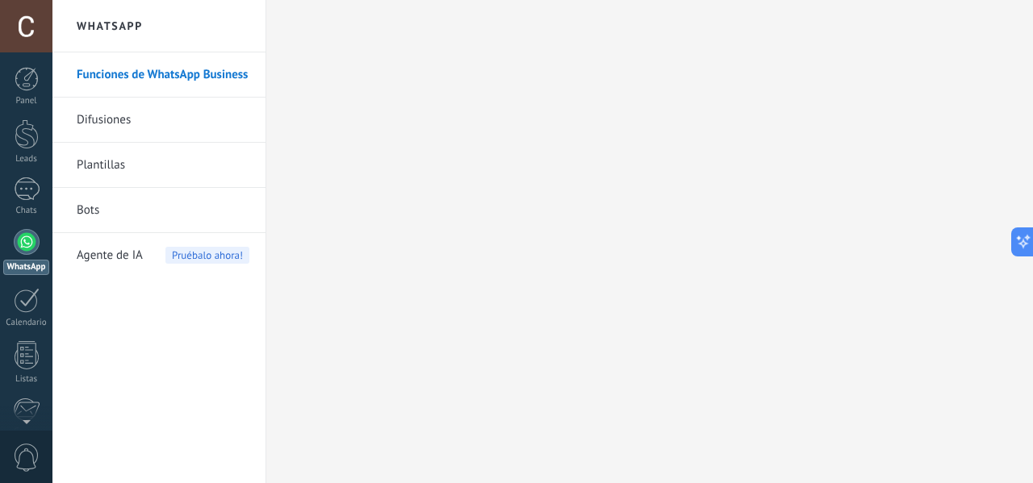
click at [126, 122] on link "Difusiones" at bounding box center [163, 120] width 173 height 45
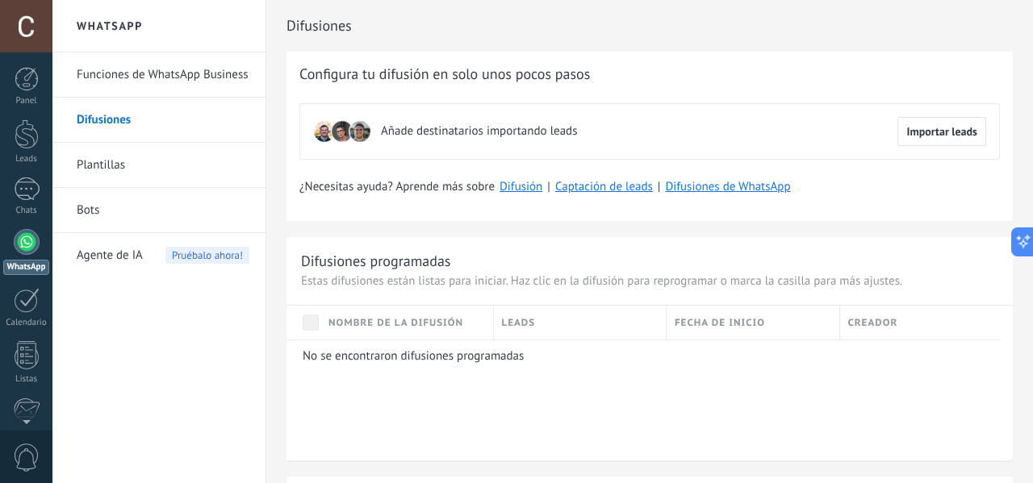
click at [97, 162] on link "Plantillas" at bounding box center [163, 165] width 173 height 45
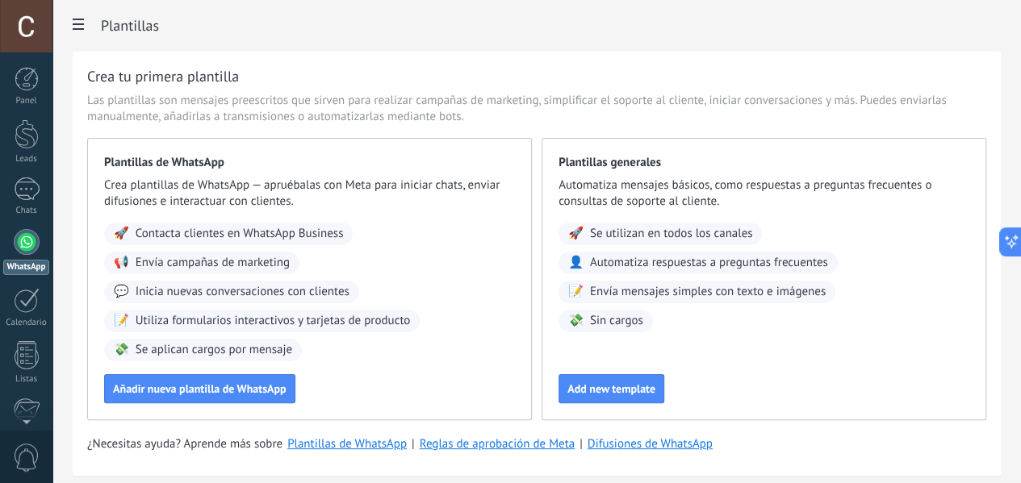
scroll to position [77, 0]
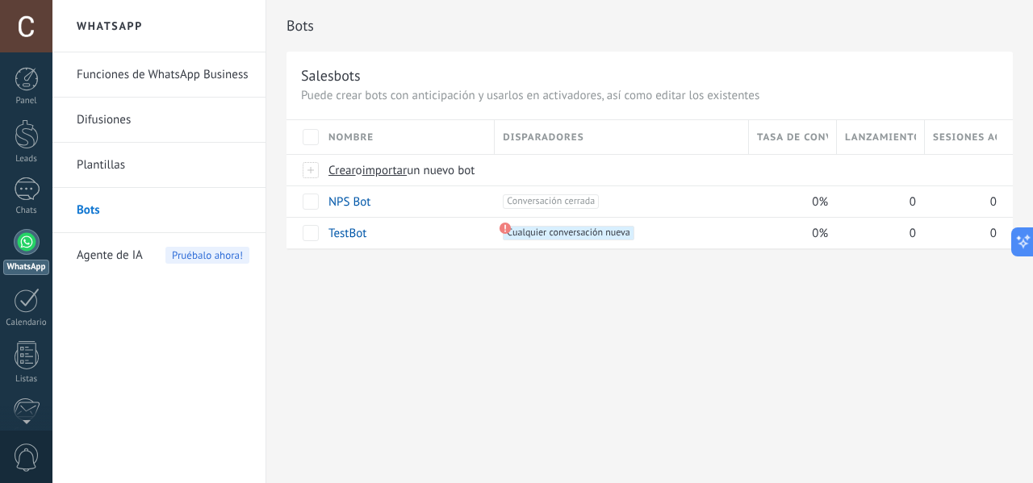
click at [102, 69] on link "Funciones de WhatsApp Business" at bounding box center [163, 74] width 173 height 45
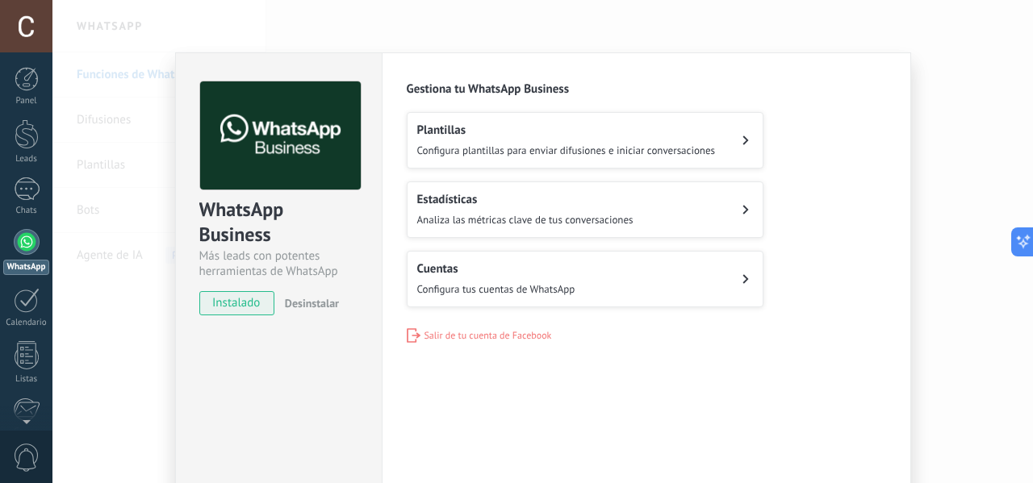
click at [232, 297] on span "instalado" at bounding box center [236, 303] width 73 height 24
click at [250, 312] on span "instalado" at bounding box center [236, 303] width 73 height 24
click at [554, 284] on span "Configura tus cuentas de WhatsApp" at bounding box center [496, 289] width 158 height 14
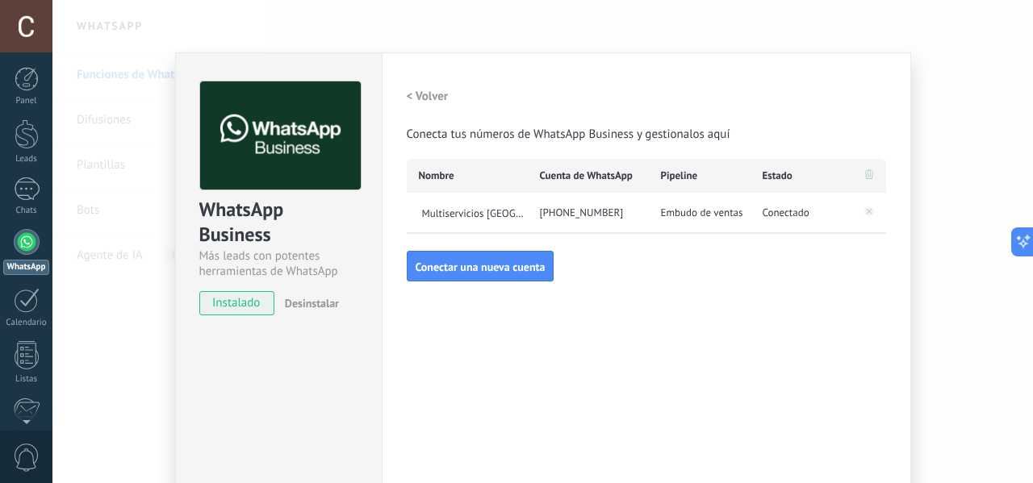
click at [583, 207] on div "[PHONE_NUMBER]" at bounding box center [588, 213] width 121 height 40
click at [599, 211] on div "[PHONE_NUMBER]" at bounding box center [588, 213] width 121 height 40
click at [519, 264] on span "Conectar una nueva cuenta" at bounding box center [481, 266] width 130 height 11
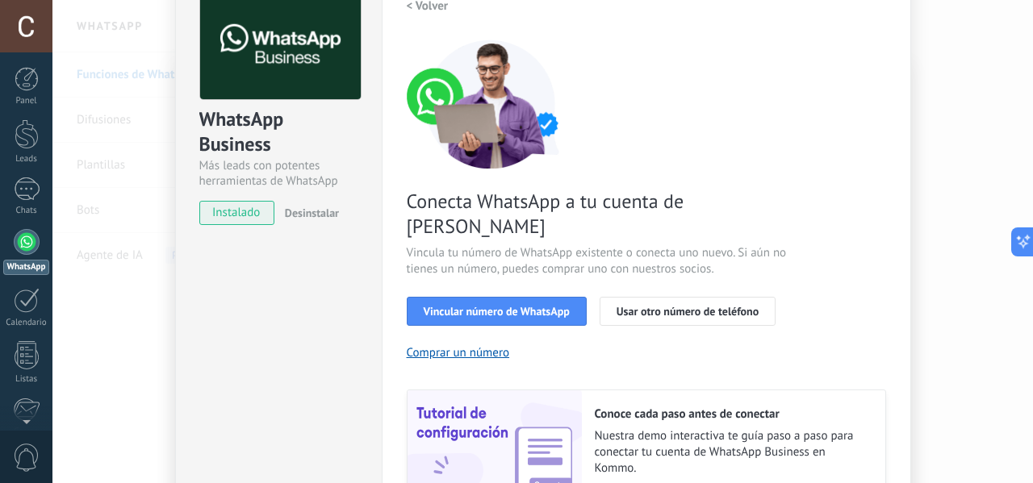
scroll to position [232, 0]
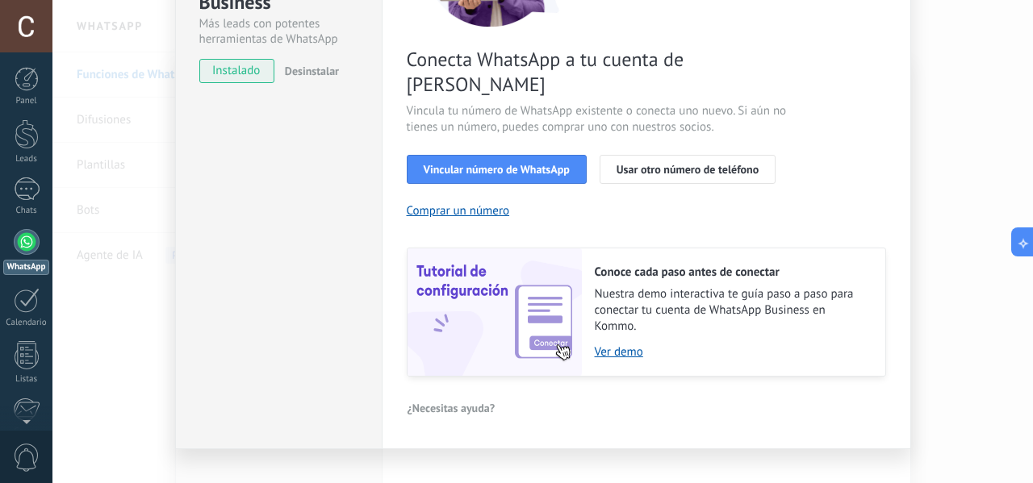
click at [907, 231] on div "Configuraciones Autorizaciones Esta pestaña registra a los usuarios que han con…" at bounding box center [646, 134] width 529 height 629
click at [934, 238] on div "WhatsApp Business Más leads con potentes herramientas de WhatsApp instalado Des…" at bounding box center [542, 241] width 980 height 483
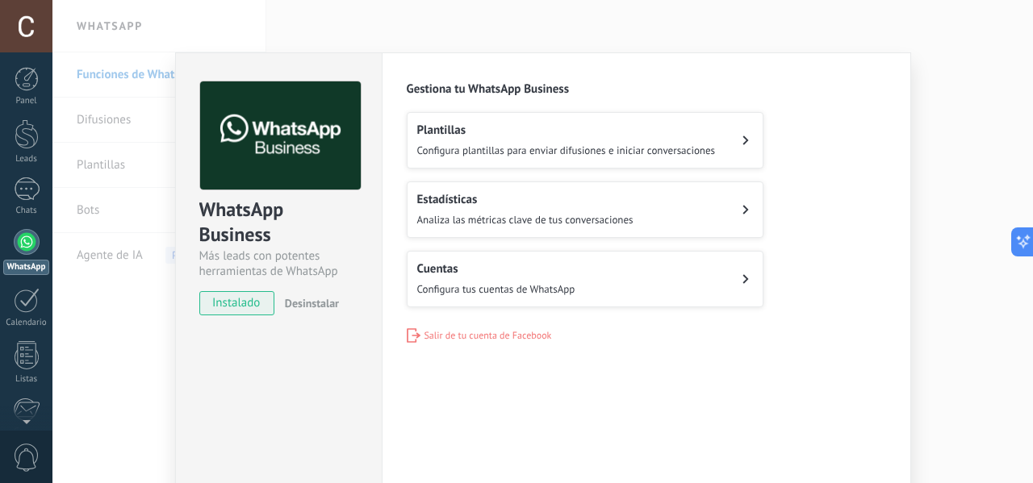
scroll to position [0, 0]
click at [968, 238] on div "WhatsApp Business Más leads con potentes herramientas de WhatsApp instalado Des…" at bounding box center [542, 241] width 980 height 483
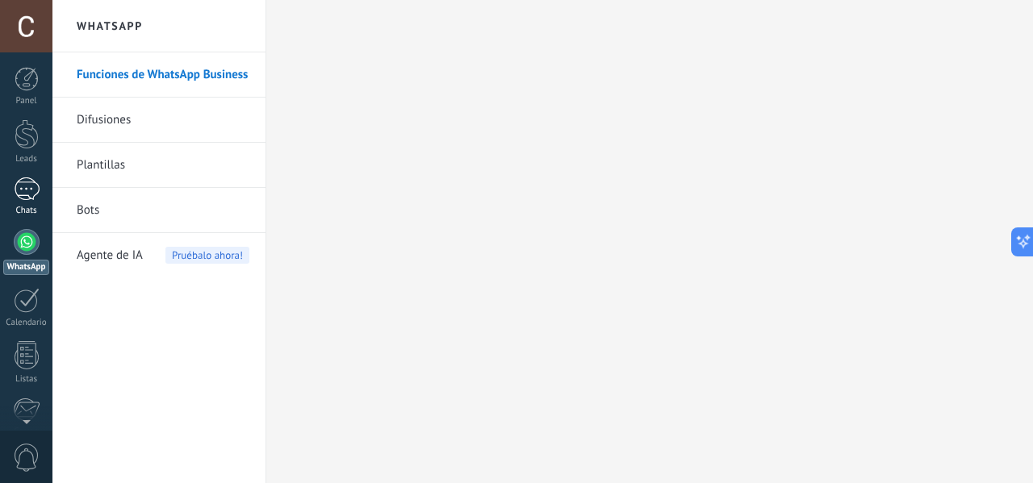
drag, startPoint x: 44, startPoint y: 181, endPoint x: 35, endPoint y: 185, distance: 9.7
click at [44, 180] on link "Chats" at bounding box center [26, 197] width 52 height 39
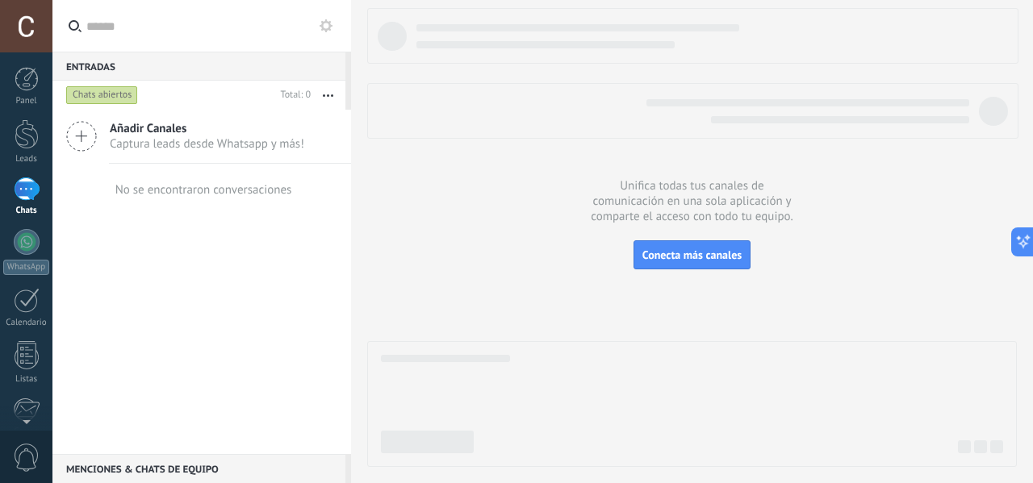
click at [272, 152] on div "Añadir Canales Captura leads desde Whatsapp y más!" at bounding box center [201, 137] width 299 height 54
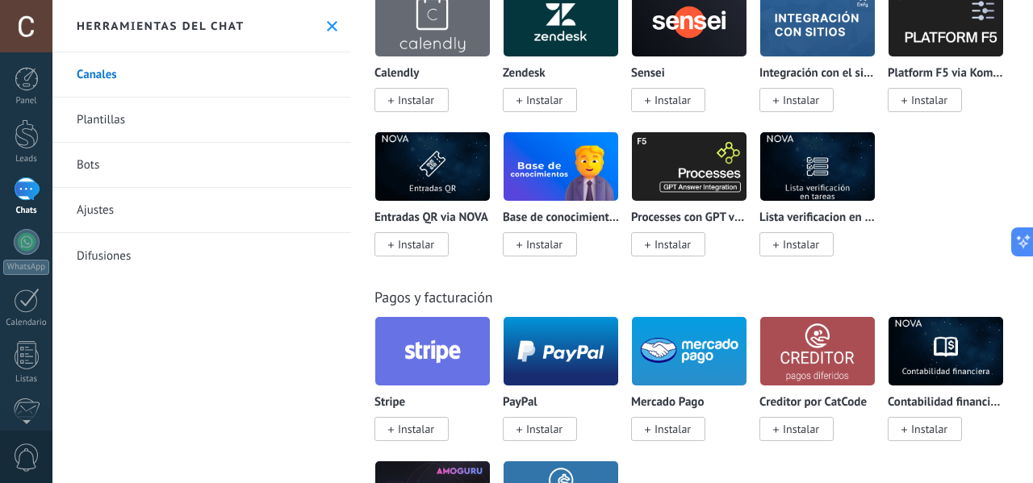
scroll to position [2743, 0]
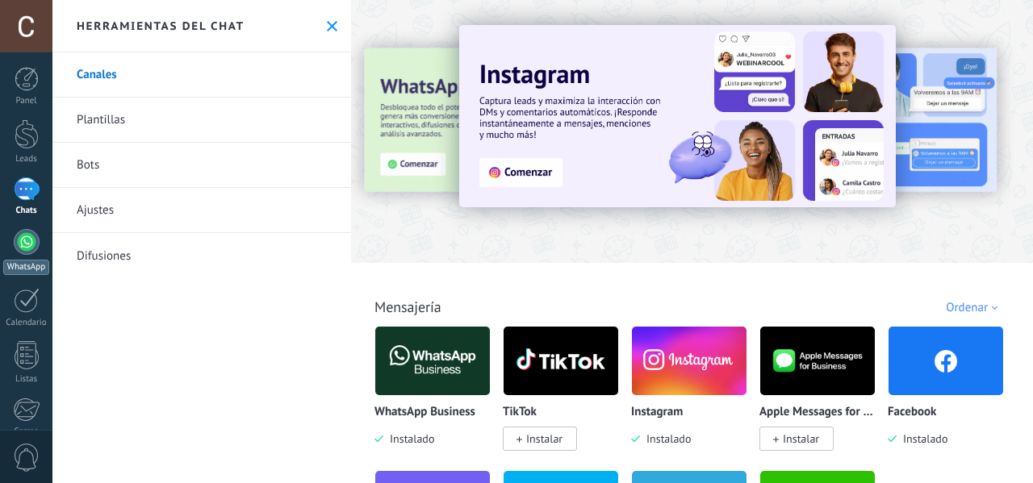
click at [34, 243] on div at bounding box center [27, 242] width 26 height 26
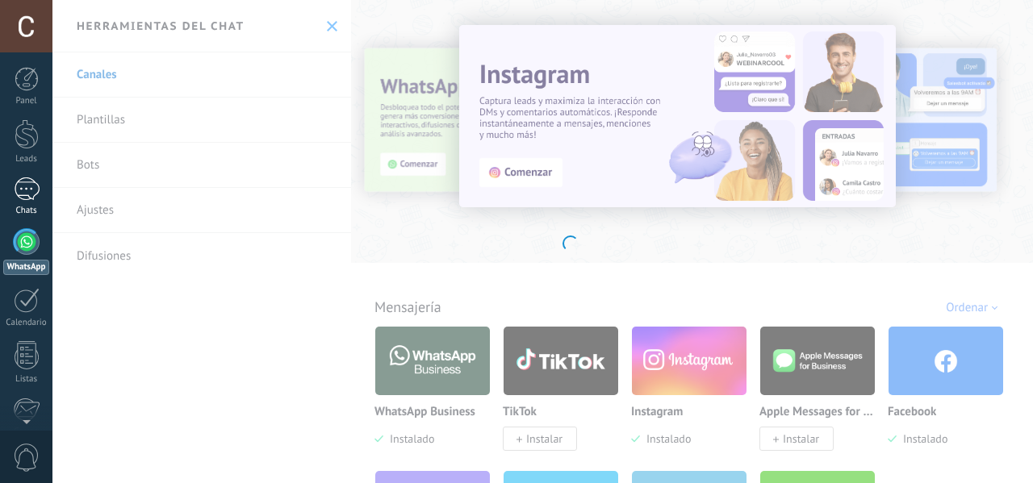
click at [25, 194] on div at bounding box center [27, 189] width 26 height 23
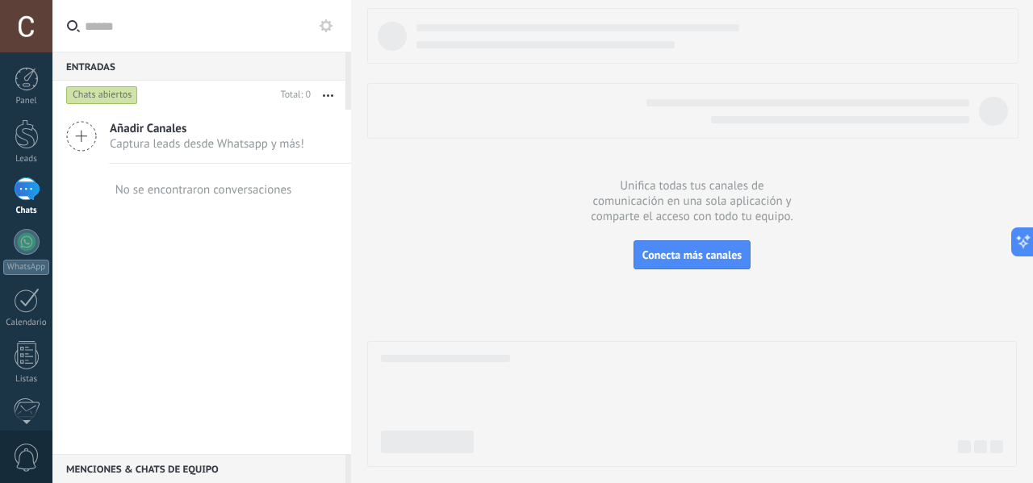
click at [162, 474] on div "Menciones & Chats de equipo 0" at bounding box center [198, 468] width 293 height 29
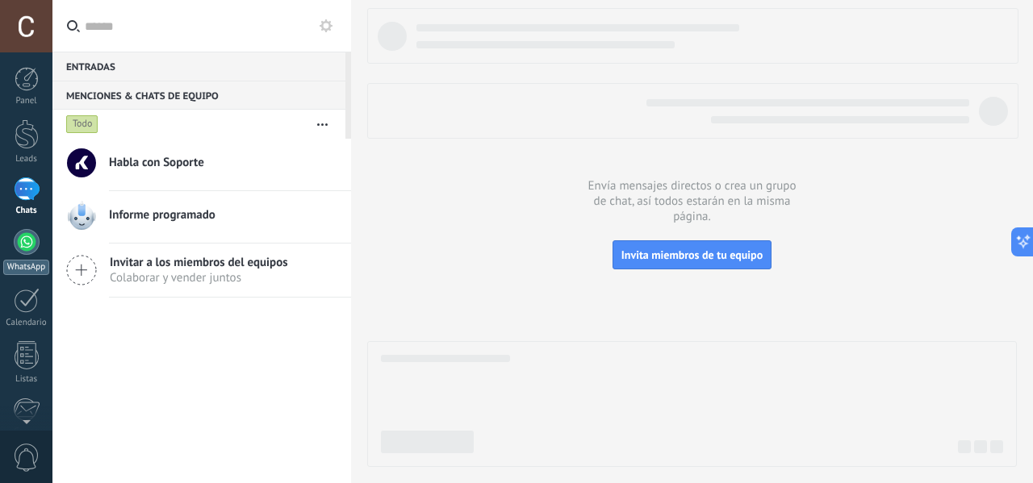
click at [21, 243] on div at bounding box center [27, 242] width 26 height 26
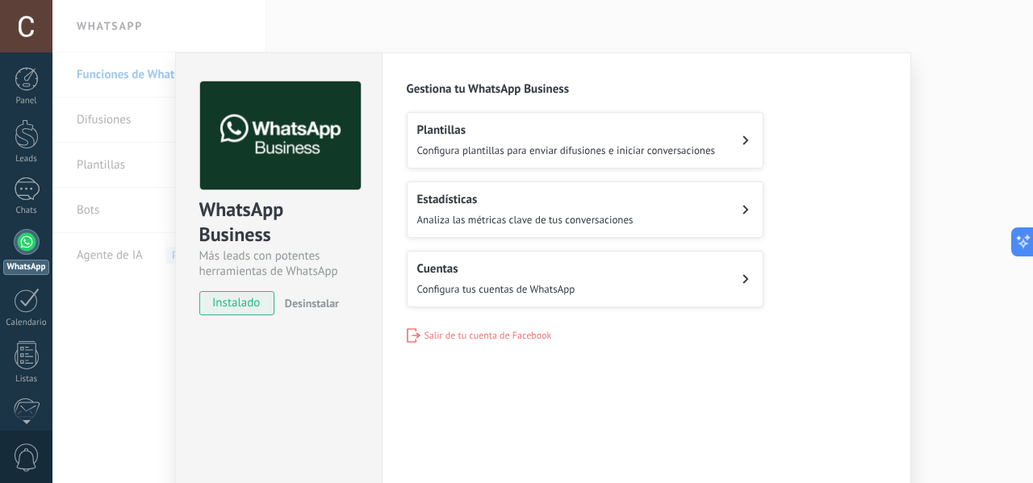
click at [548, 217] on span "Analiza las métricas clave de tus conversaciones" at bounding box center [525, 220] width 216 height 14
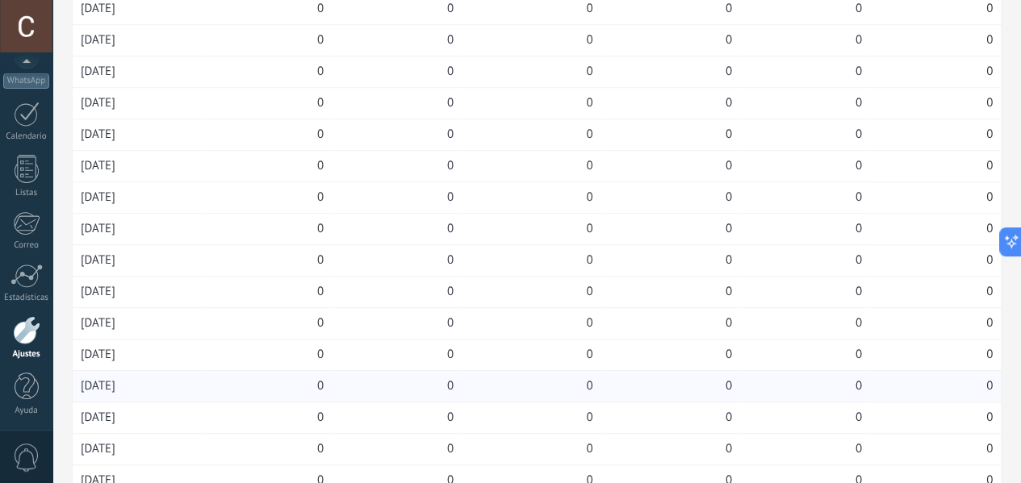
scroll to position [741, 0]
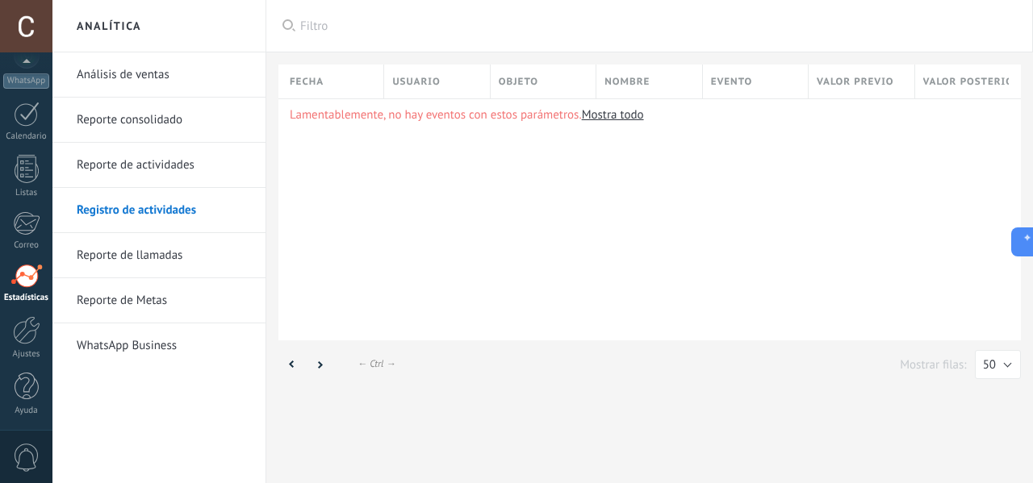
click at [158, 160] on link "Reporte de actividades" at bounding box center [163, 165] width 173 height 45
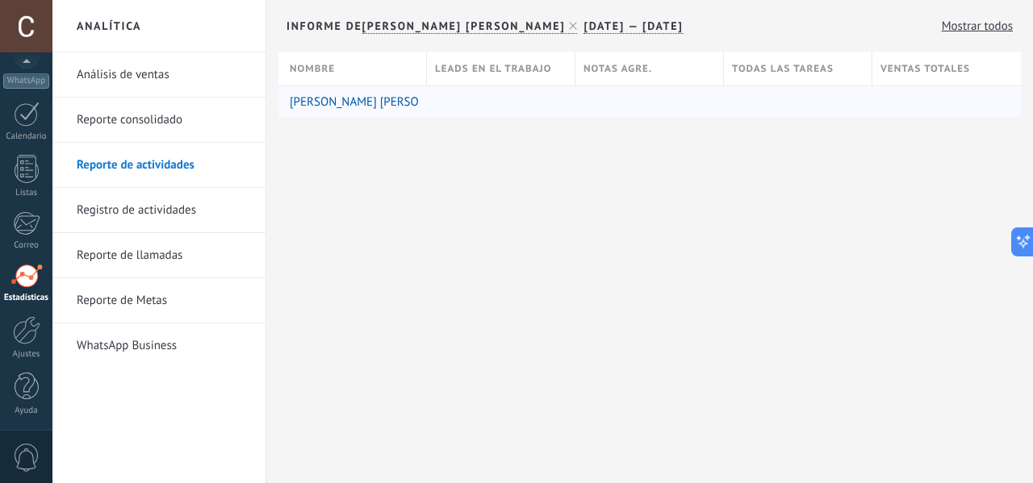
click at [358, 102] on link "[PERSON_NAME] [PERSON_NAME]" at bounding box center [378, 101] width 177 height 15
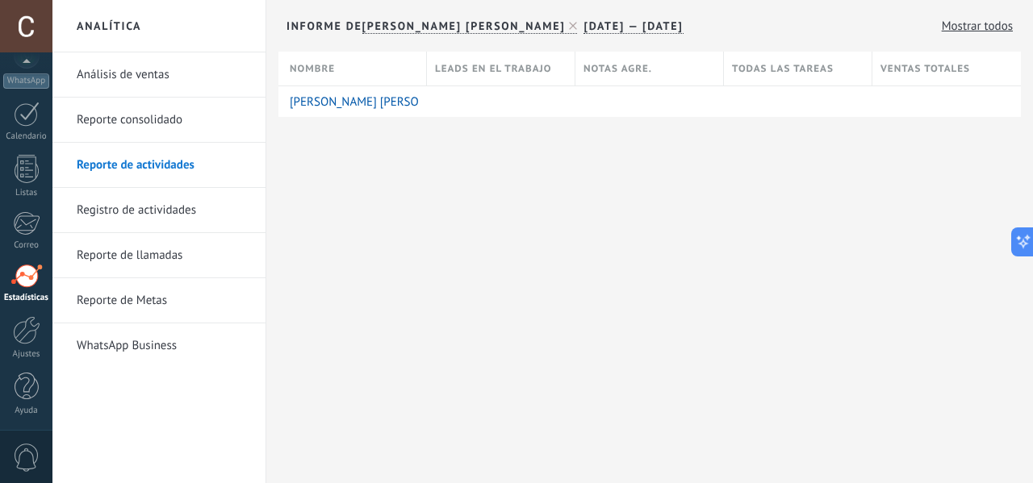
click at [988, 7] on div "**********" at bounding box center [687, 26] width 650 height 52
click at [134, 127] on link "Reporte consolidado" at bounding box center [163, 120] width 173 height 45
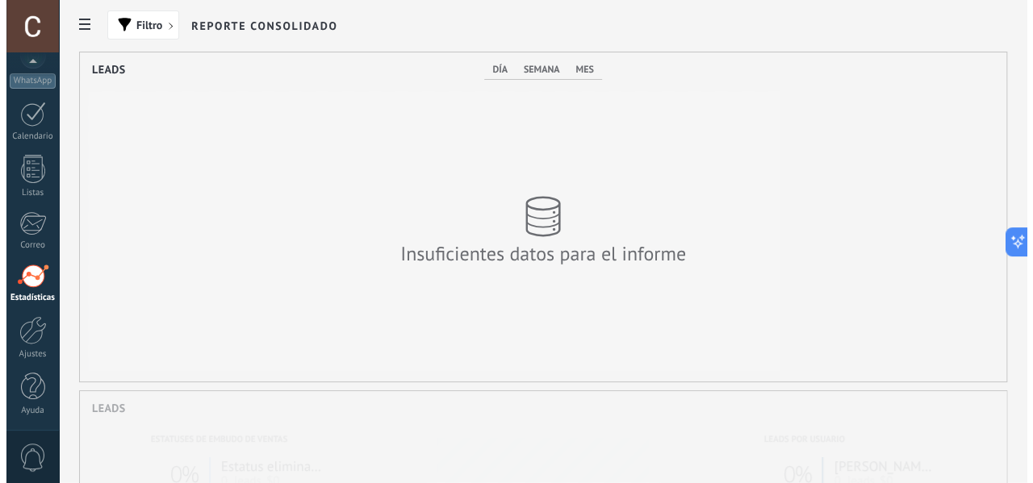
scroll to position [329, 712]
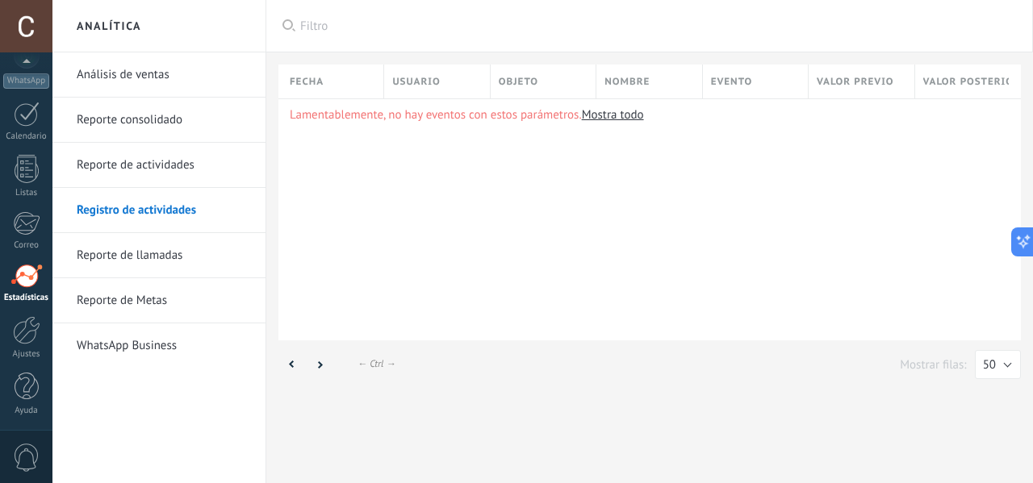
click at [79, 162] on link "Reporte de actividades" at bounding box center [163, 165] width 173 height 45
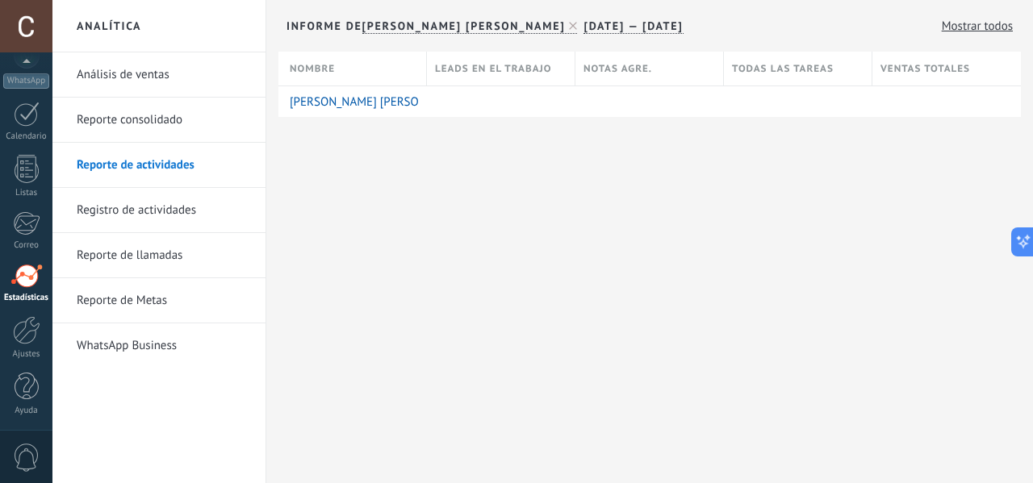
click at [985, 30] on link "Mostrar todos" at bounding box center [977, 26] width 71 height 15
click at [950, 19] on link "Mostrar todos" at bounding box center [977, 26] width 71 height 15
click at [984, 27] on link "Mostrar todos" at bounding box center [977, 26] width 71 height 15
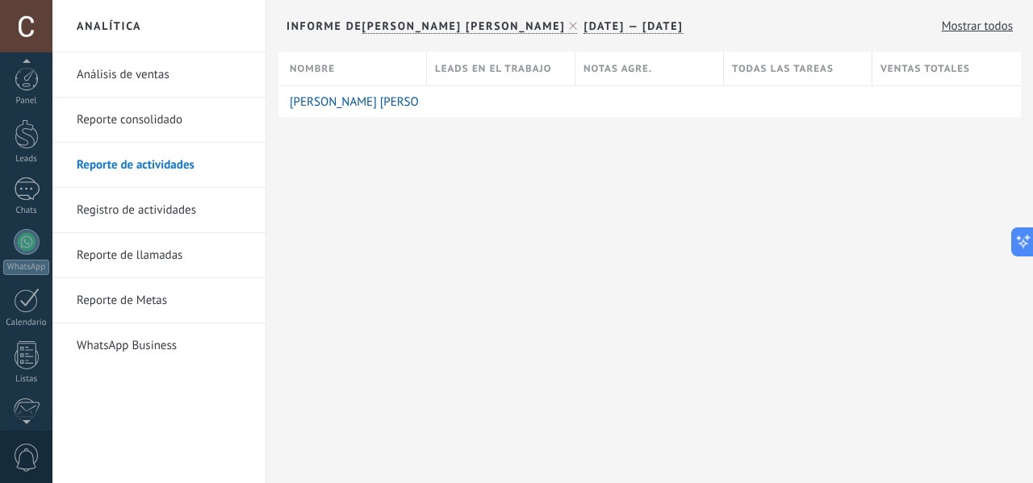
scroll to position [186, 0]
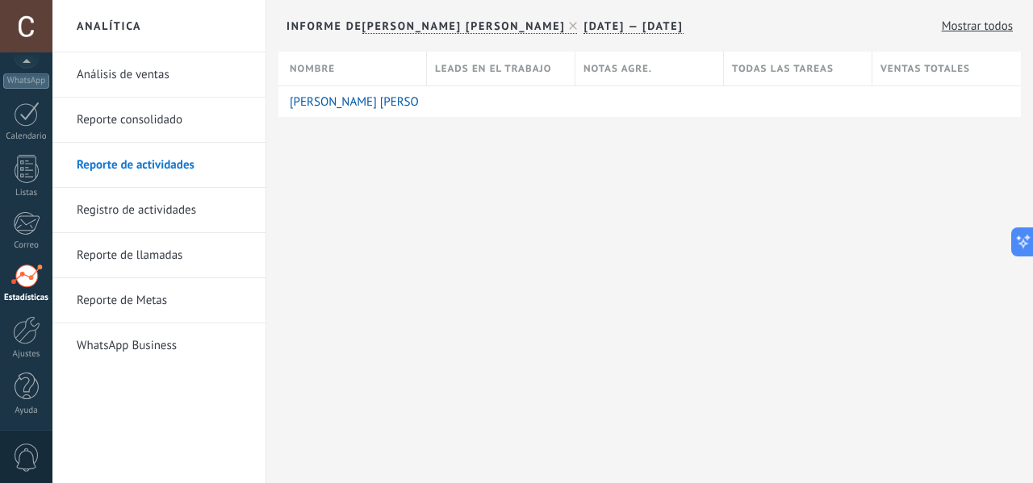
click at [27, 251] on div "Panel Leads Chats WhatsApp Clientes" at bounding box center [26, 157] width 52 height 552
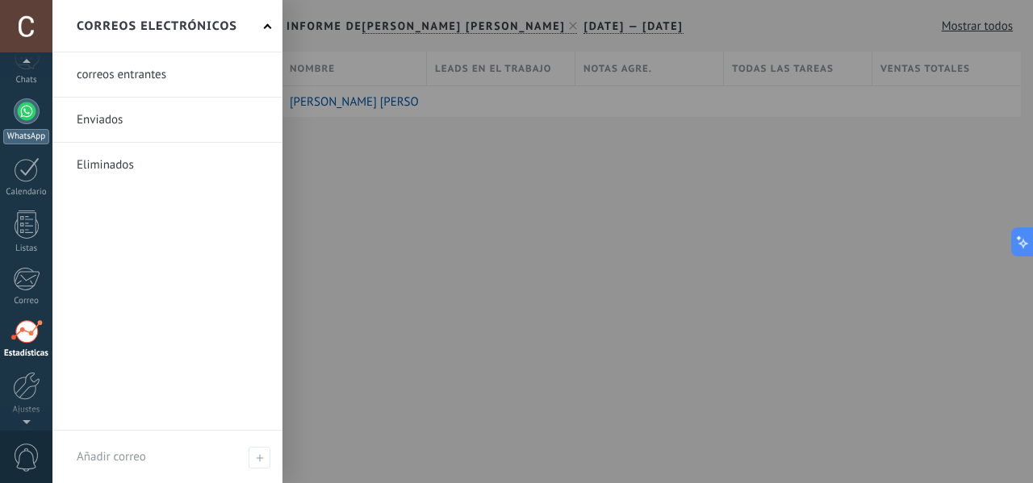
scroll to position [106, 0]
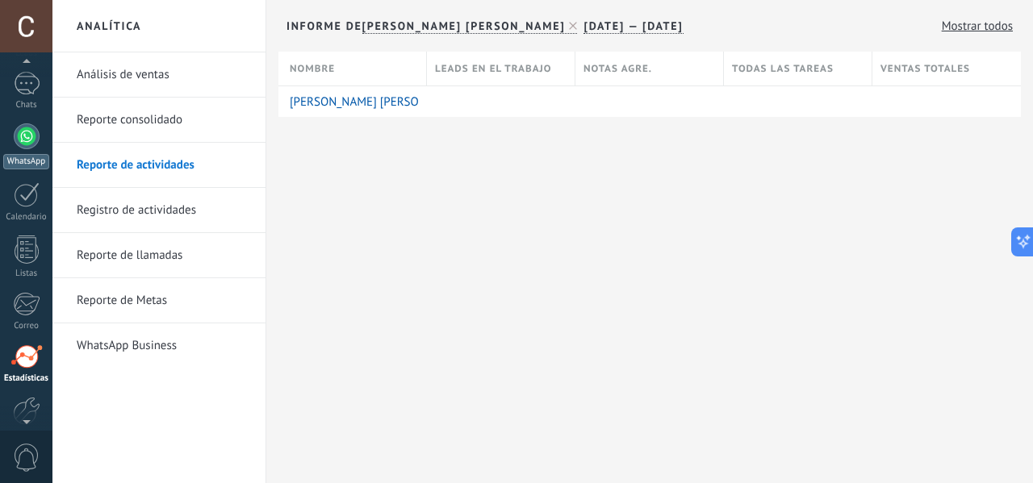
click at [26, 135] on div at bounding box center [27, 136] width 26 height 26
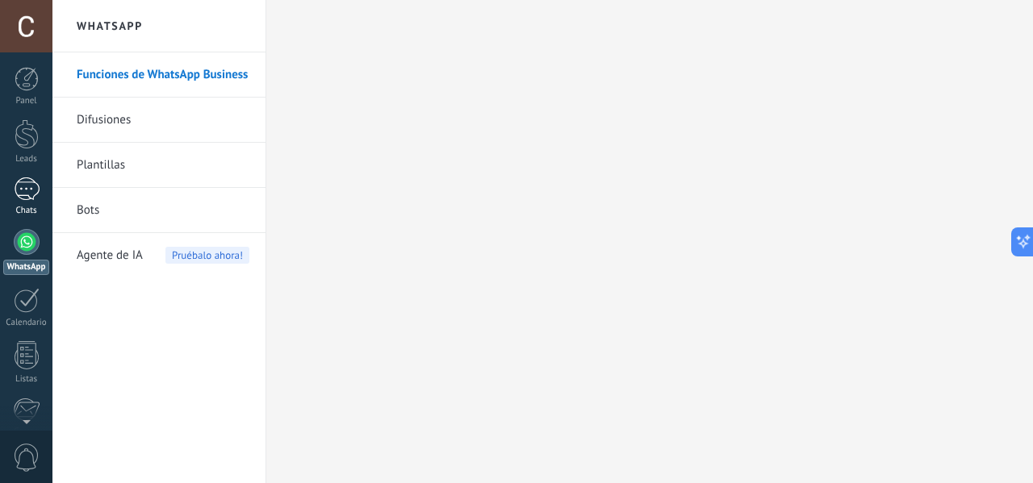
click at [22, 186] on div at bounding box center [27, 189] width 26 height 23
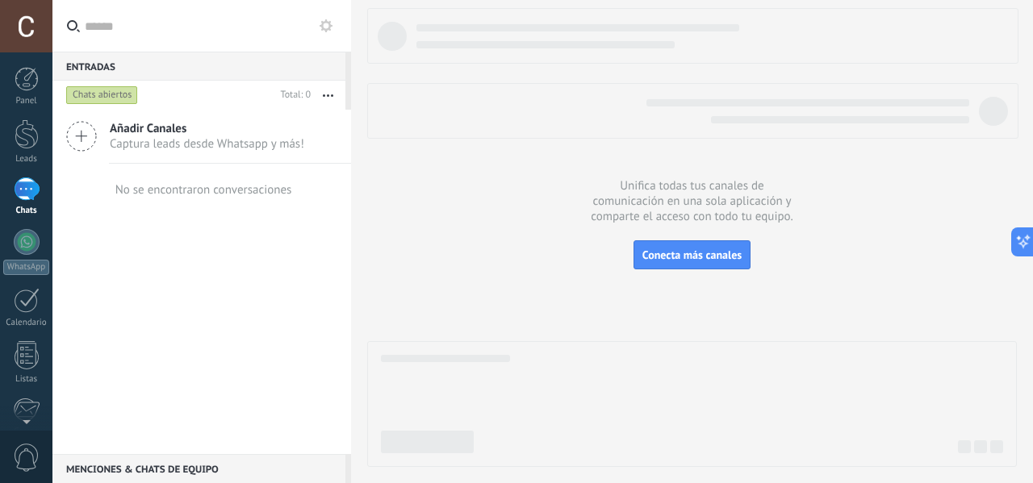
click at [677, 270] on div at bounding box center [692, 237] width 650 height 459
click at [668, 254] on span "Conecta más canales" at bounding box center [691, 255] width 99 height 15
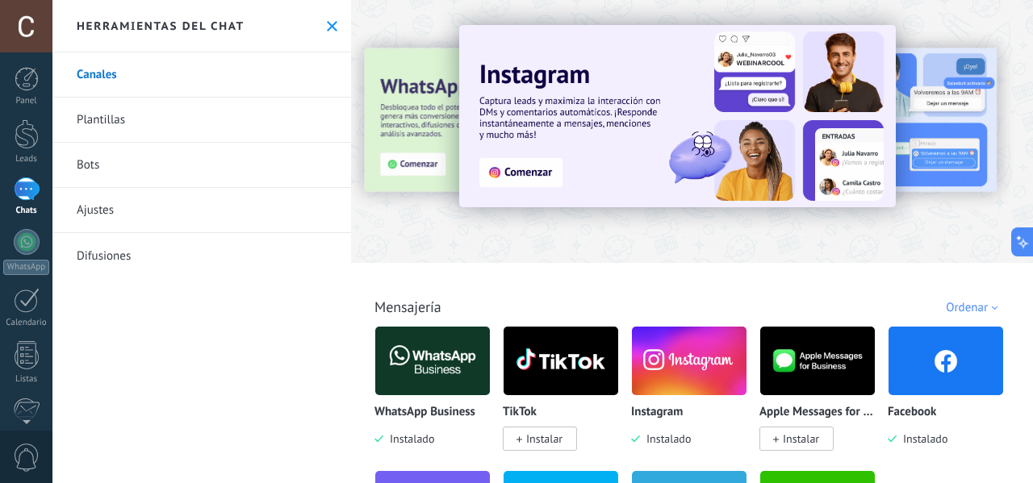
click at [437, 422] on div "WhatsApp Business Instalado" at bounding box center [432, 426] width 116 height 41
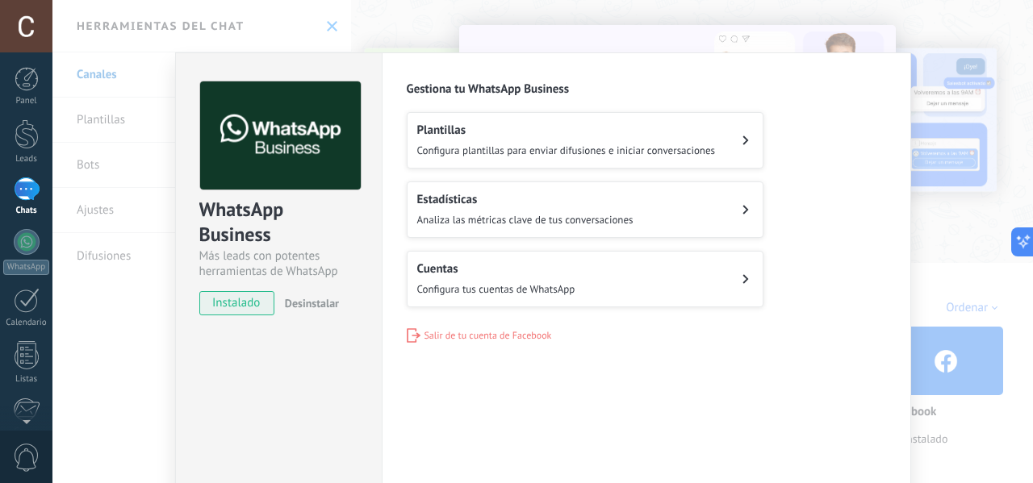
click at [549, 289] on span "Configura tus cuentas de WhatsApp" at bounding box center [496, 289] width 158 height 14
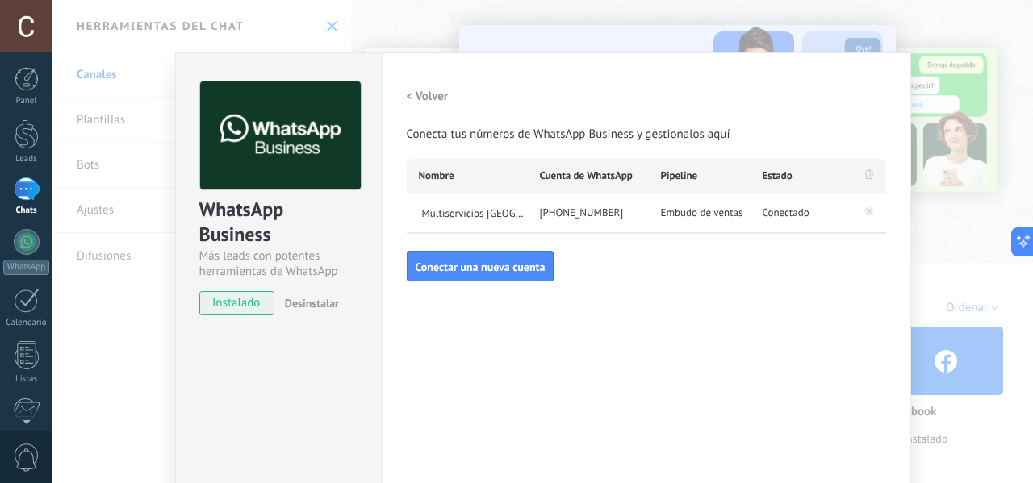
click at [625, 224] on div "[PHONE_NUMBER]" at bounding box center [588, 213] width 121 height 40
click at [613, 210] on div "[PHONE_NUMBER]" at bounding box center [588, 213] width 121 height 40
click at [457, 207] on span "Multiservicios [GEOGRAPHIC_DATA][PERSON_NAME]" at bounding box center [473, 213] width 109 height 14
click at [938, 124] on div "**********" at bounding box center [542, 241] width 980 height 483
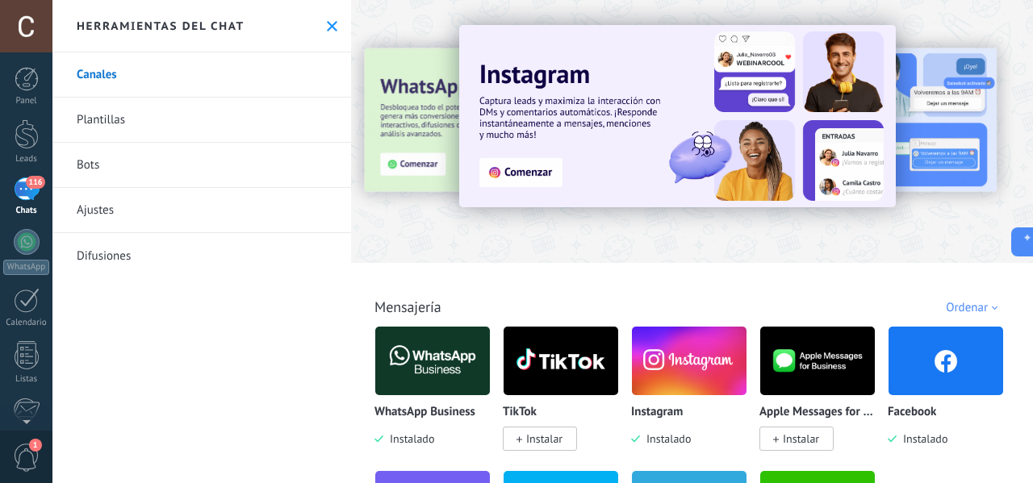
drag, startPoint x: 468, startPoint y: 220, endPoint x: 495, endPoint y: 213, distance: 28.4
click at [474, 219] on div at bounding box center [692, 127] width 682 height 232
click at [27, 185] on span "116" at bounding box center [35, 182] width 19 height 13
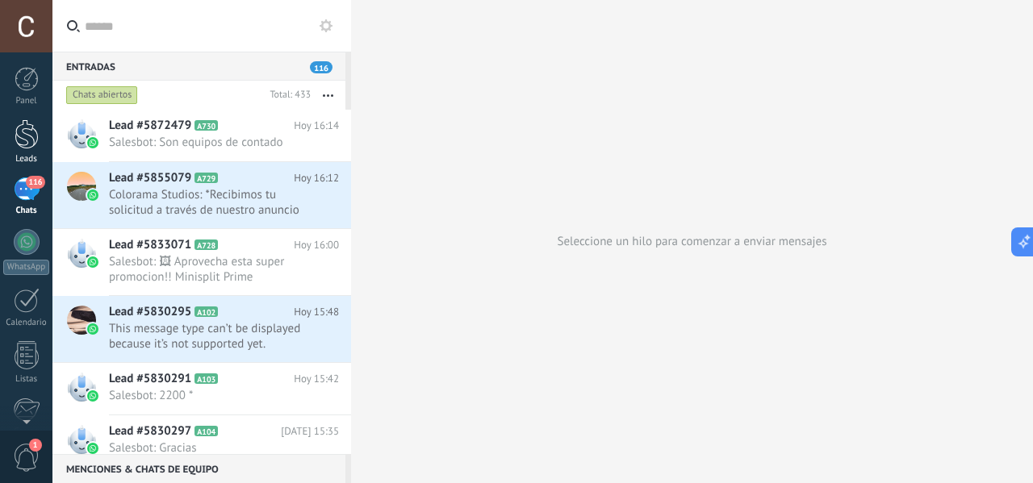
click at [30, 144] on div at bounding box center [27, 134] width 24 height 30
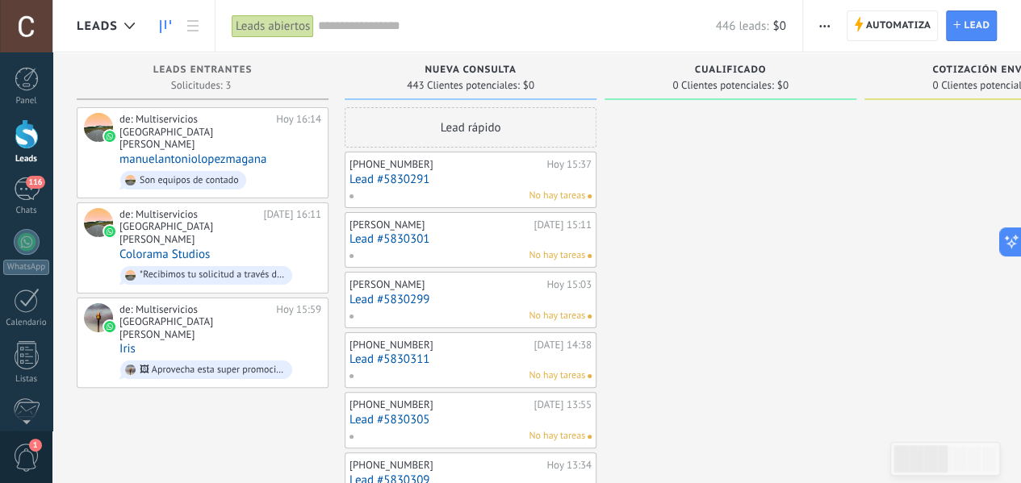
click at [536, 185] on link "Lead #5830291" at bounding box center [470, 180] width 242 height 14
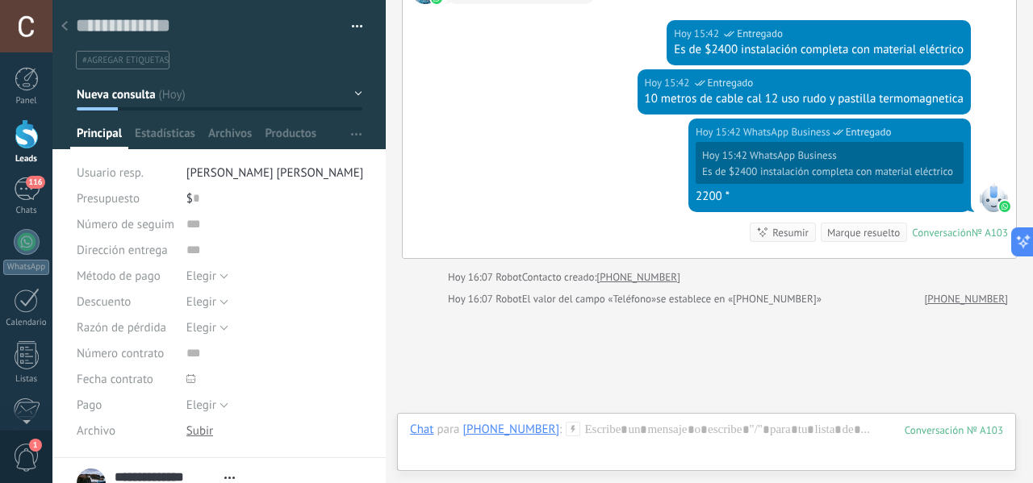
scroll to position [749, 0]
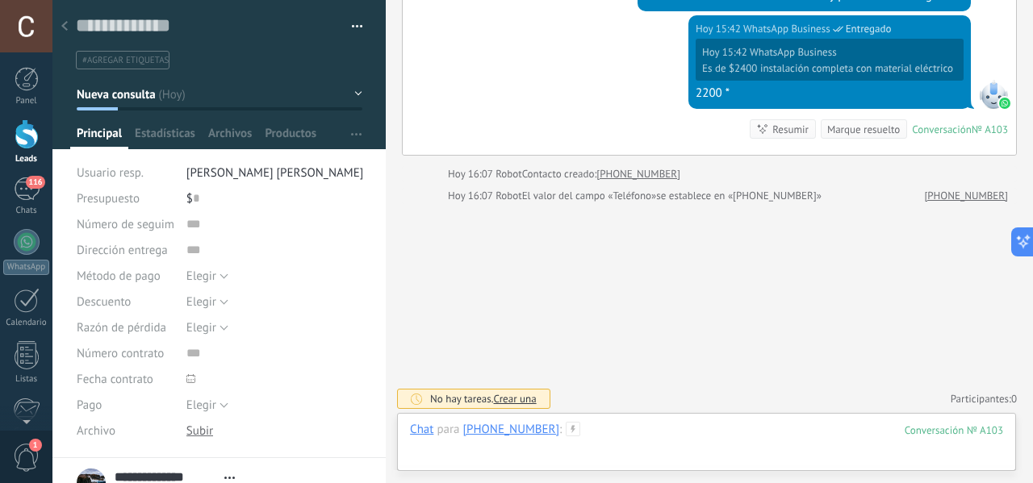
click at [560, 464] on div at bounding box center [706, 446] width 593 height 48
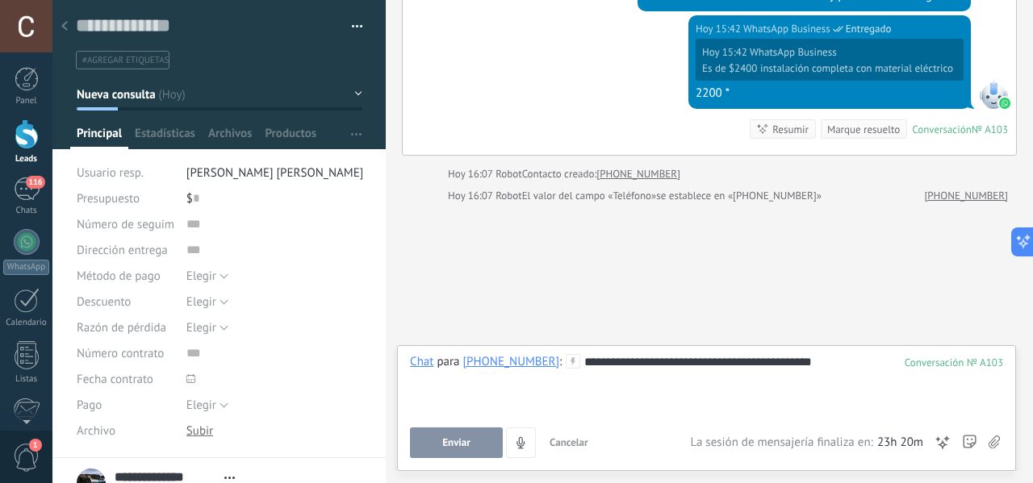
click at [484, 446] on button "Enviar" at bounding box center [456, 443] width 93 height 31
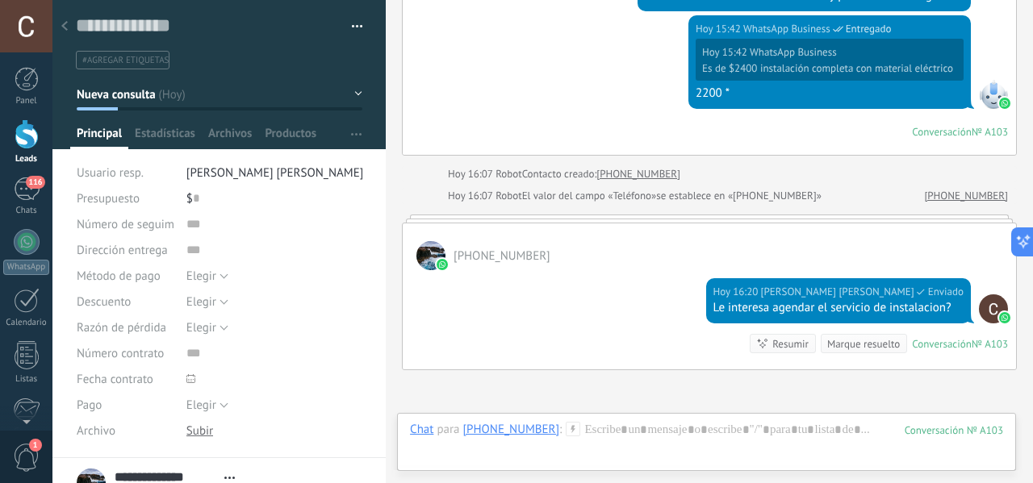
scroll to position [737, 0]
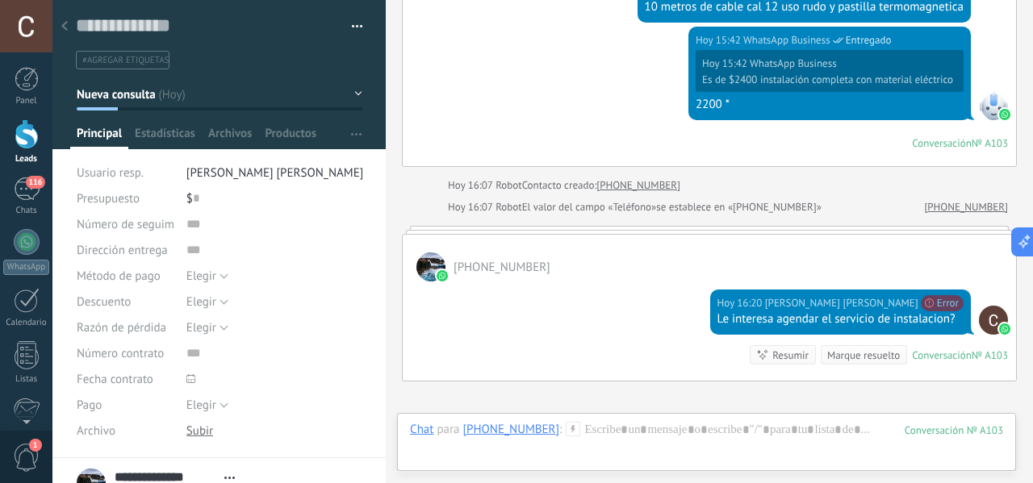
click at [69, 33] on div at bounding box center [64, 26] width 23 height 31
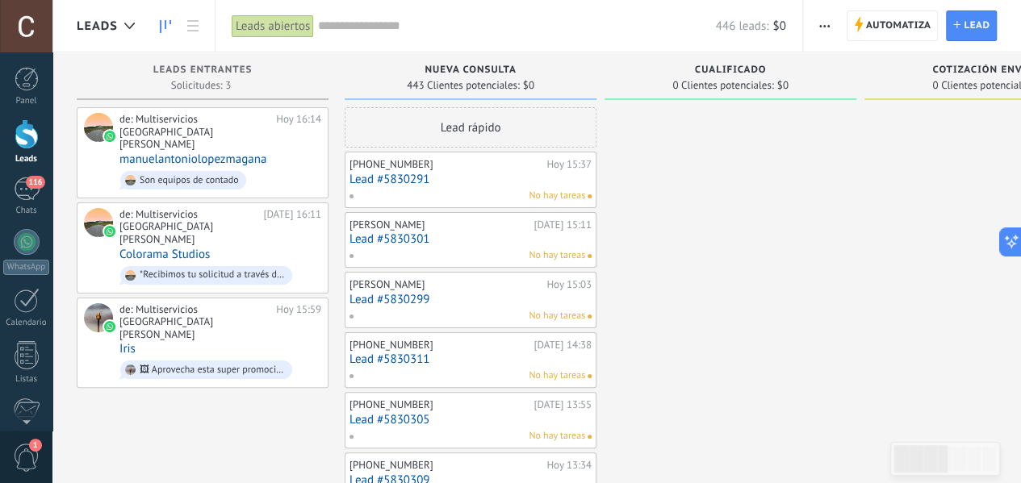
click at [474, 183] on link "Lead #5830291" at bounding box center [470, 180] width 242 height 14
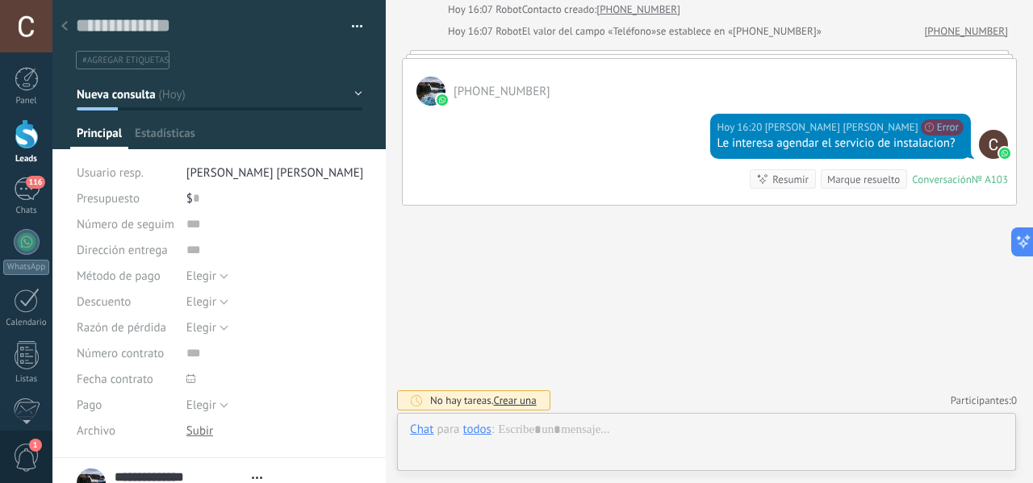
scroll to position [24, 0]
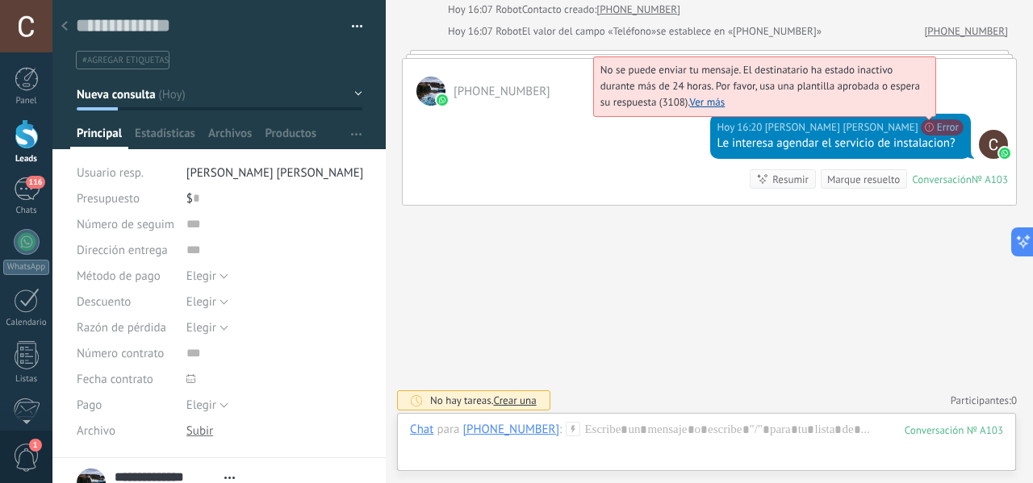
click at [920, 109] on span "No se puede enviar tu mensaje. El destinatario ha estado inactivo durante más d…" at bounding box center [760, 86] width 320 height 46
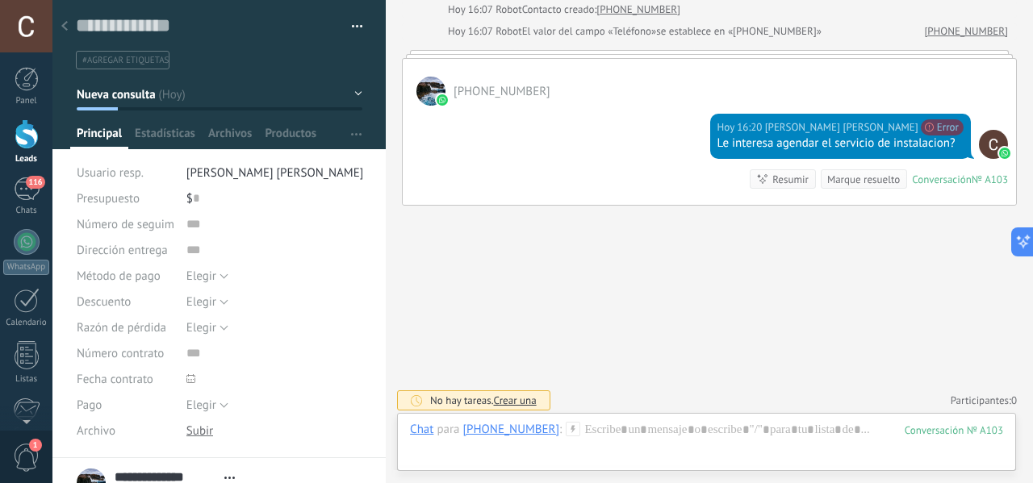
click at [66, 31] on div at bounding box center [64, 26] width 23 height 31
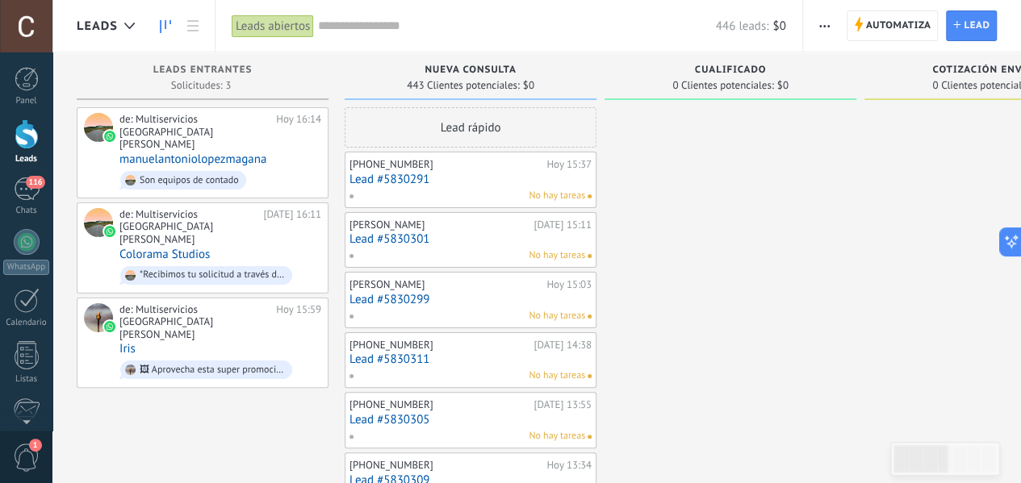
click at [495, 238] on link "Lead #5830301" at bounding box center [470, 239] width 242 height 14
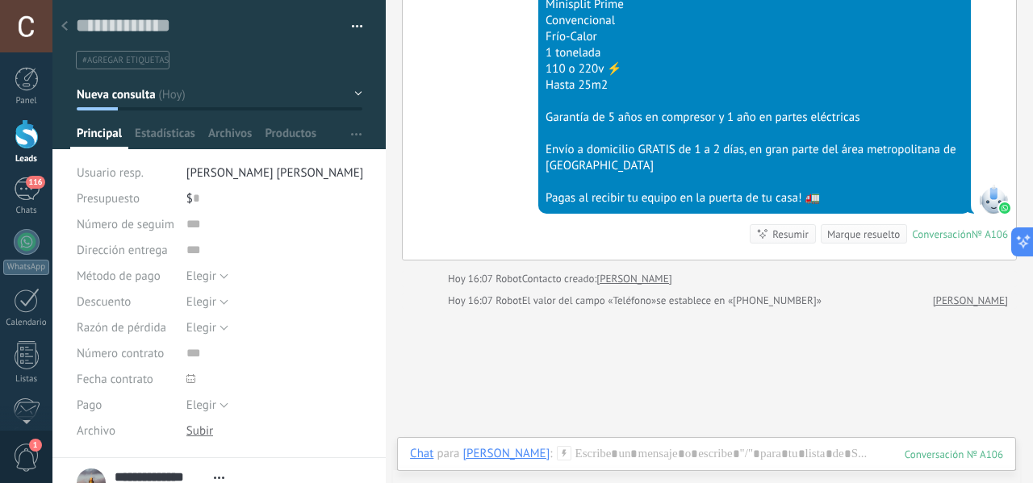
scroll to position [535, 0]
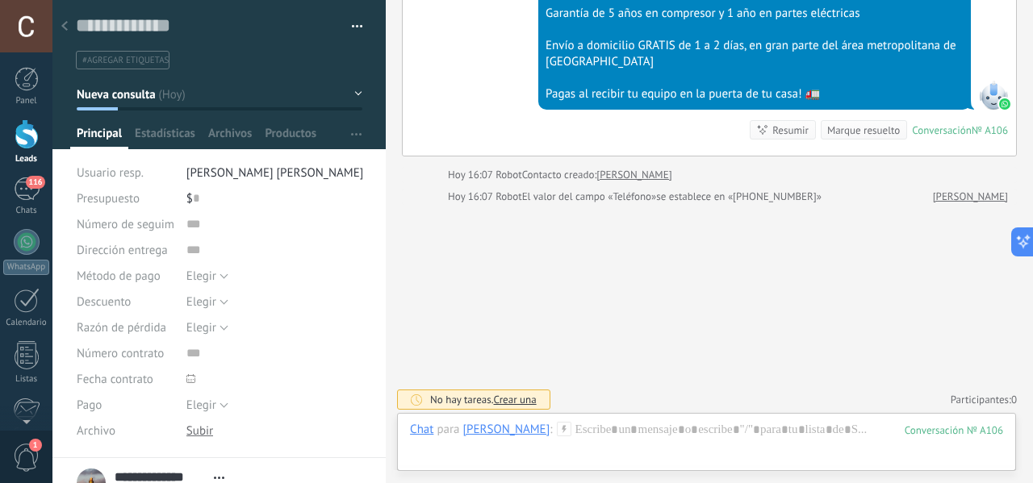
click at [349, 90] on button "Nueva consulta" at bounding box center [220, 94] width 286 height 29
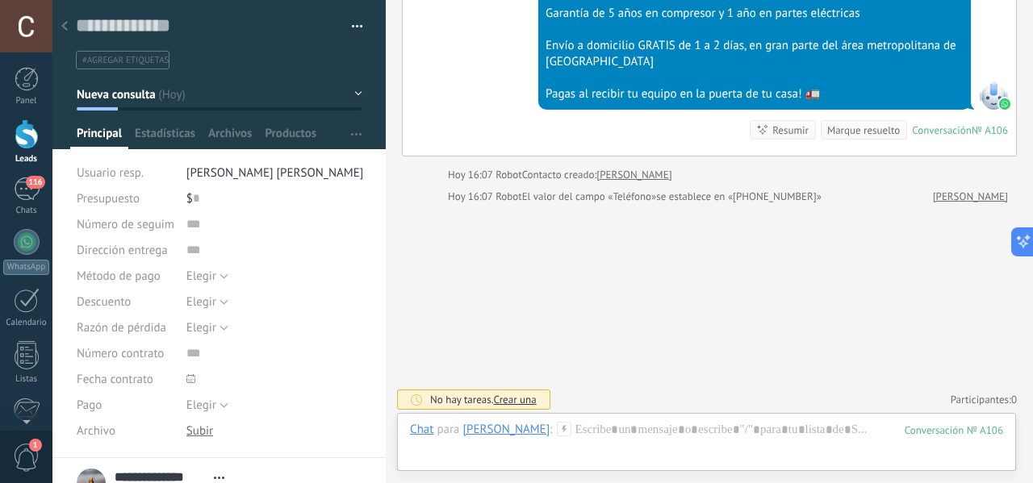
click at [69, 27] on div at bounding box center [64, 26] width 23 height 31
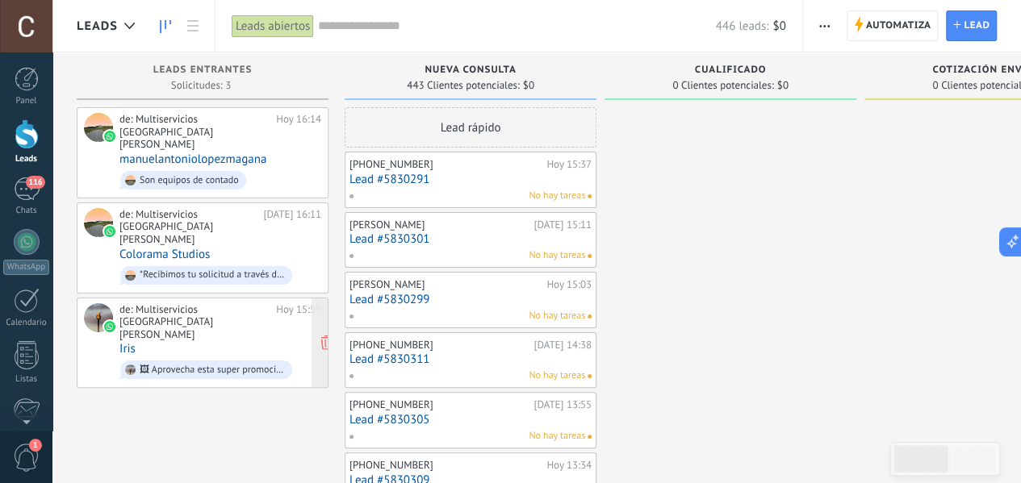
click at [190, 303] on div "de: Multiservicios [GEOGRAPHIC_DATA][PERSON_NAME][DATE] 15:59 Iris 🖼 Aprovecha …" at bounding box center [220, 343] width 202 height 80
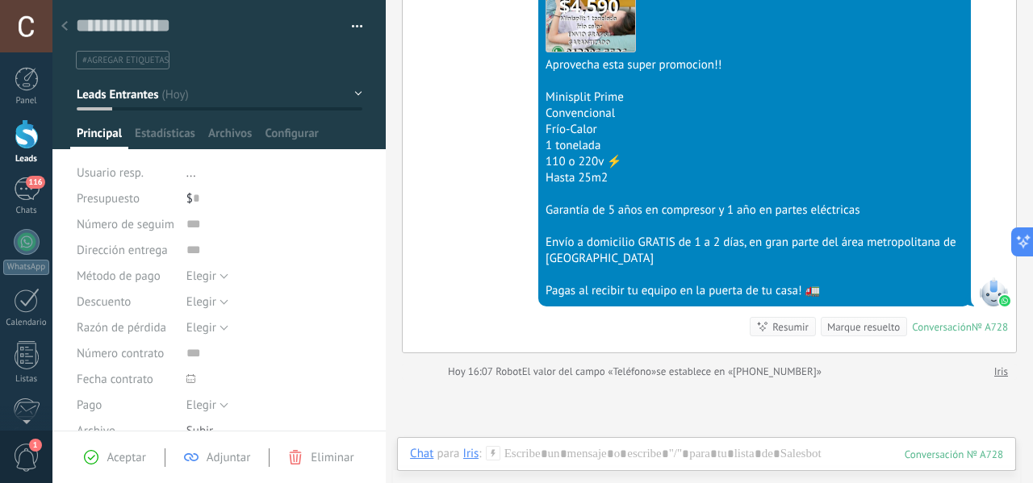
scroll to position [611, 0]
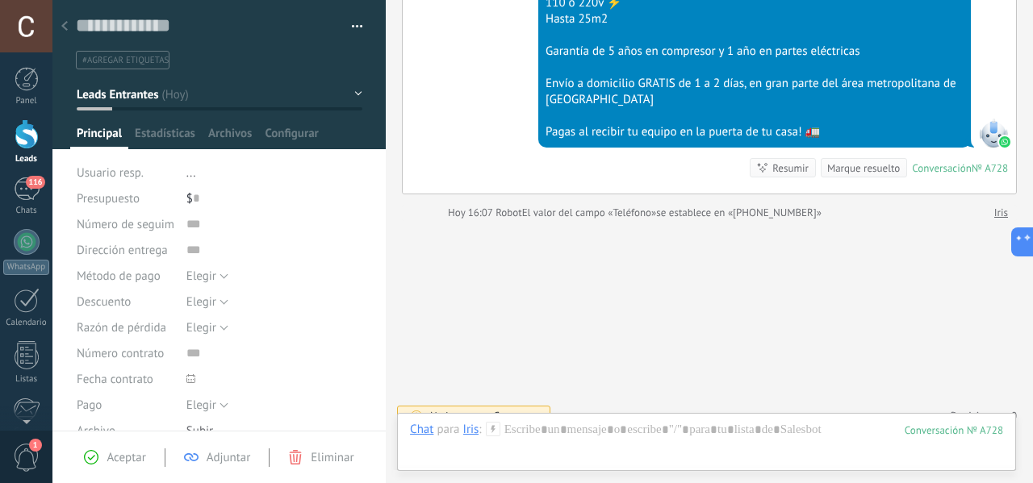
click at [986, 119] on div at bounding box center [993, 133] width 29 height 29
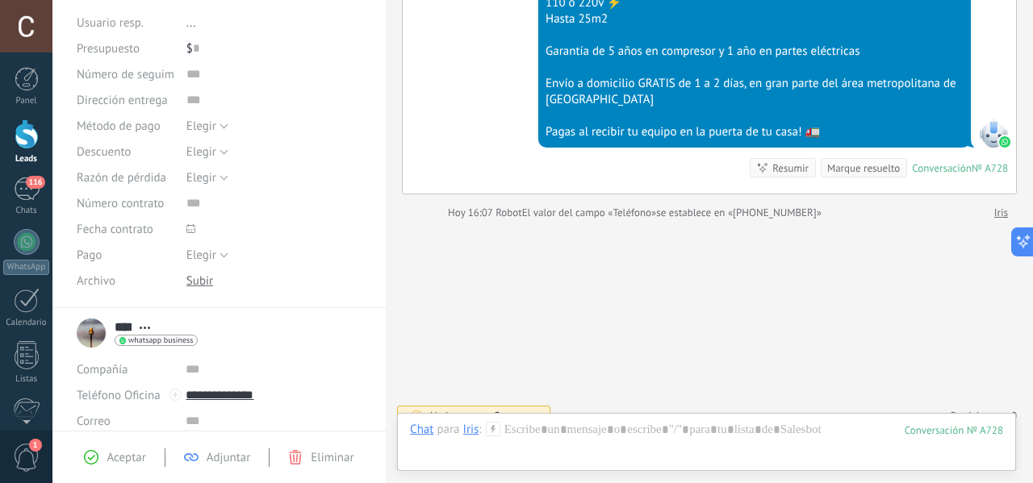
scroll to position [290, 0]
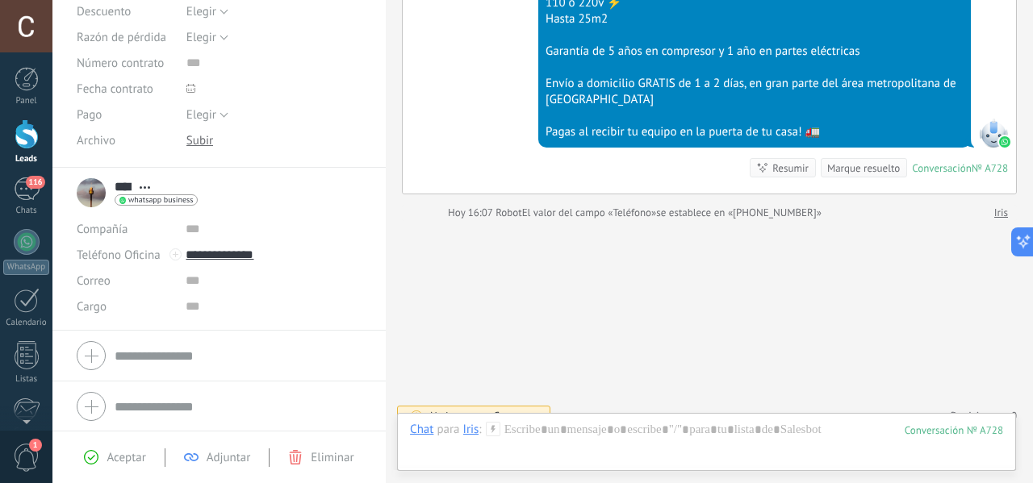
click at [29, 185] on span "116" at bounding box center [35, 182] width 19 height 13
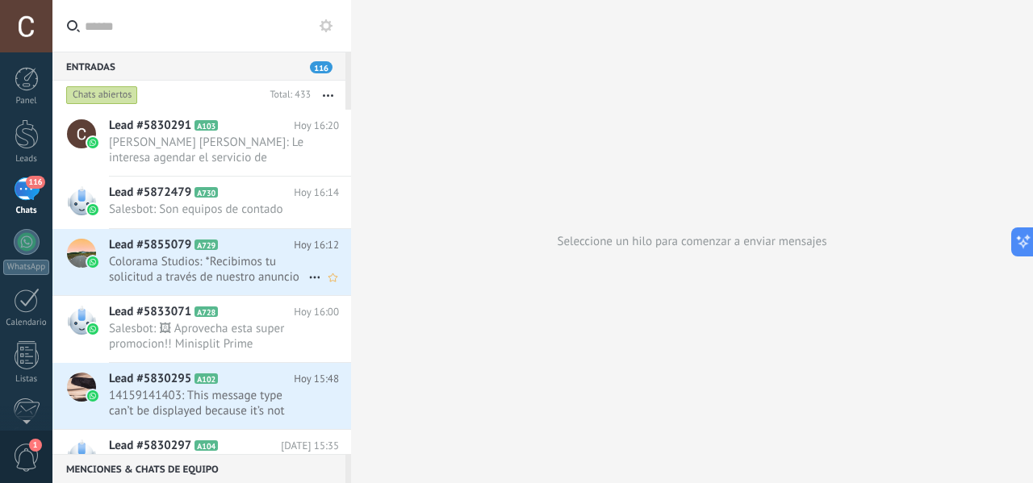
click at [235, 276] on span "Colorama Studios: *Recibimos tu solicitud a través de nuestro anuncio con formu…" at bounding box center [208, 269] width 199 height 31
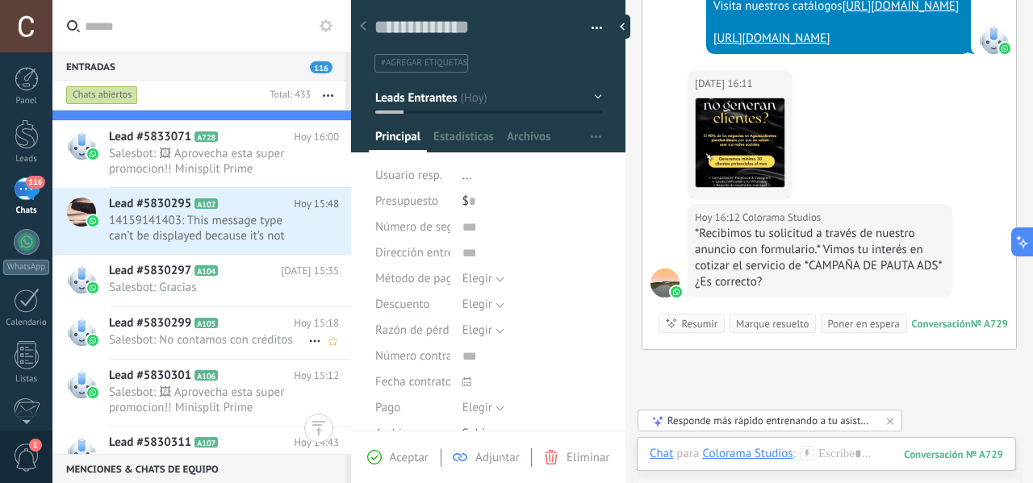
scroll to position [161, 0]
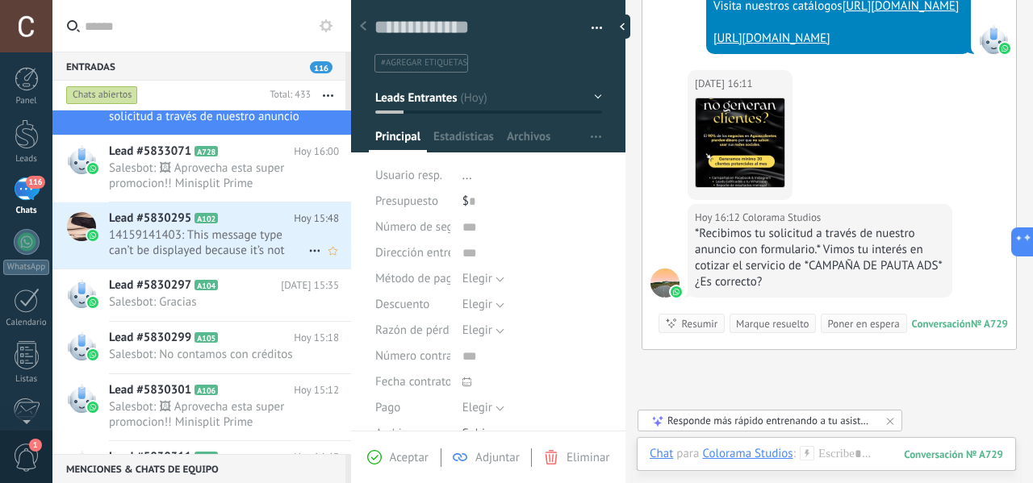
click at [219, 248] on span "14159141403: This message type can’t be displayed because it’s not supported ye…" at bounding box center [208, 243] width 199 height 31
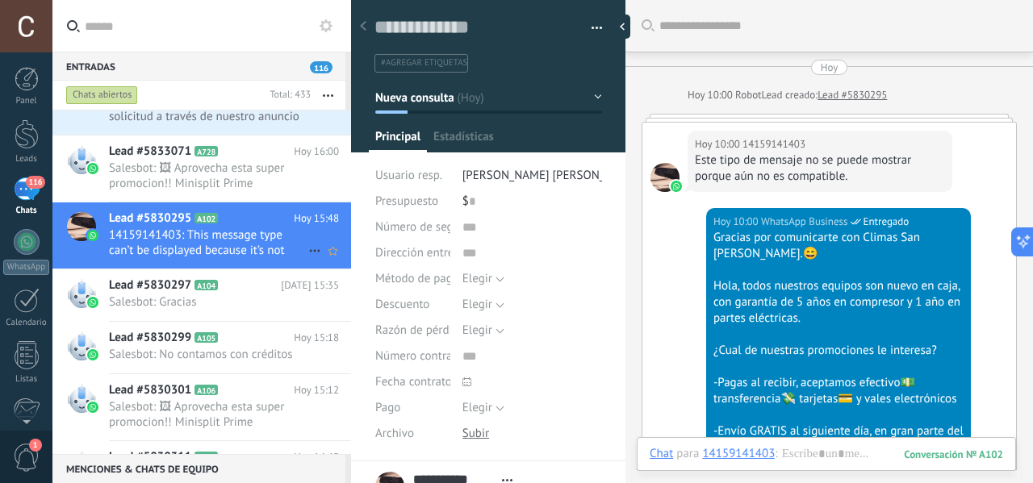
scroll to position [24, 0]
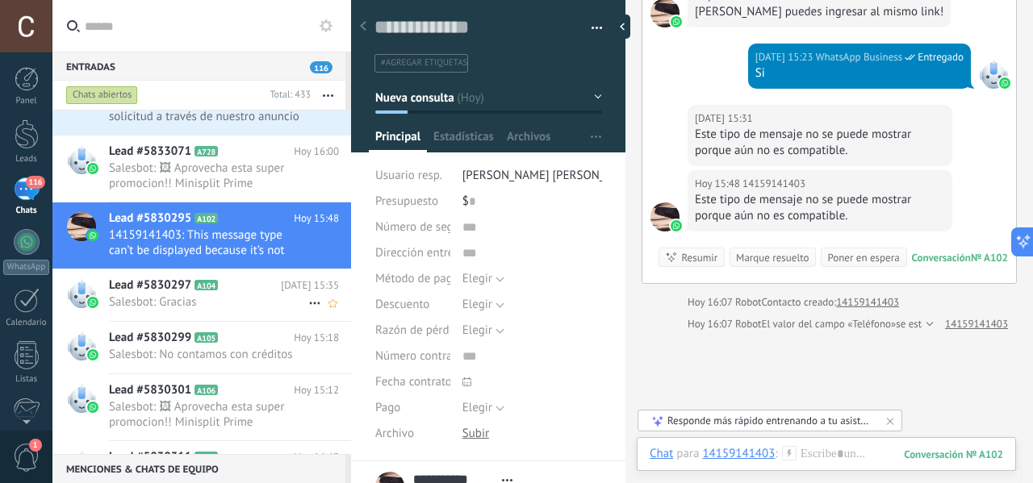
click at [205, 288] on h2 "Lead #5830297 A104" at bounding box center [195, 286] width 172 height 16
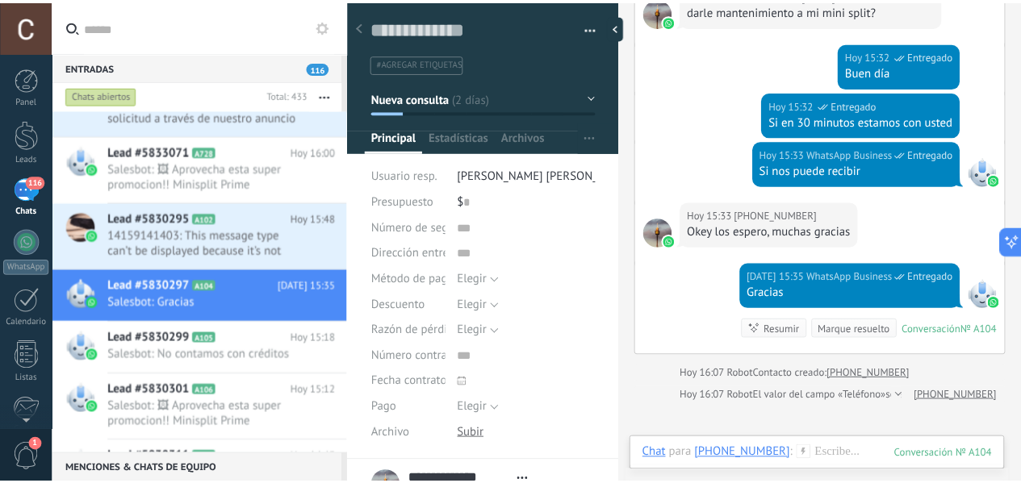
scroll to position [992, 0]
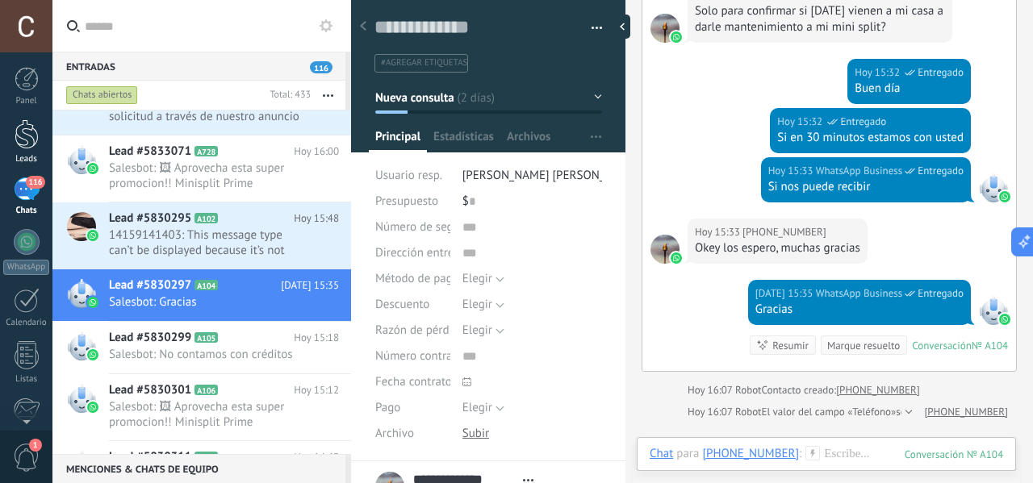
click at [19, 143] on div at bounding box center [27, 134] width 24 height 30
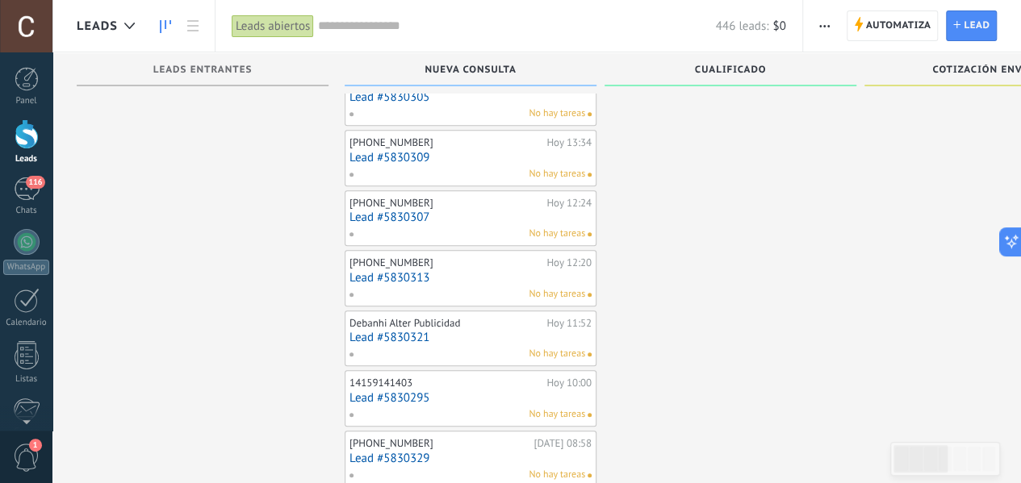
scroll to position [807, 0]
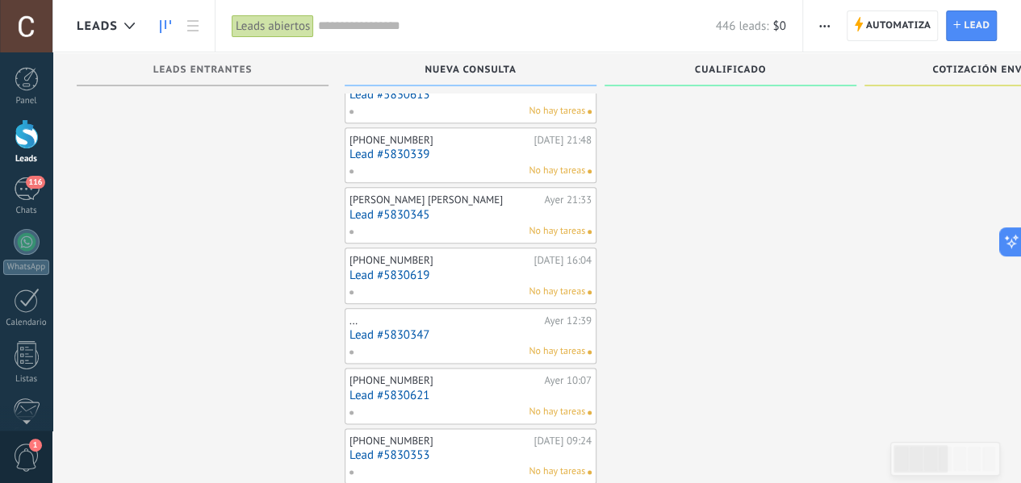
click at [447, 345] on div "No hay tareas" at bounding box center [467, 352] width 236 height 15
click at [447, 328] on link "Lead #5830347" at bounding box center [470, 335] width 242 height 14
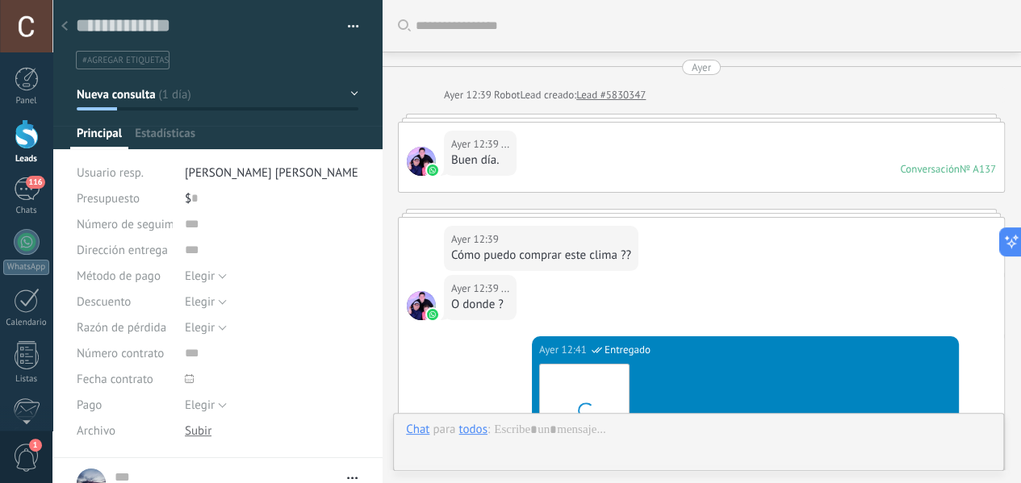
type textarea "**********"
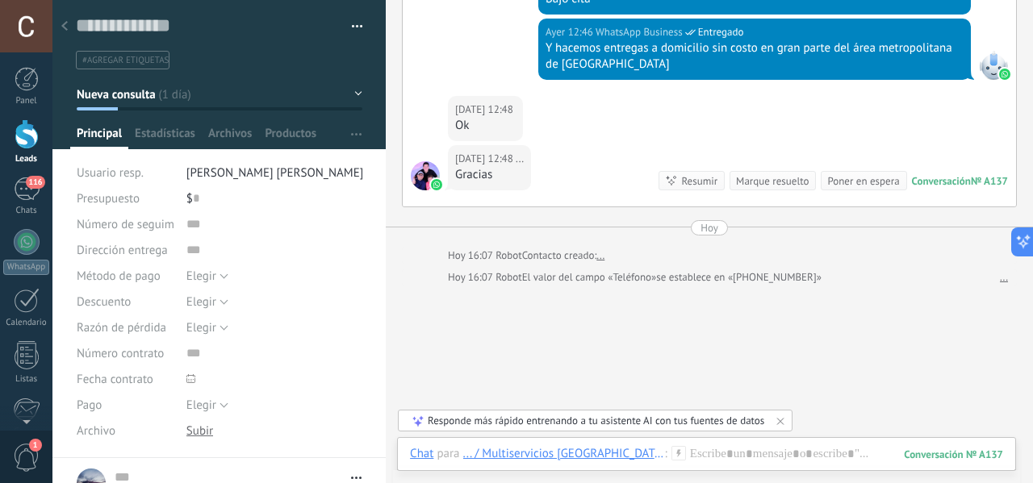
scroll to position [1076, 0]
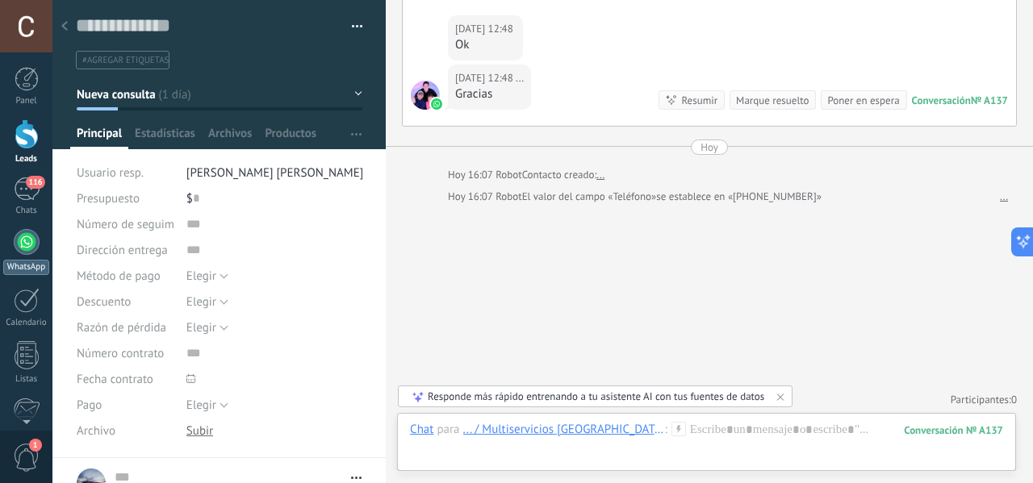
click at [24, 256] on link "WhatsApp" at bounding box center [26, 252] width 52 height 46
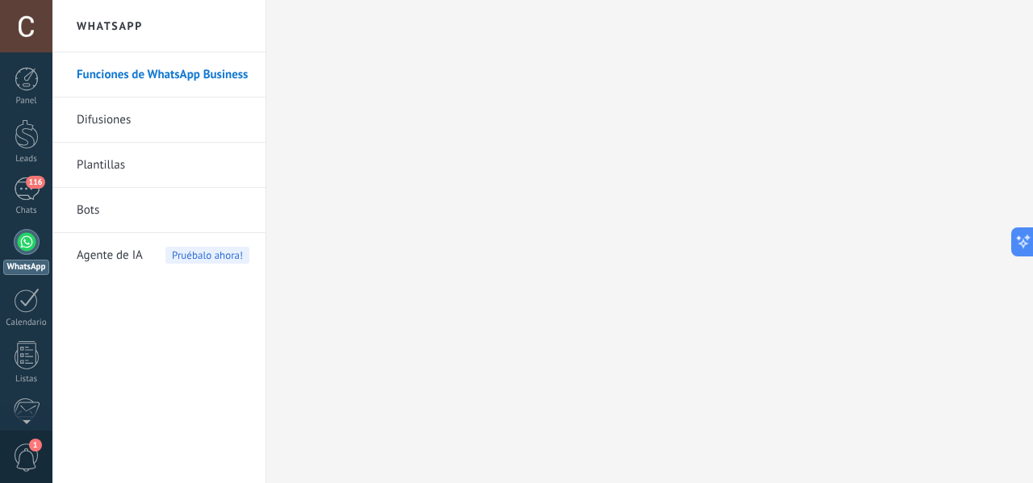
click at [118, 122] on link "Difusiones" at bounding box center [163, 120] width 173 height 45
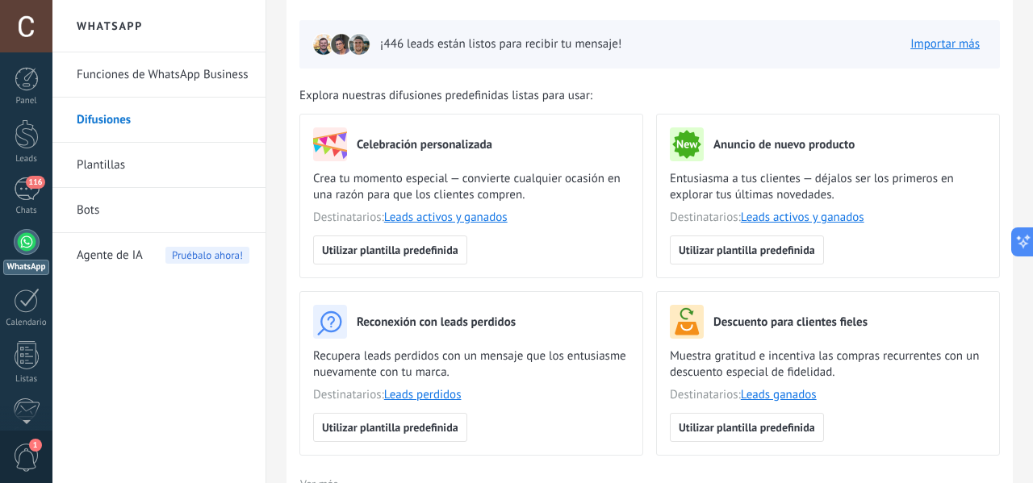
scroll to position [242, 0]
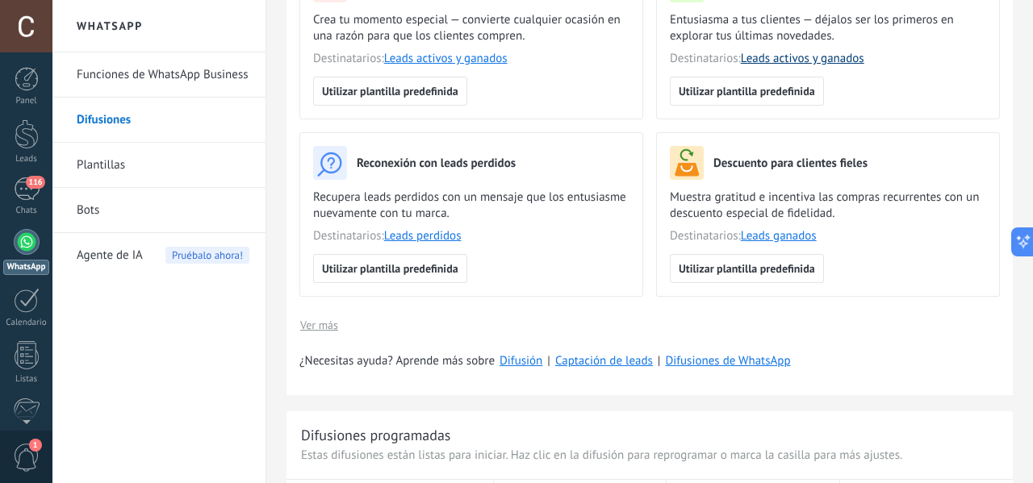
click at [794, 57] on link "Leads activos y ganados" at bounding box center [802, 58] width 123 height 15
